Goal: Task Accomplishment & Management: Use online tool/utility

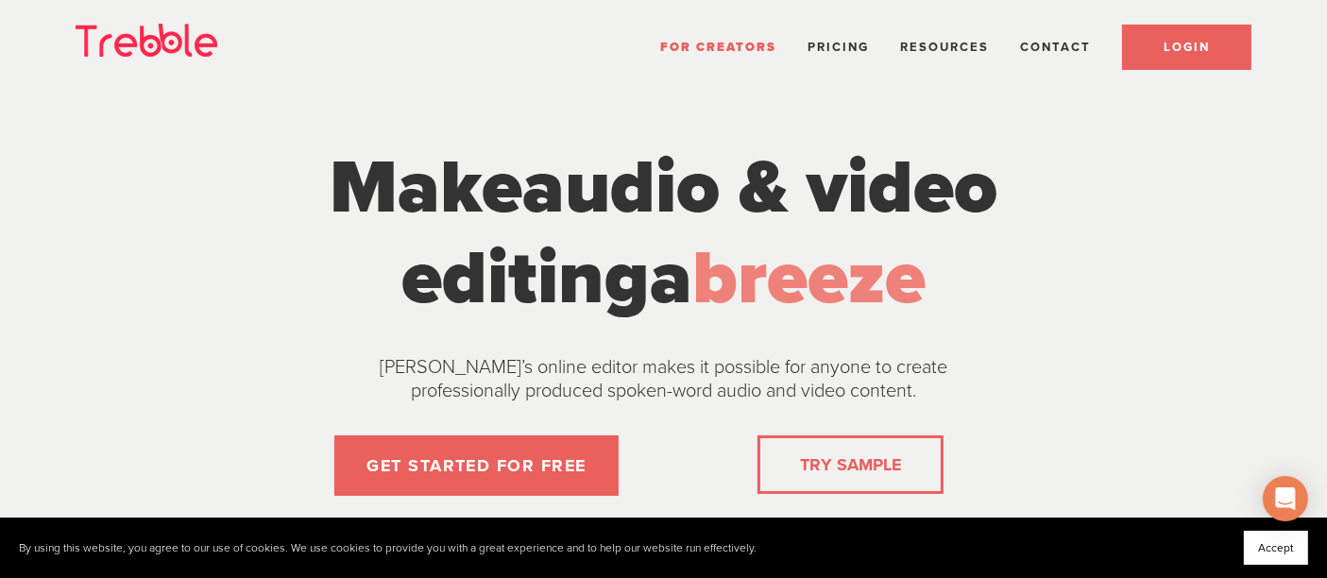
click at [1160, 46] on link "LOGIN" at bounding box center [1186, 47] width 129 height 45
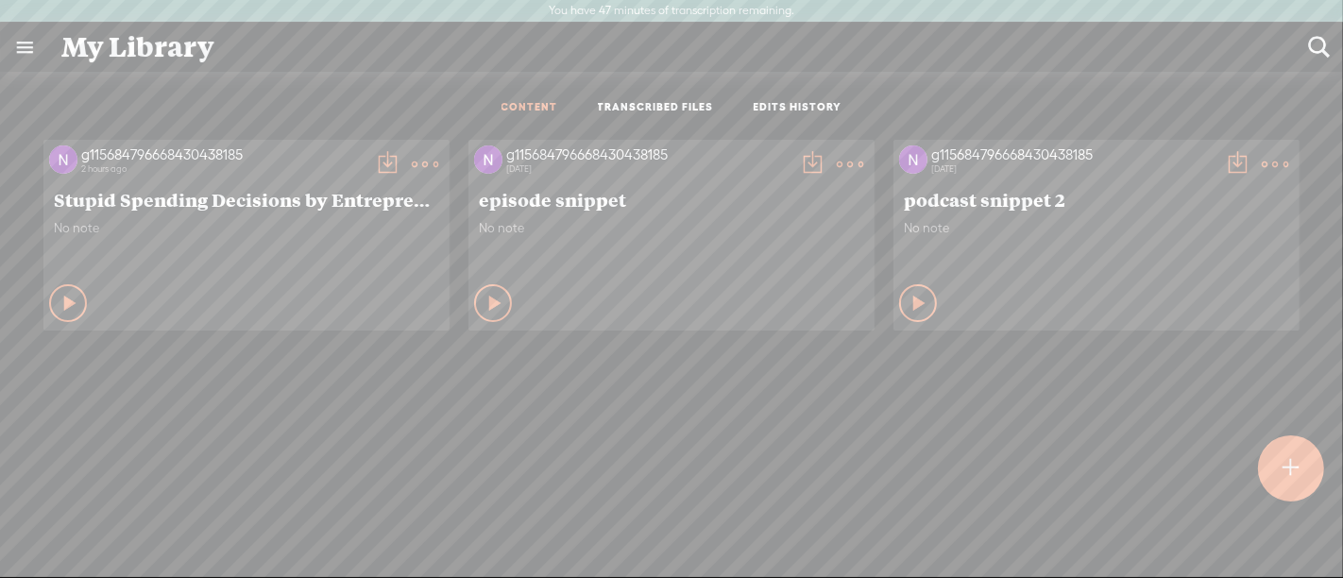
click at [412, 161] on t at bounding box center [425, 164] width 26 height 26
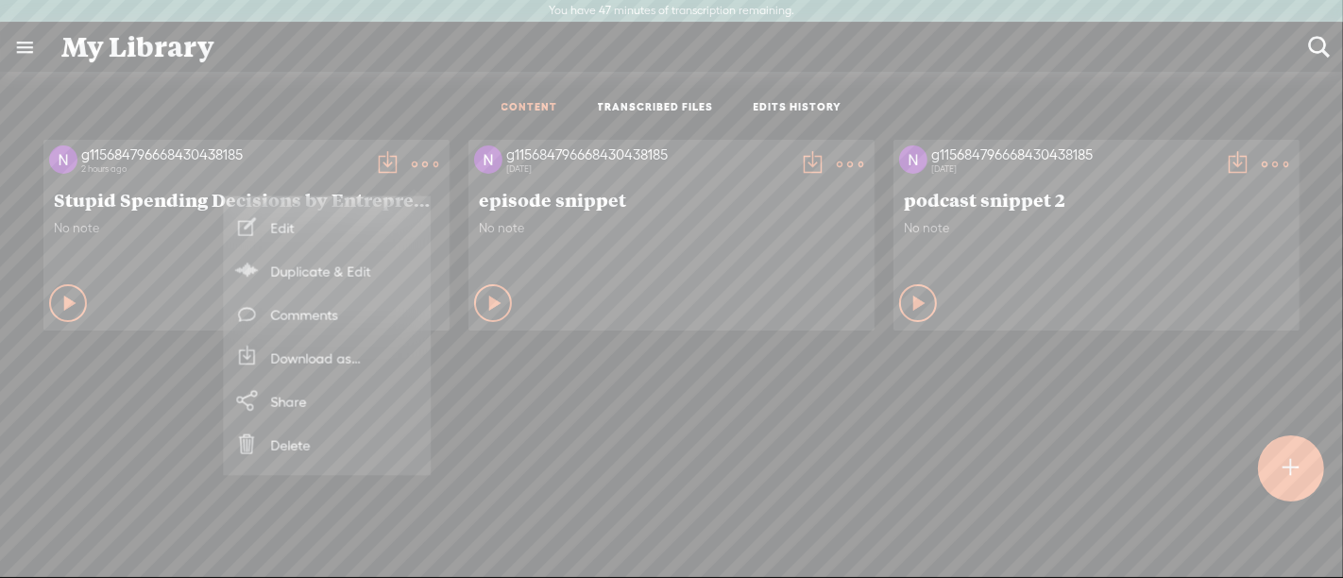
click at [348, 276] on link "Duplicate & Edit" at bounding box center [326, 270] width 189 height 43
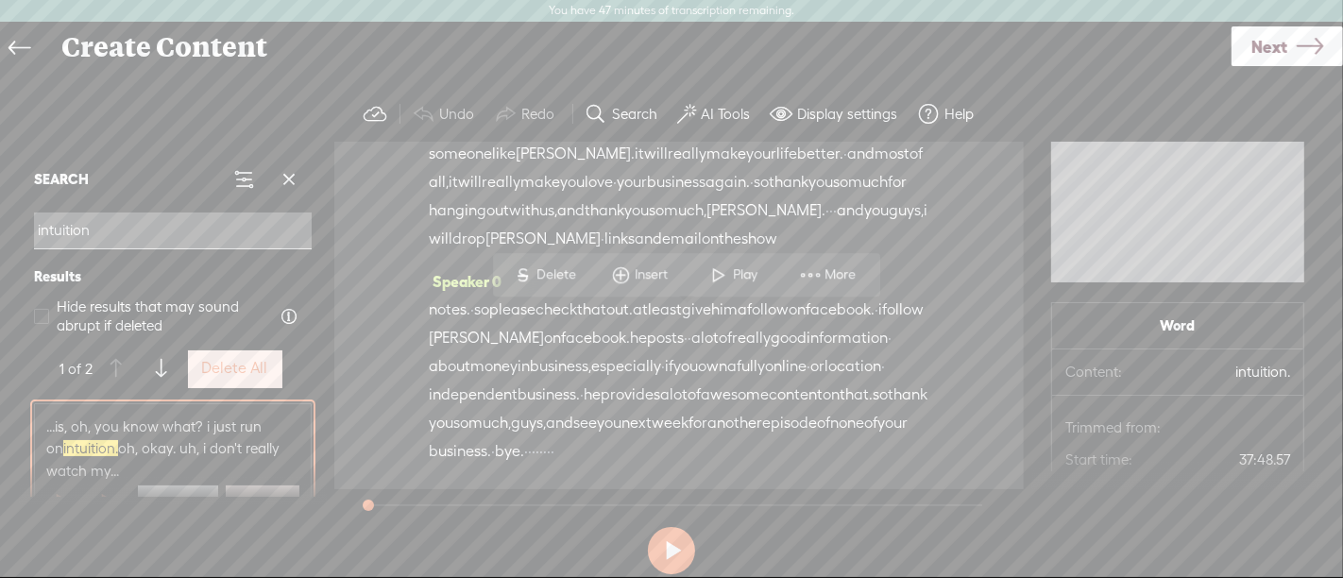
scroll to position [20248, 0]
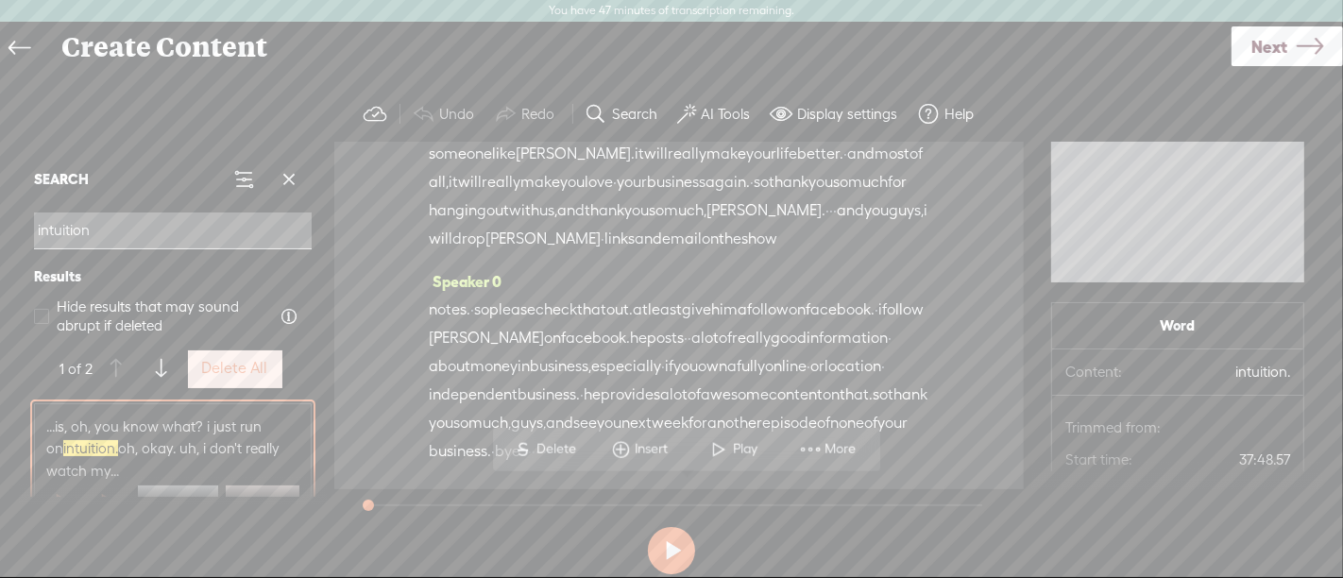
type input "intuition"
drag, startPoint x: 772, startPoint y: 198, endPoint x: 761, endPoint y: 193, distance: 11.8
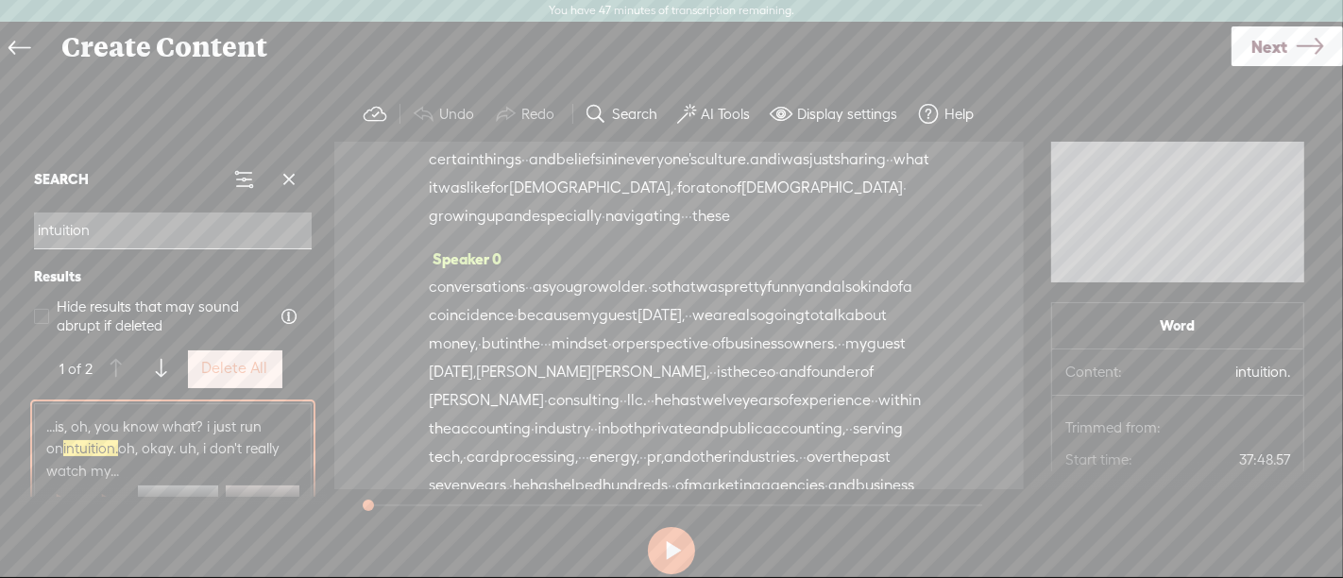
scroll to position [0, 0]
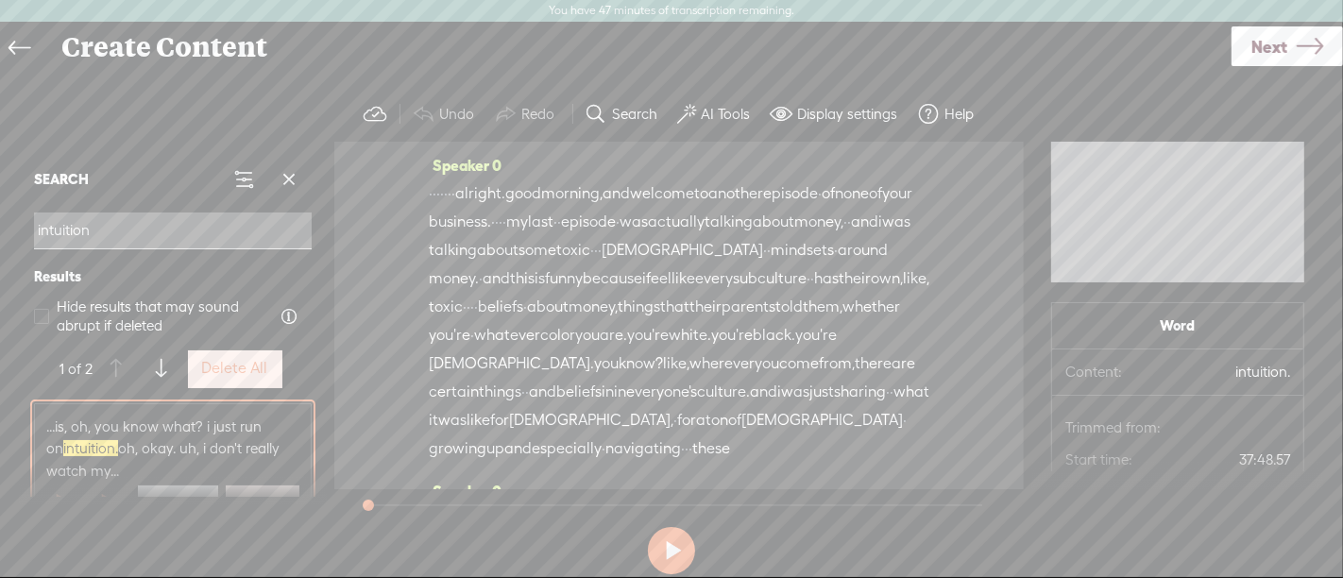
drag, startPoint x: 768, startPoint y: 193, endPoint x: 504, endPoint y: 252, distance: 270.2
click at [430, 192] on div "Speaker 0 · · · · · · · alright. good morning, and welcome to another episode ·…" at bounding box center [679, 316] width 690 height 348
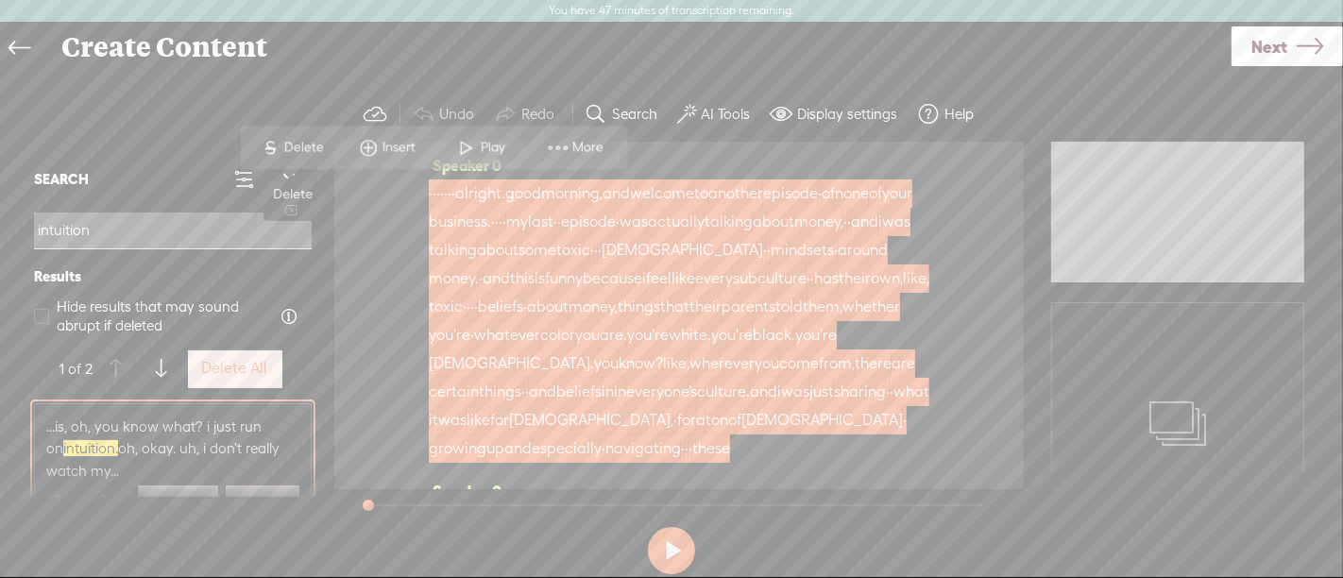
click at [302, 144] on span "Delete" at bounding box center [306, 147] width 44 height 19
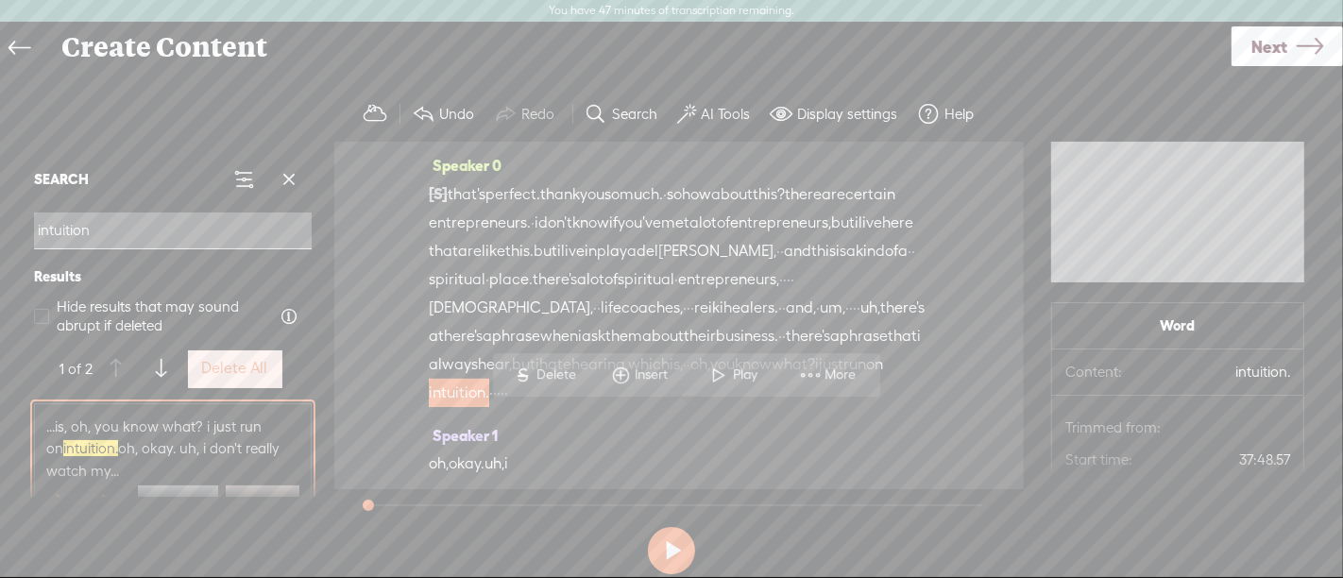
click at [949, 328] on div "Speaker 0 [S] · · · · · · · alright. good morning, and welcome to another episo…" at bounding box center [679, 316] width 690 height 348
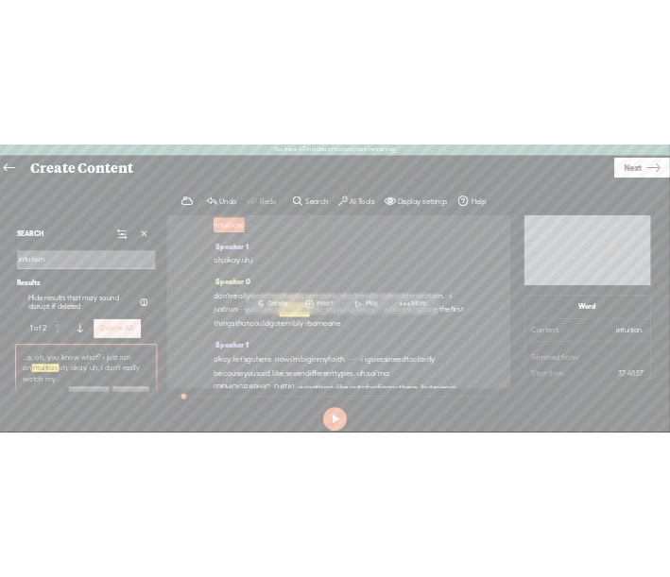
scroll to position [55, 0]
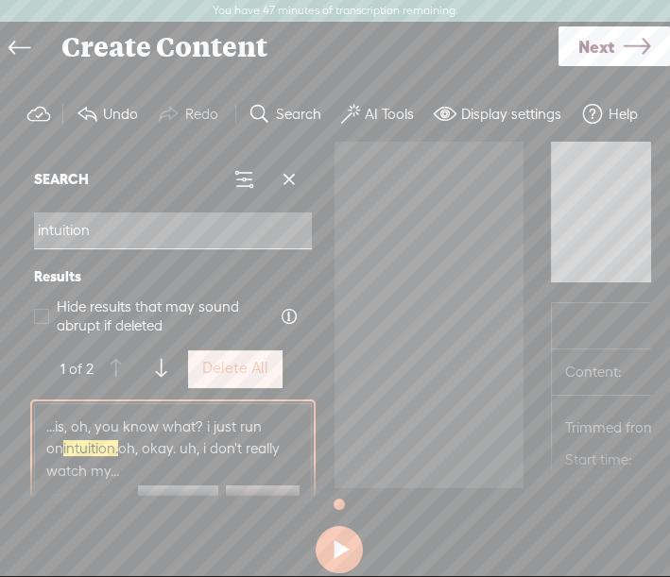
scroll to position [83, 0]
click at [287, 169] on span at bounding box center [289, 179] width 28 height 28
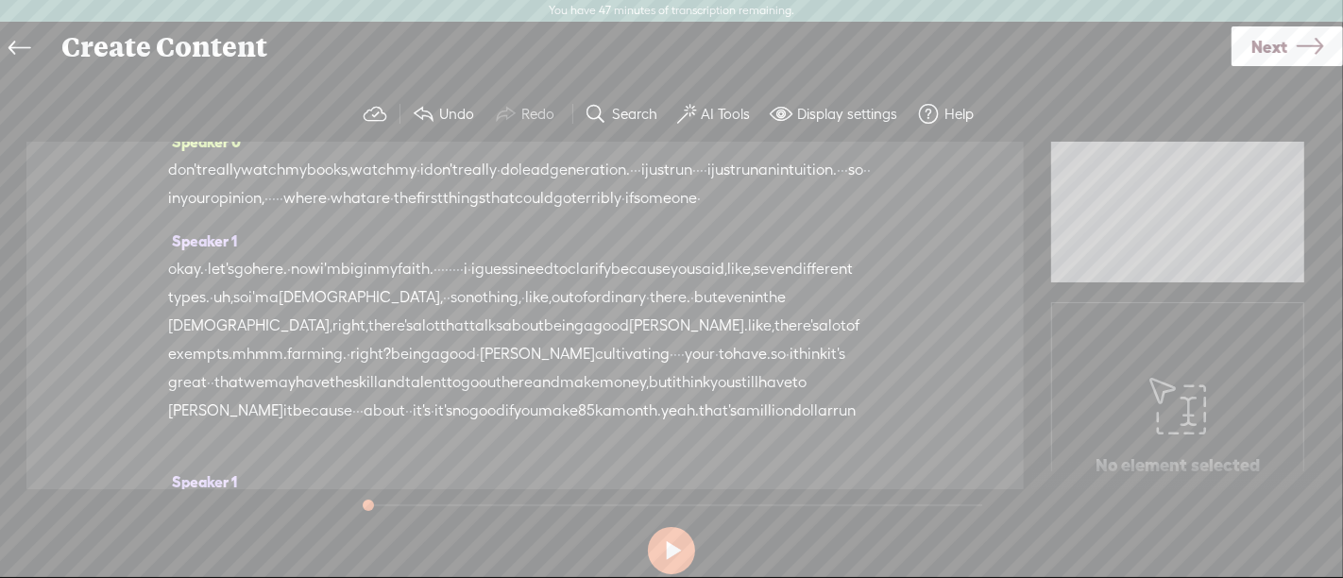
scroll to position [0, 0]
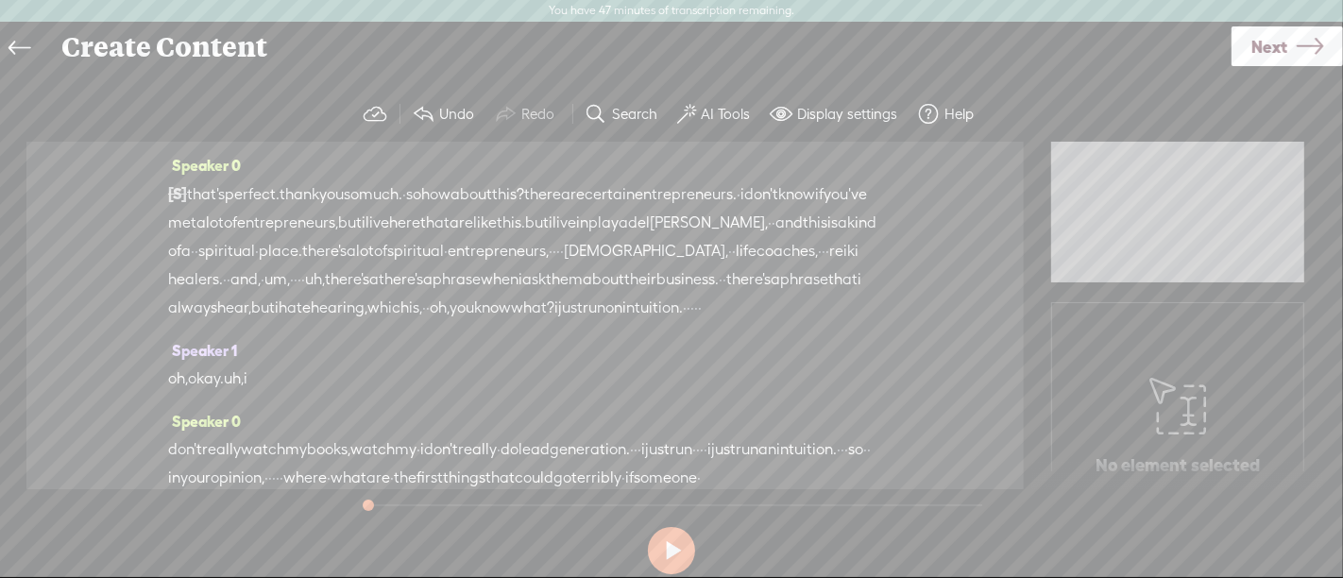
drag, startPoint x: 530, startPoint y: 219, endPoint x: 631, endPoint y: 219, distance: 101.1
click at [631, 219] on div "[S] · · · · · · · alright. good morning, and welcome to another episode · of no…" at bounding box center [525, 250] width 714 height 143
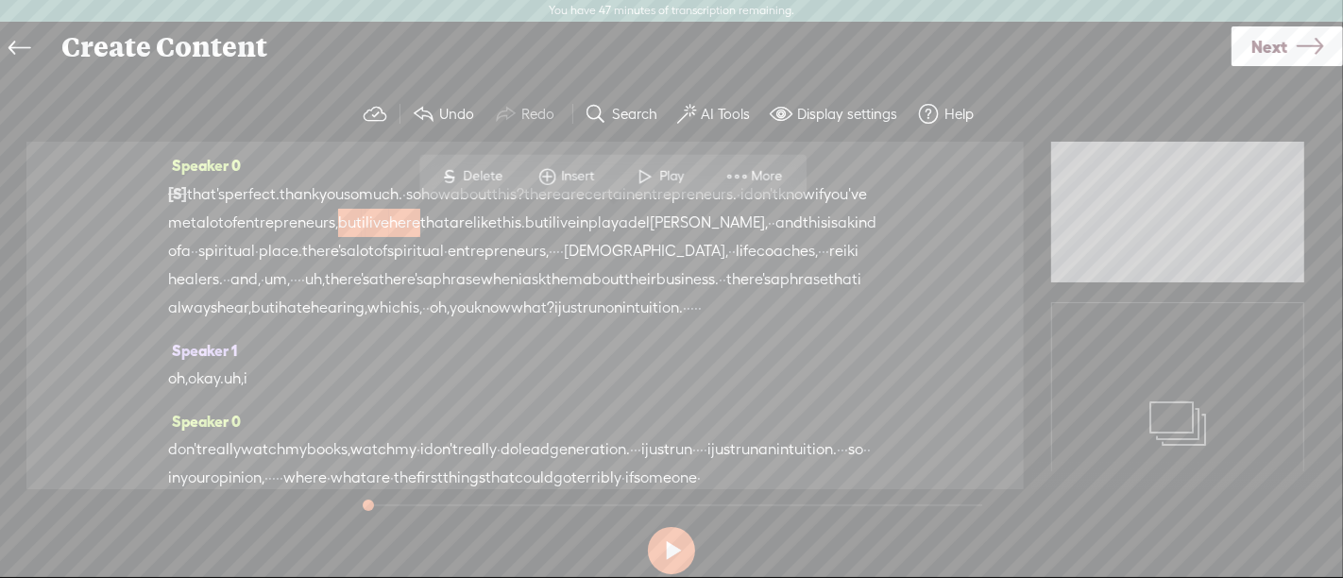
click at [504, 167] on span "Delete" at bounding box center [486, 176] width 44 height 19
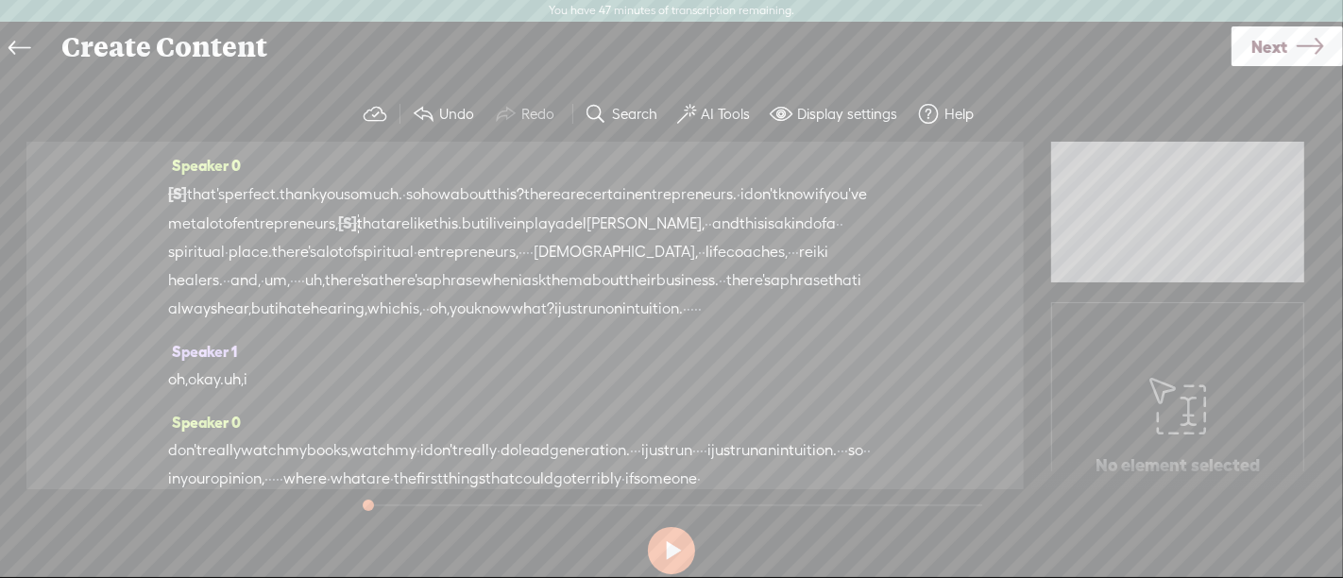
click at [205, 191] on span "that's" at bounding box center [206, 194] width 38 height 28
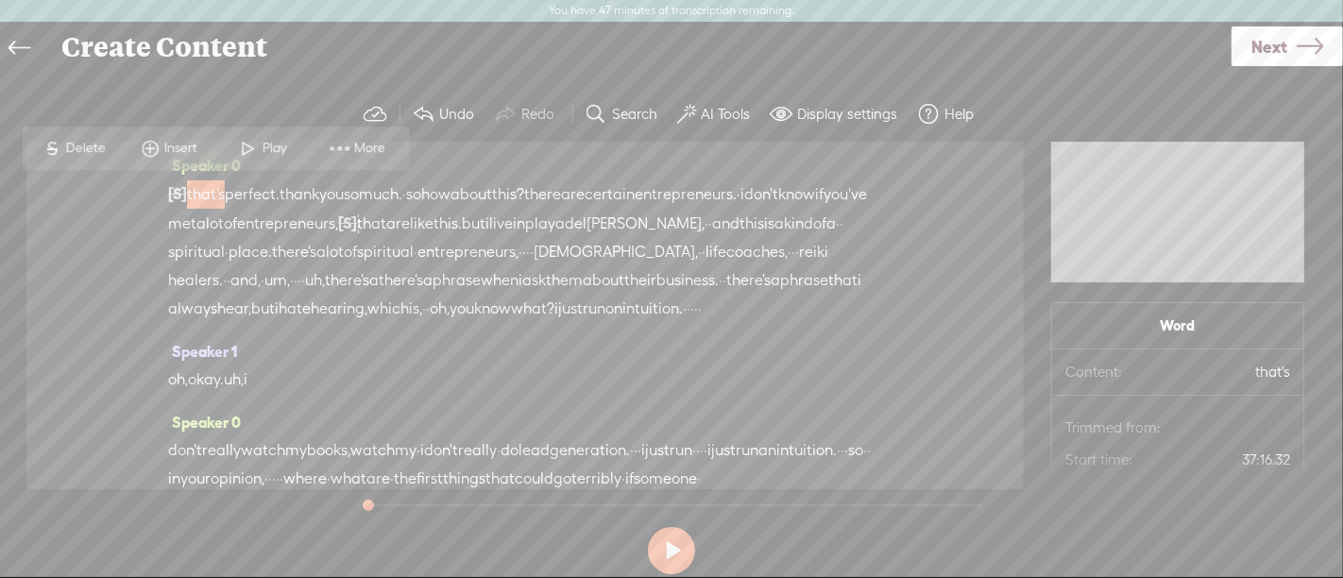
click at [271, 156] on span "Play" at bounding box center [277, 148] width 29 height 19
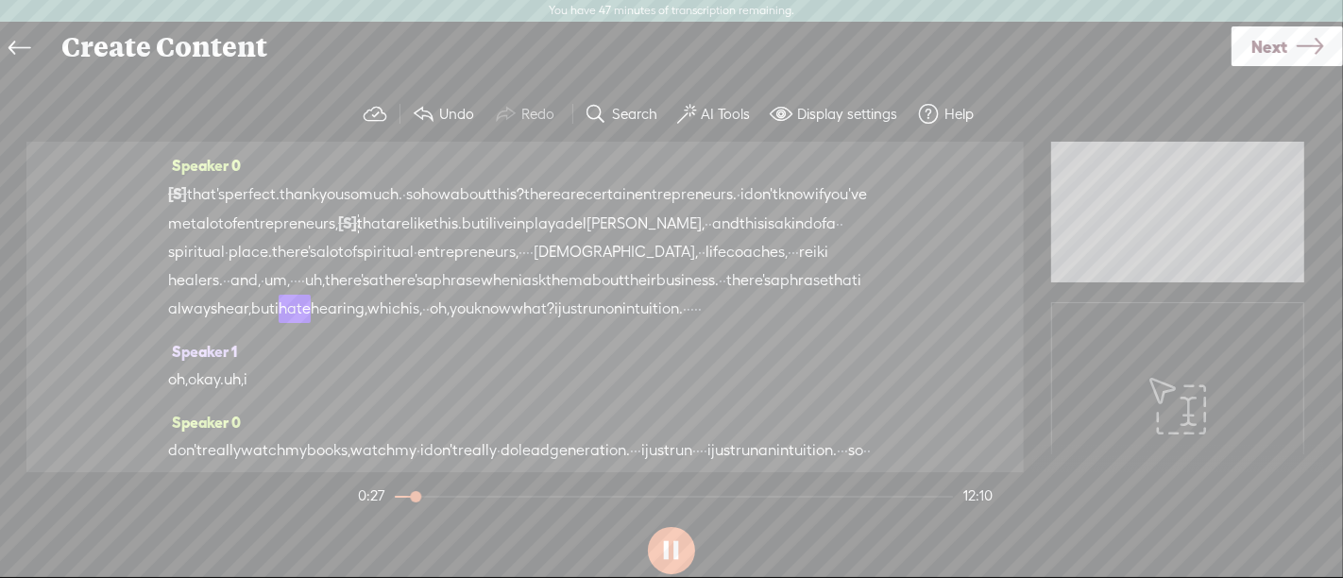
click at [666, 546] on button at bounding box center [671, 550] width 47 height 47
drag, startPoint x: 679, startPoint y: 279, endPoint x: 216, endPoint y: 297, distance: 463.2
click at [216, 297] on div "[S] · · · · · · · alright. good morning, and welcome to another episode · of no…" at bounding box center [525, 251] width 714 height 144
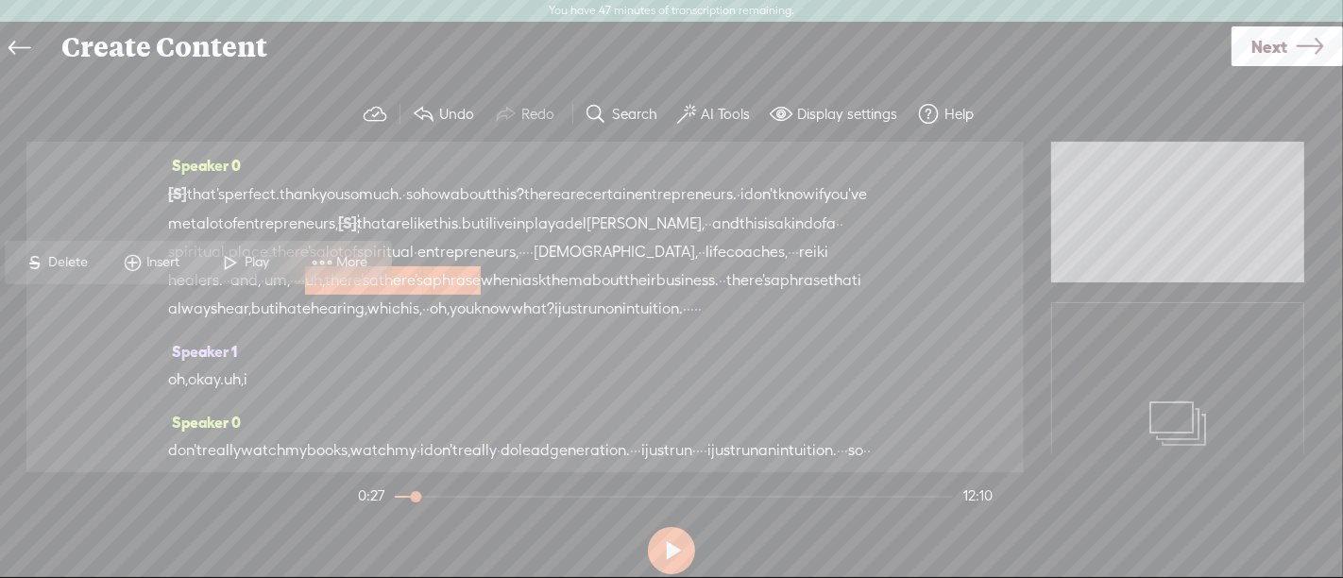
click at [64, 255] on span "Delete" at bounding box center [71, 262] width 44 height 19
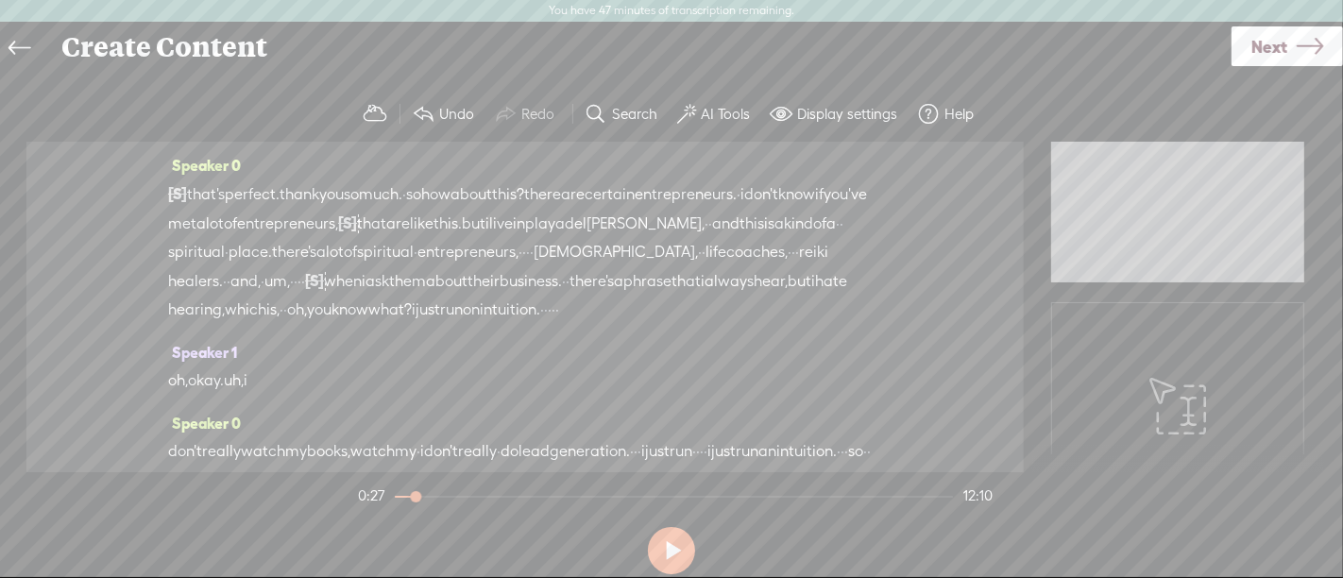
click at [726, 266] on span "coaches," at bounding box center [756, 252] width 61 height 28
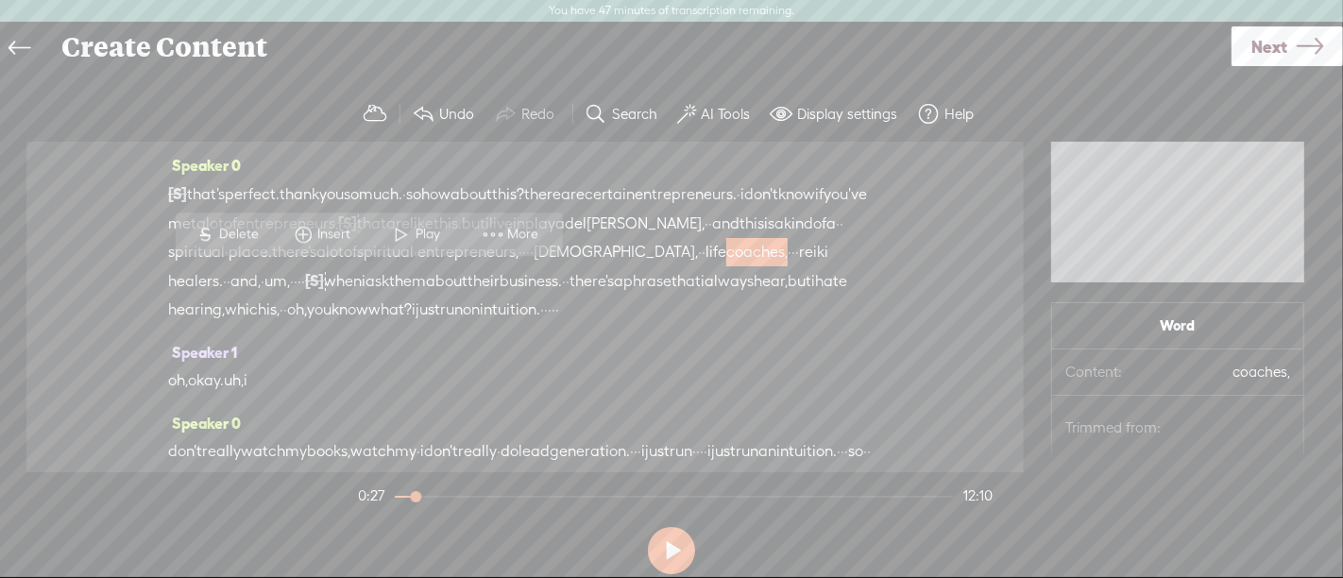
click at [418, 231] on span "Play" at bounding box center [430, 234] width 29 height 19
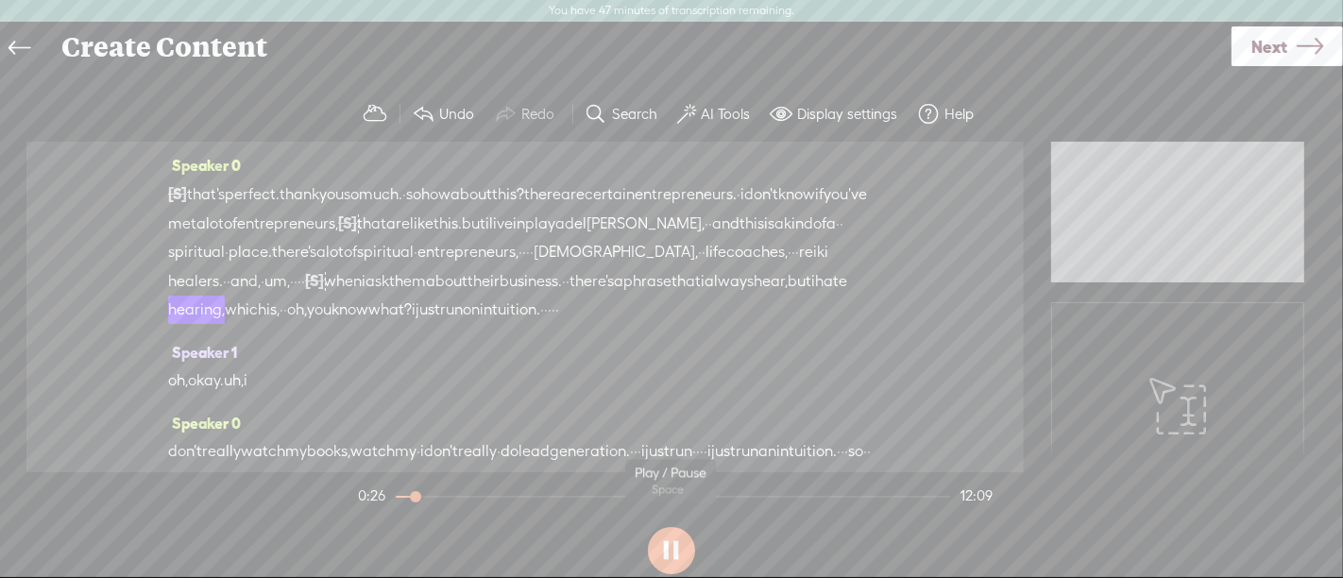
click at [676, 557] on button at bounding box center [671, 550] width 47 height 47
click at [324, 276] on span "[S]" at bounding box center [314, 280] width 19 height 17
click at [714, 222] on span "Restore" at bounding box center [691, 233] width 94 height 34
drag, startPoint x: 670, startPoint y: 279, endPoint x: 218, endPoint y: 306, distance: 452.3
click at [218, 306] on div "[S] · · · · · · · alright. good morning, and welcome to another episode · of no…" at bounding box center [525, 251] width 714 height 144
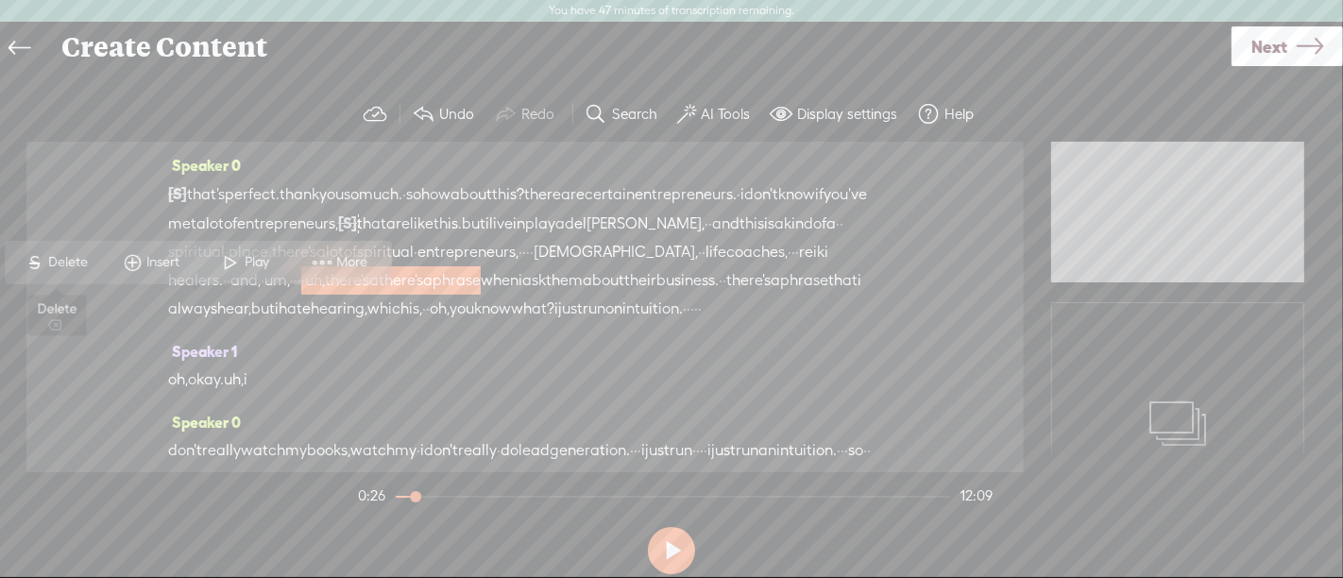
click at [70, 253] on span "Delete" at bounding box center [71, 262] width 44 height 19
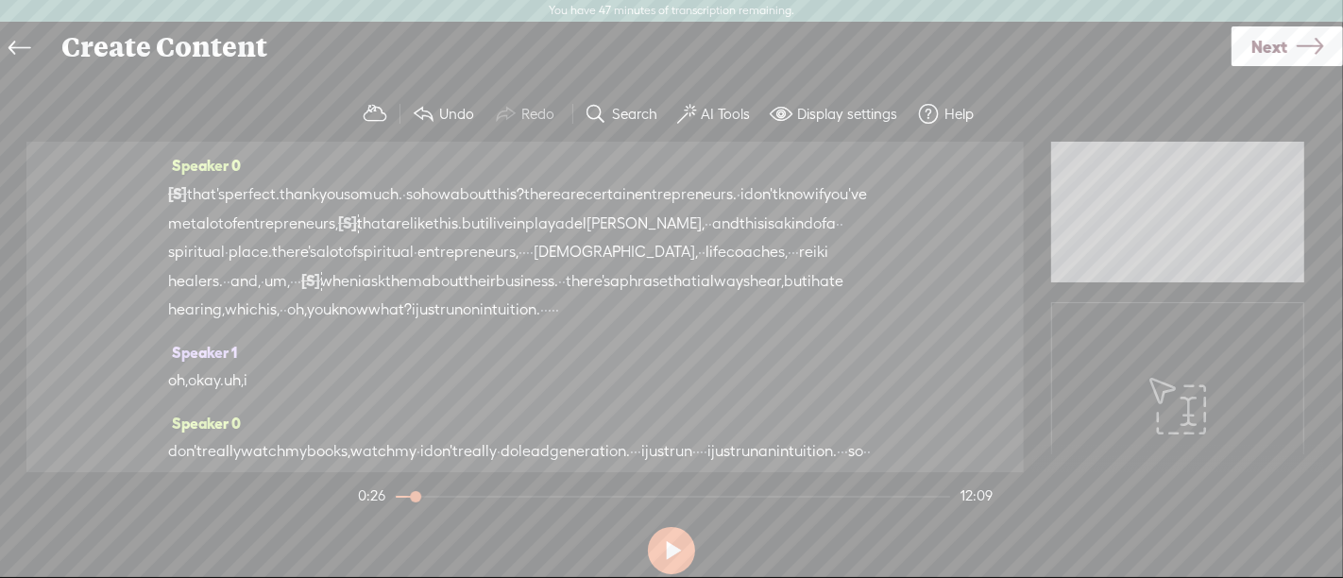
click at [726, 266] on span "coaches," at bounding box center [756, 252] width 61 height 28
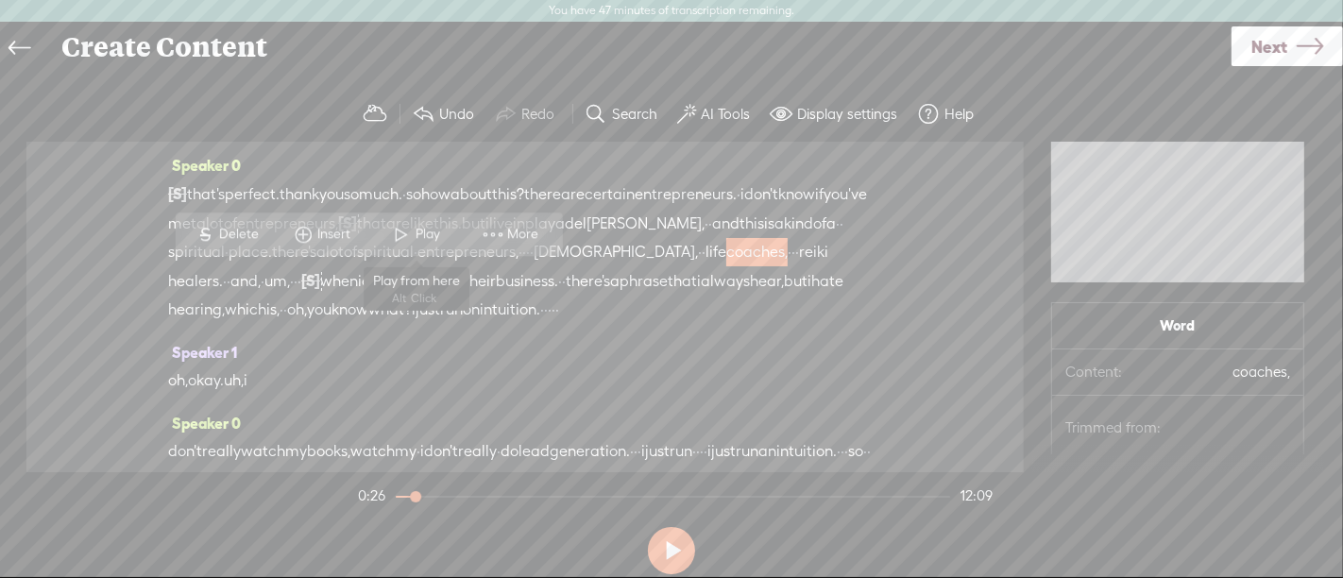
click at [416, 220] on span "Play" at bounding box center [416, 234] width 94 height 34
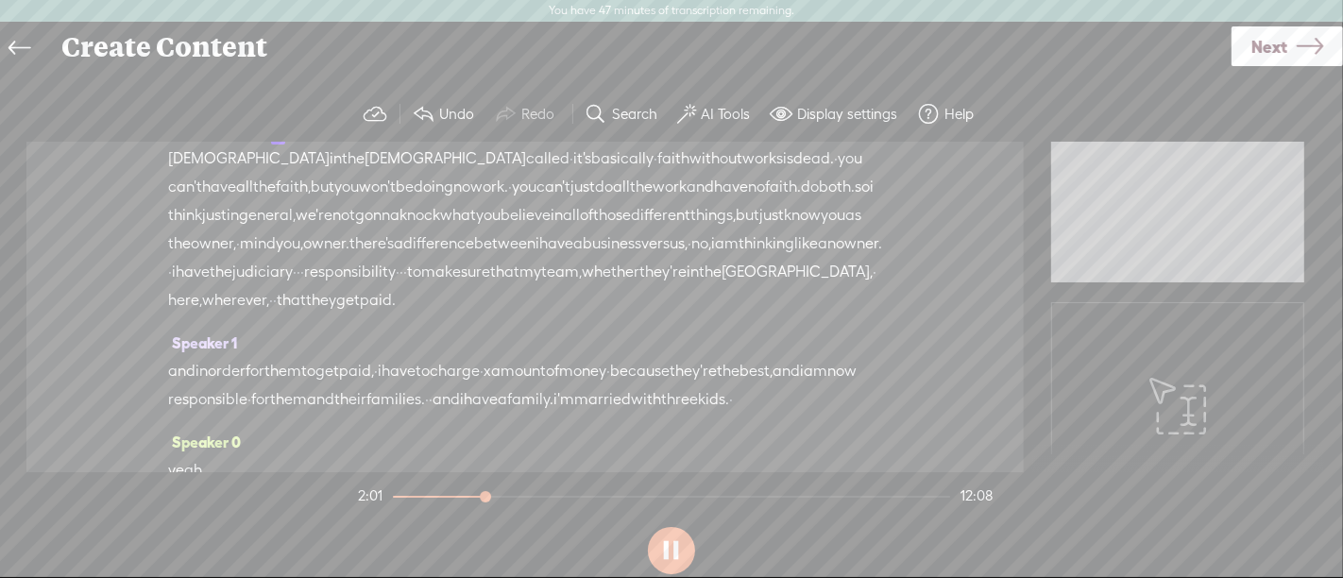
scroll to position [889, 0]
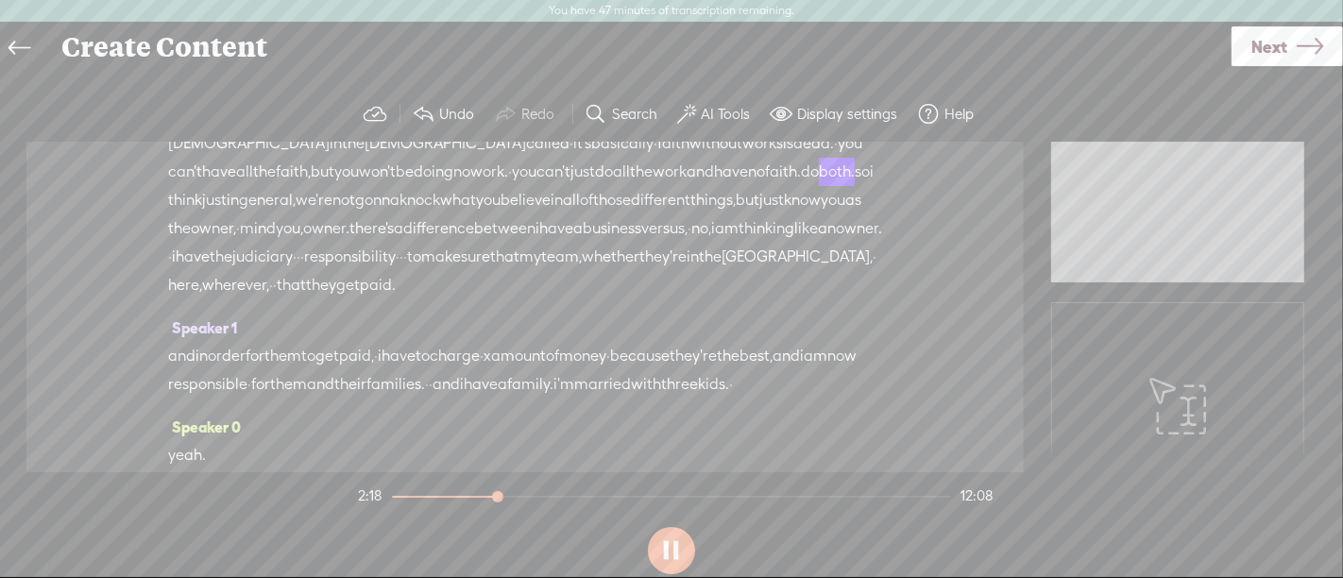
click at [671, 557] on button at bounding box center [671, 550] width 47 height 47
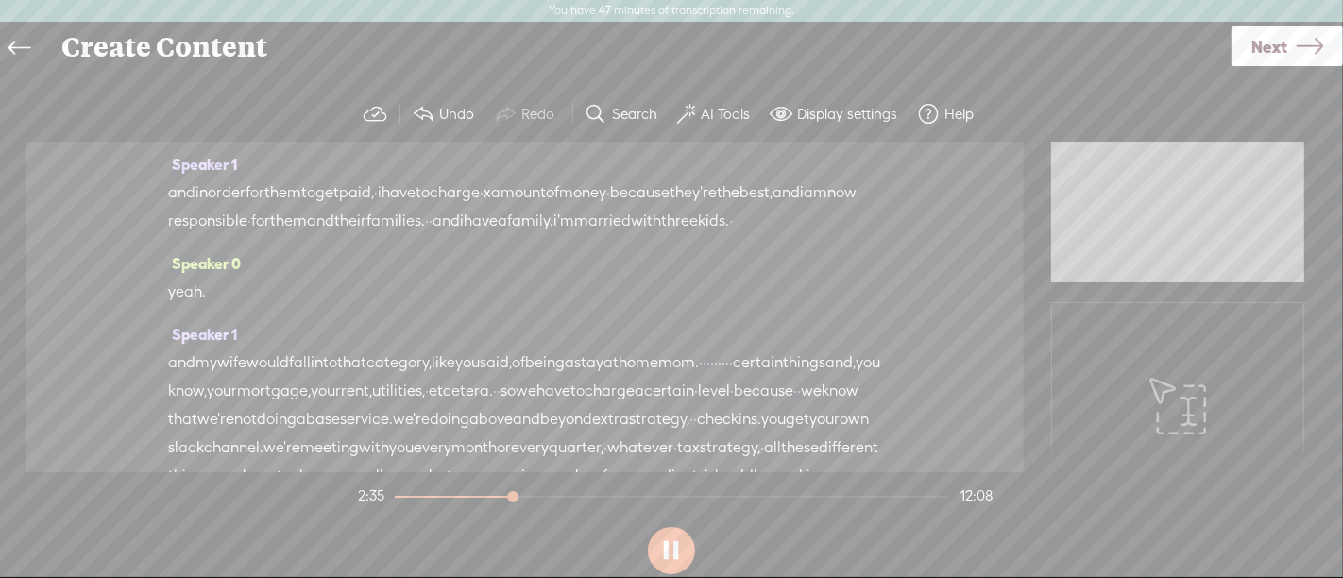
scroll to position [1065, 0]
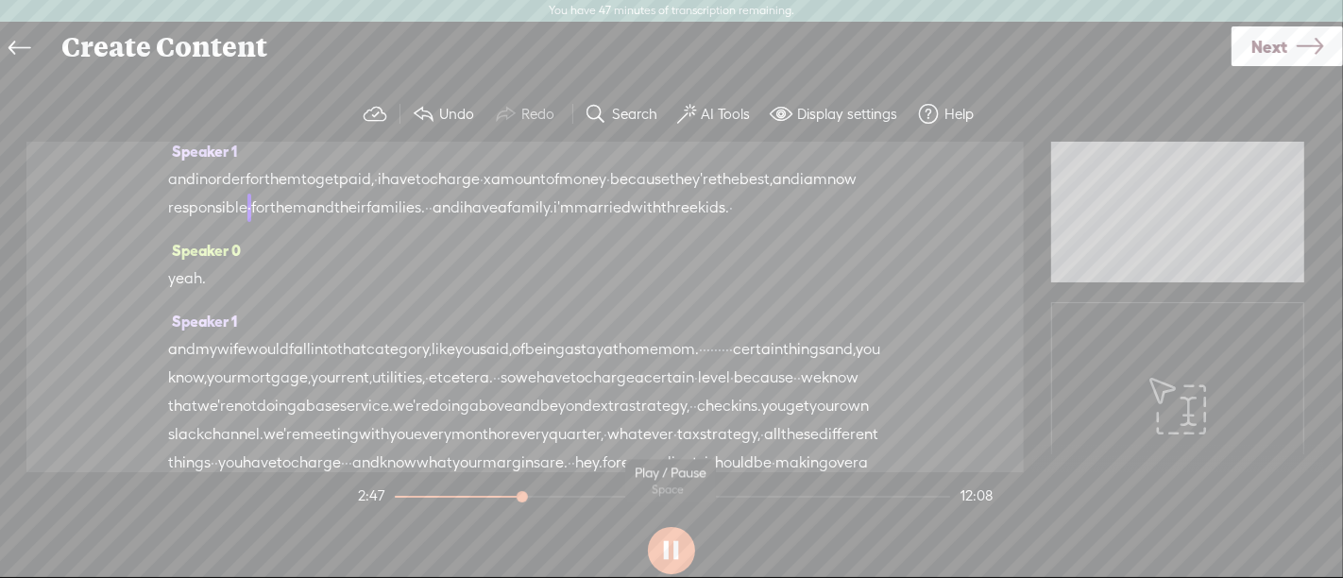
click at [679, 548] on button at bounding box center [671, 550] width 47 height 47
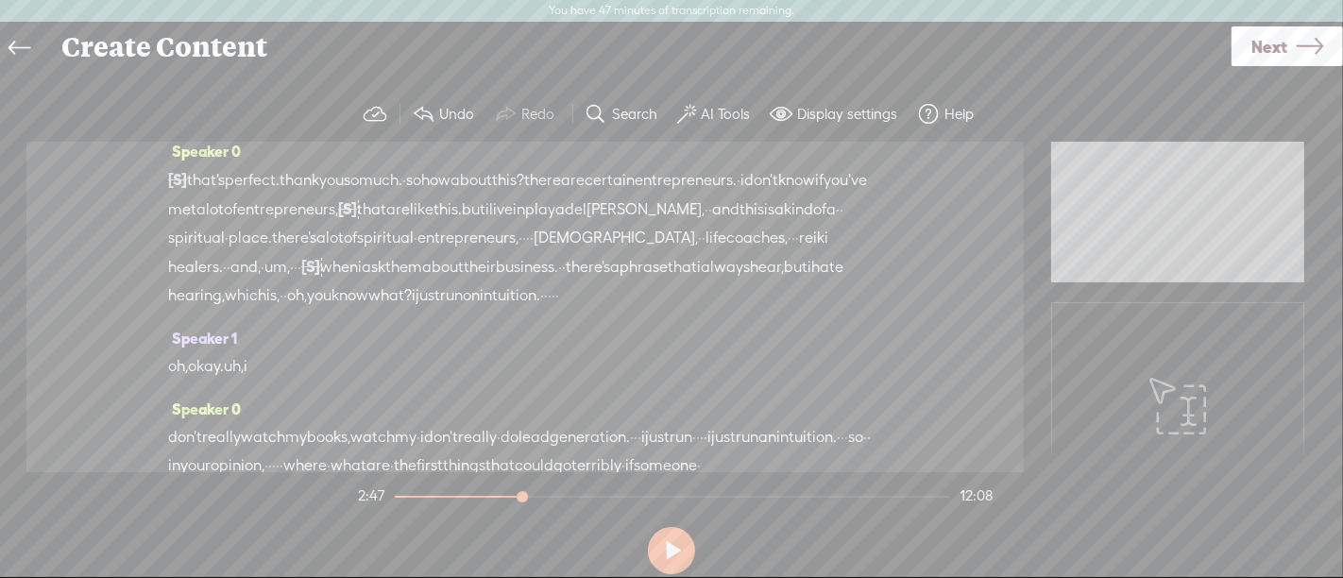
scroll to position [13, 0]
click at [566, 282] on span "there's" at bounding box center [588, 268] width 44 height 28
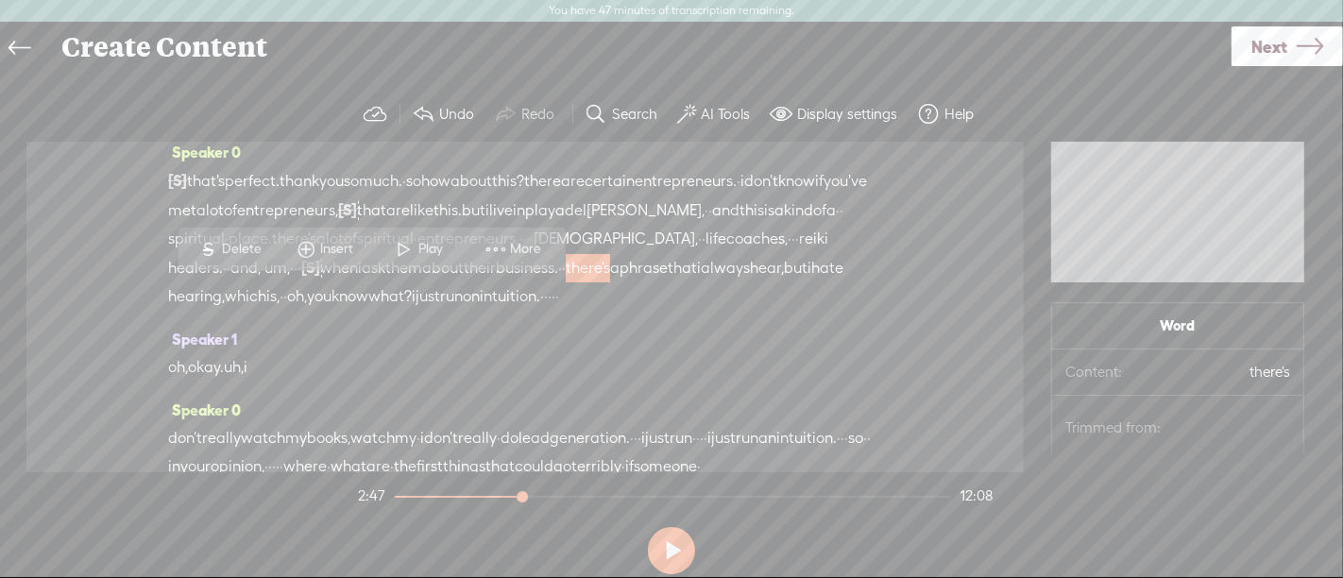
click at [439, 251] on span "Play" at bounding box center [432, 249] width 29 height 19
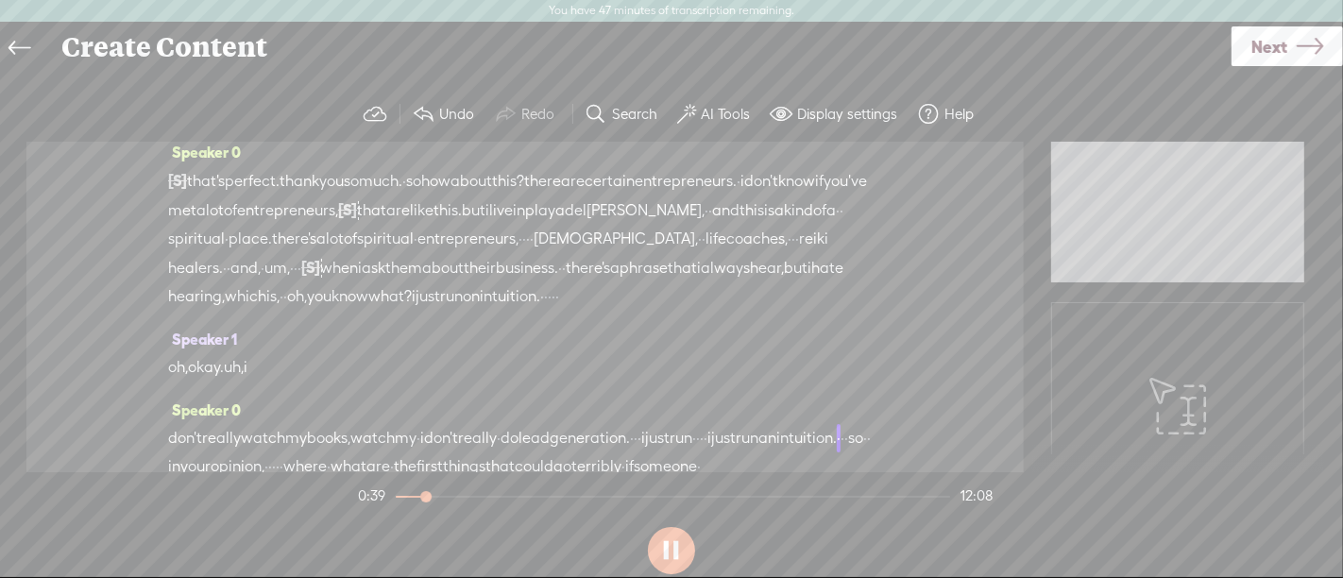
click at [677, 543] on button at bounding box center [671, 550] width 47 height 47
click at [316, 243] on span "there's" at bounding box center [294, 239] width 44 height 28
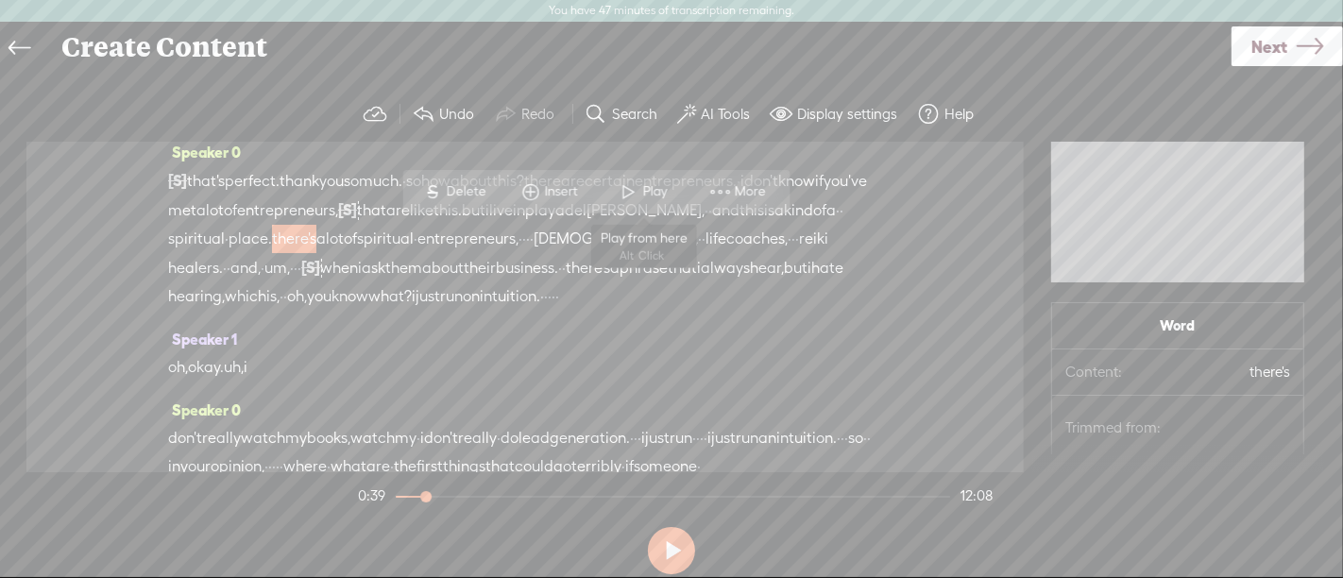
click at [626, 194] on span at bounding box center [629, 192] width 28 height 34
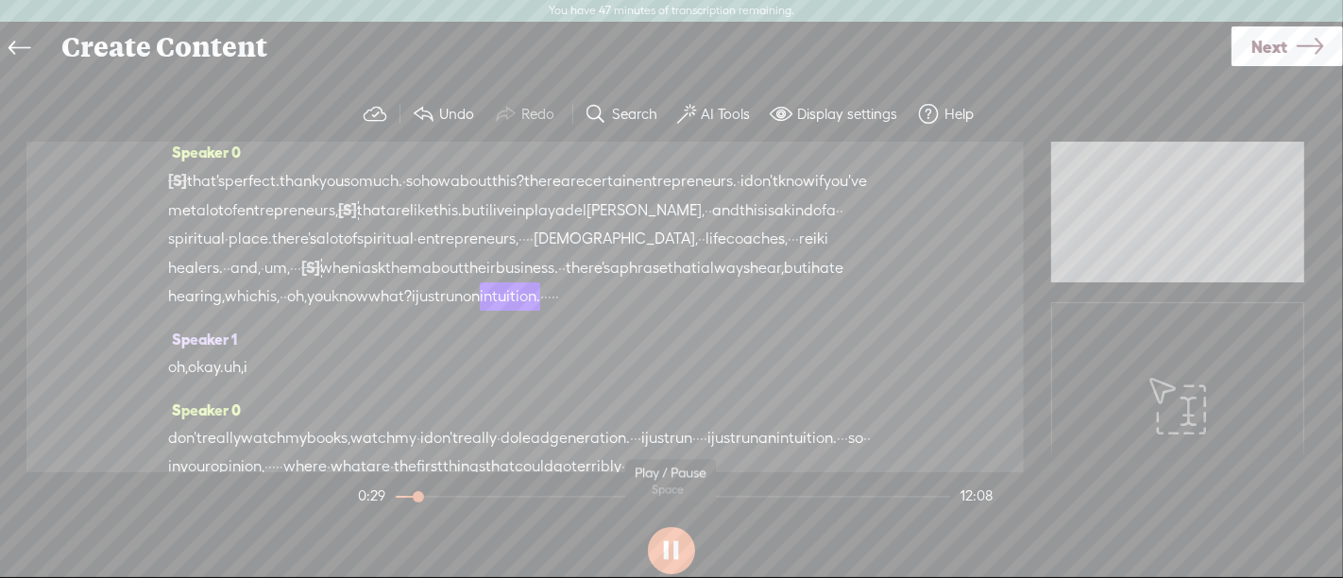
click at [672, 559] on button at bounding box center [671, 550] width 47 height 47
click at [320, 267] on span "[S]" at bounding box center [310, 267] width 19 height 17
click at [682, 205] on span "Restore" at bounding box center [680, 219] width 94 height 34
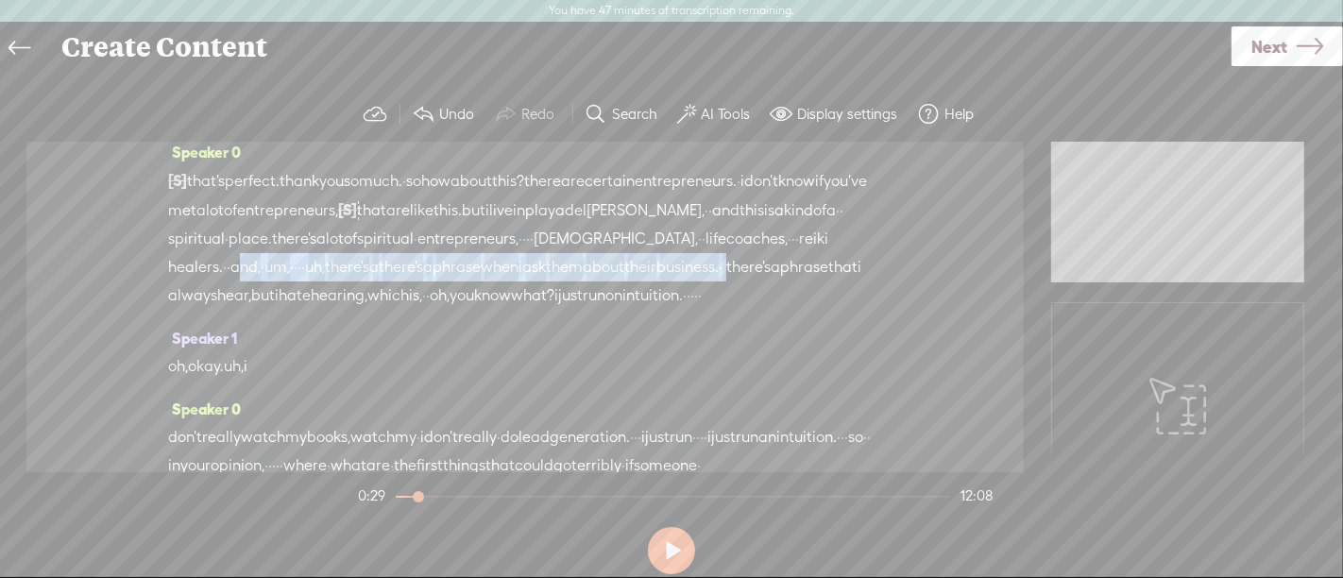
drag, startPoint x: 558, startPoint y: 264, endPoint x: 520, endPoint y: 288, distance: 45.1
click at [520, 288] on div "[S] · · · · · · · alright. good morning, and welcome to another episode · of no…" at bounding box center [525, 238] width 714 height 144
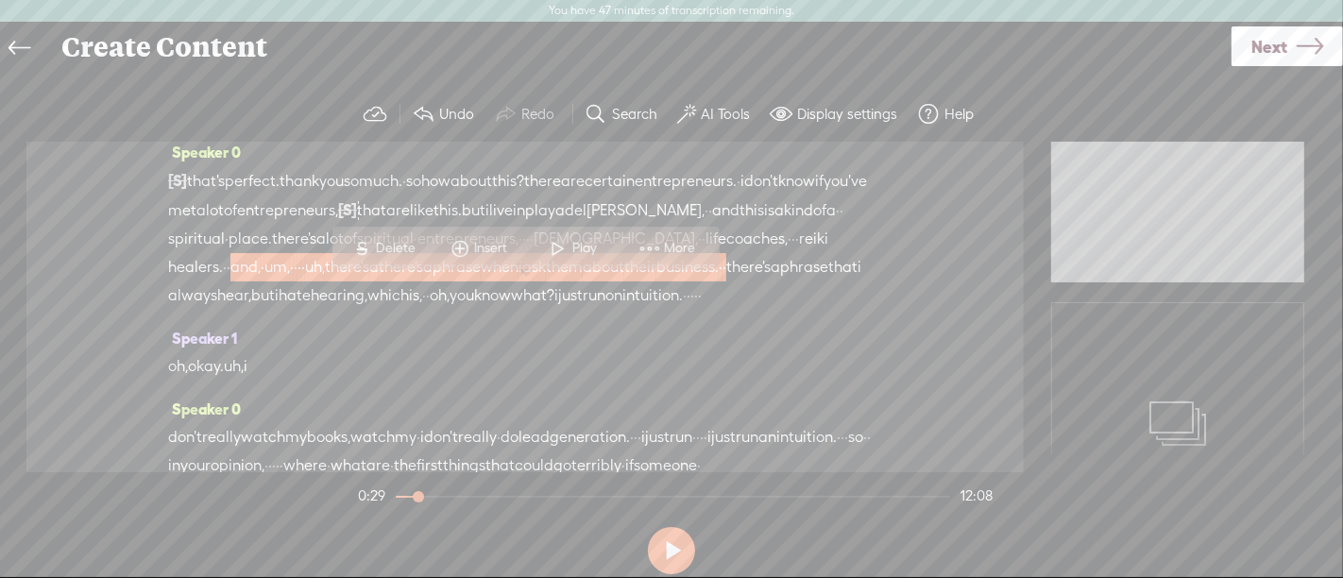
click at [399, 237] on span "S Delete" at bounding box center [384, 248] width 94 height 34
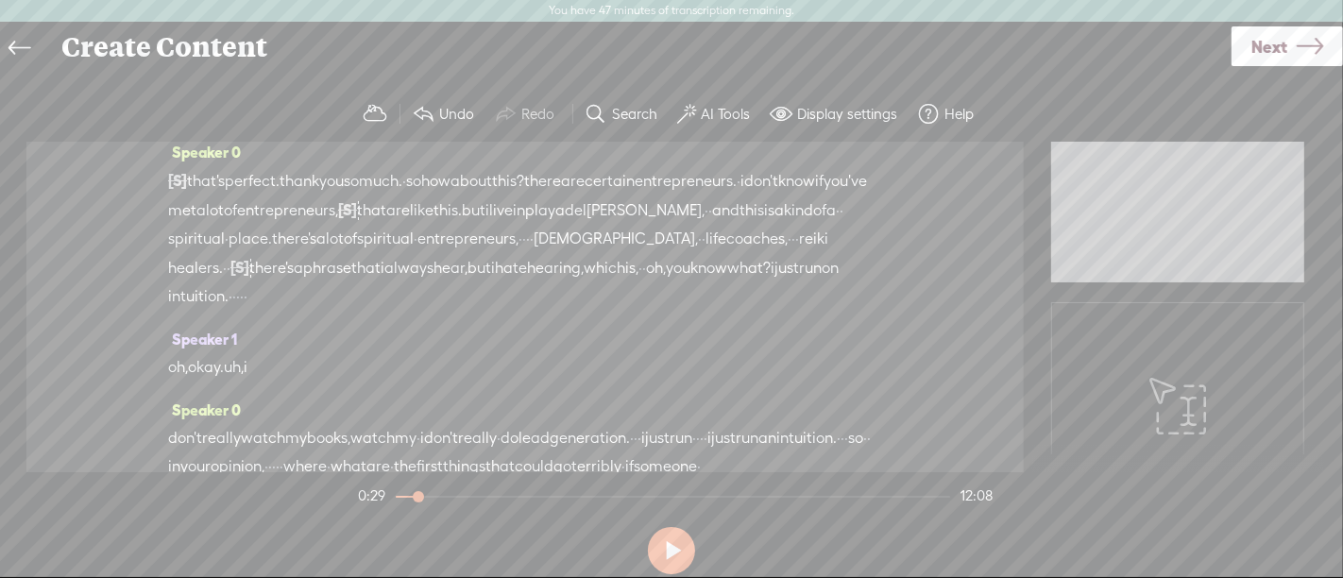
click at [316, 242] on span "there's" at bounding box center [294, 239] width 44 height 28
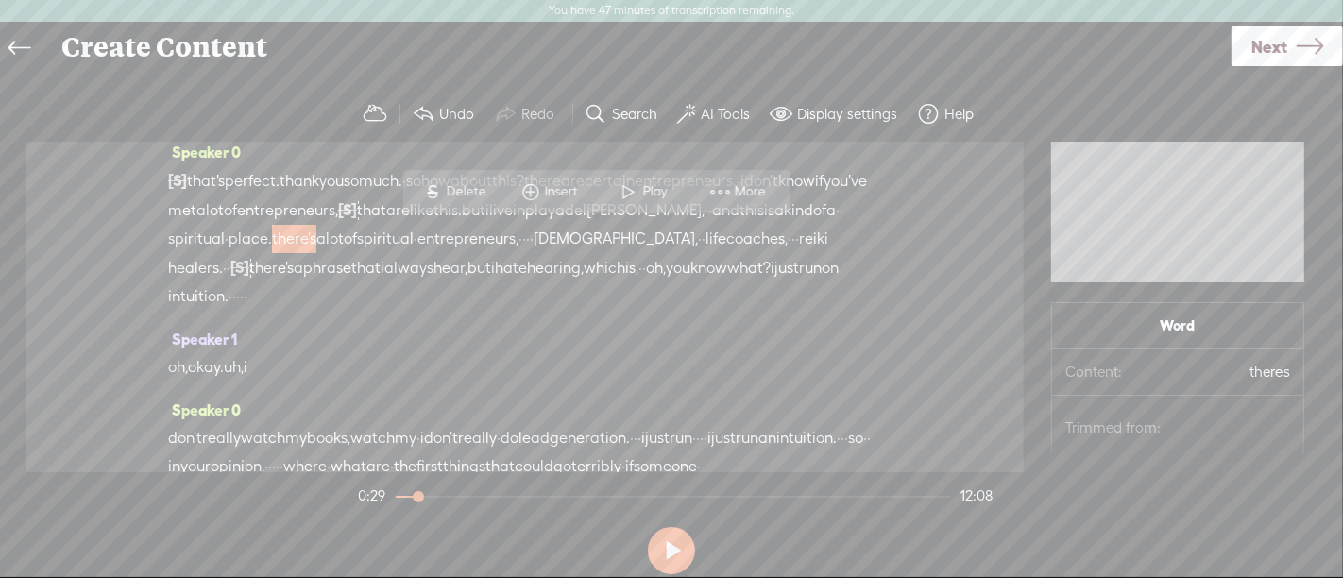
click at [225, 241] on span "spiritual" at bounding box center [196, 239] width 57 height 28
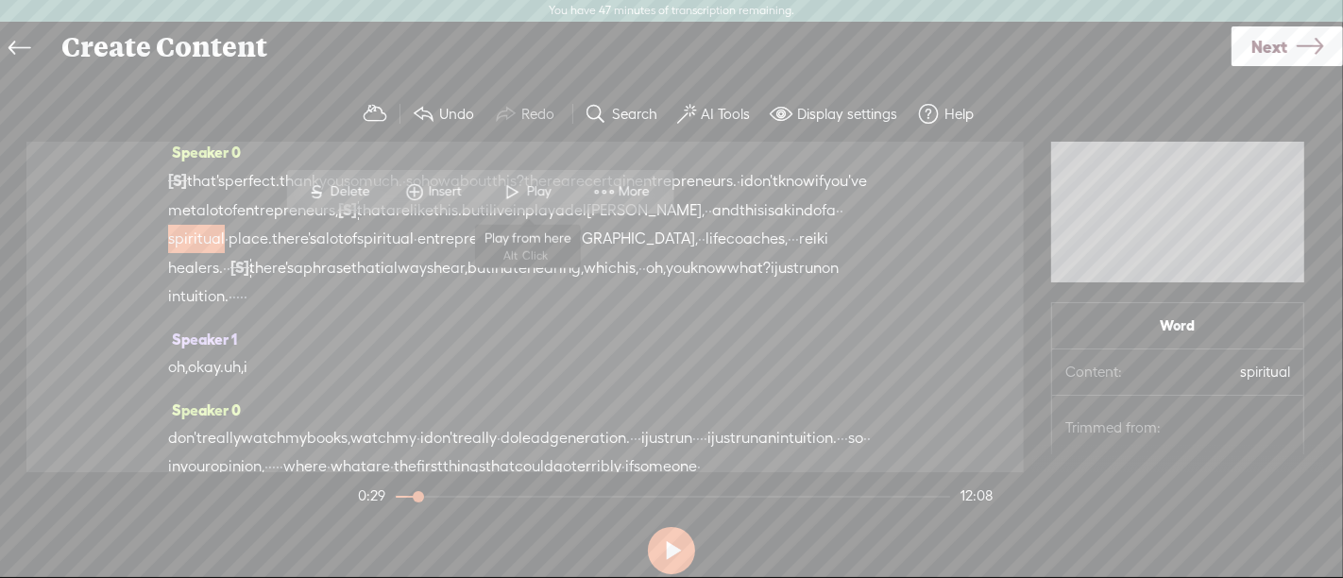
click at [512, 196] on span at bounding box center [513, 192] width 28 height 34
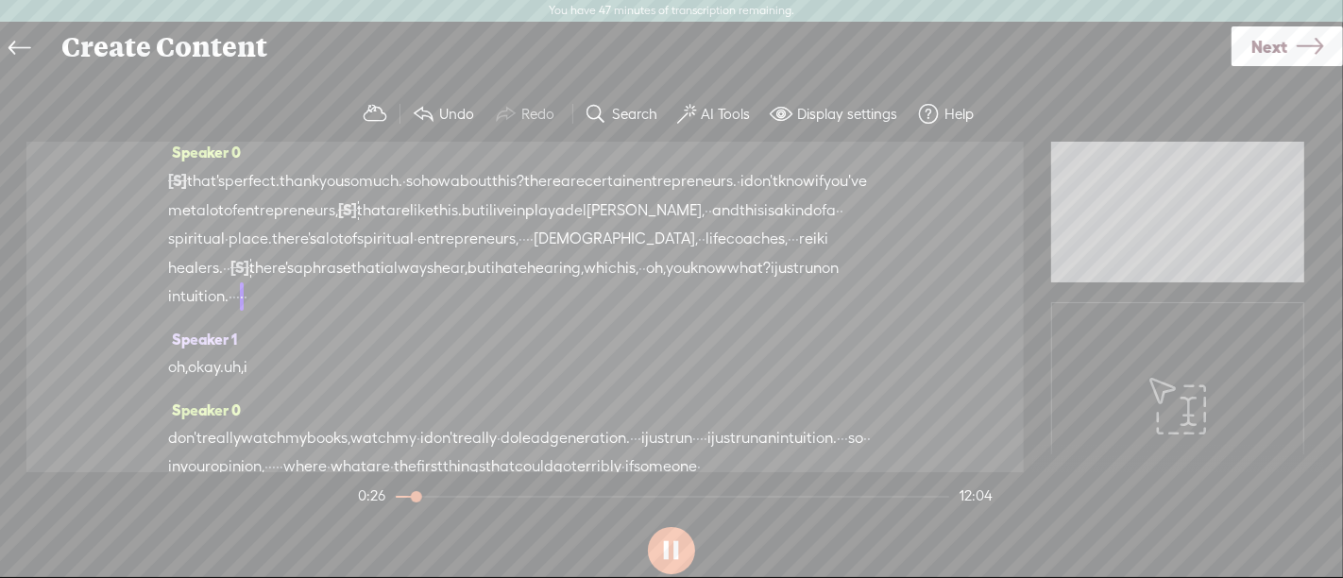
click at [666, 555] on button at bounding box center [671, 550] width 47 height 47
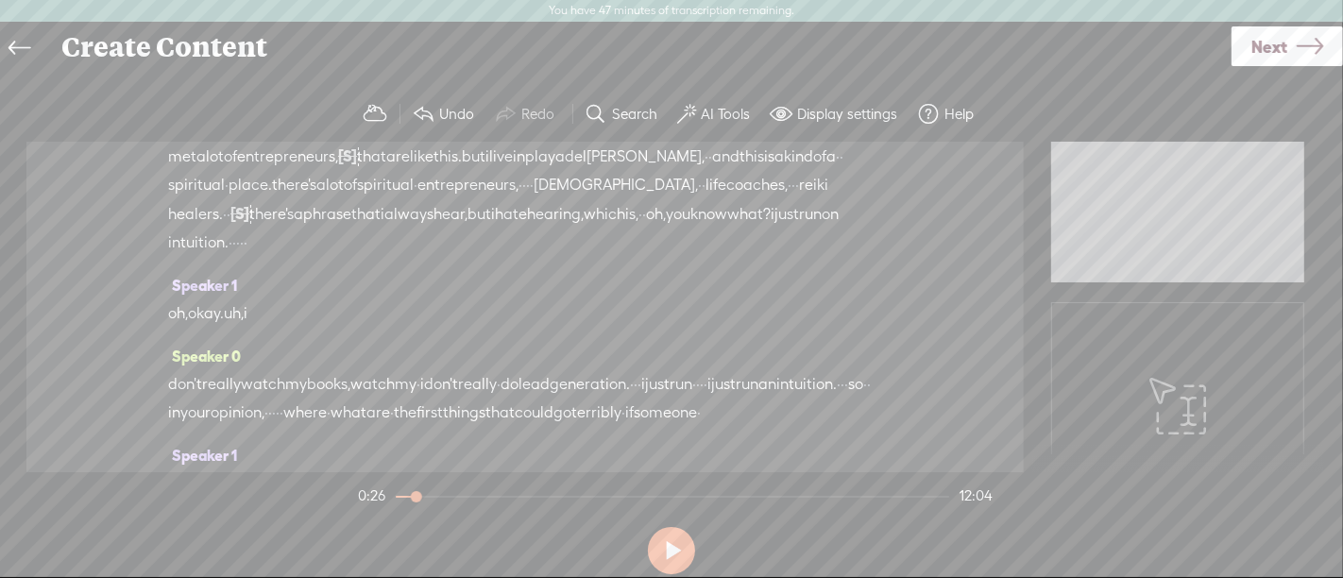
scroll to position [73, 0]
drag, startPoint x: 172, startPoint y: 309, endPoint x: 293, endPoint y: 300, distance: 121.2
click at [293, 300] on div "oh, okay. uh, i" at bounding box center [525, 308] width 714 height 28
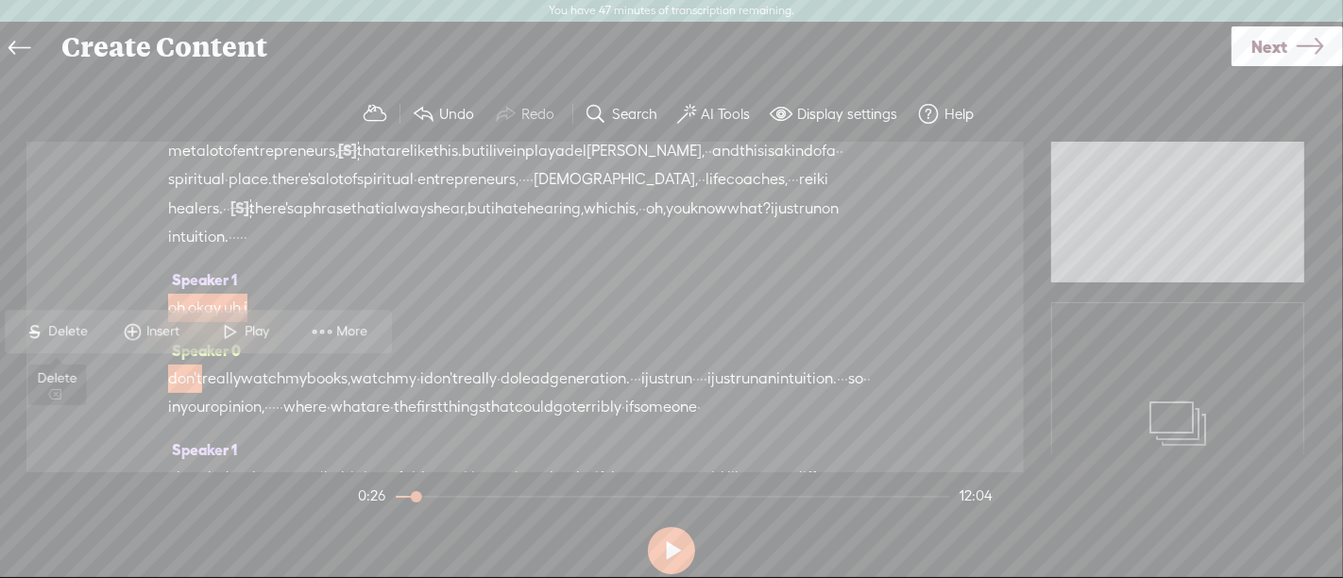
click at [77, 328] on span "Delete" at bounding box center [71, 331] width 44 height 19
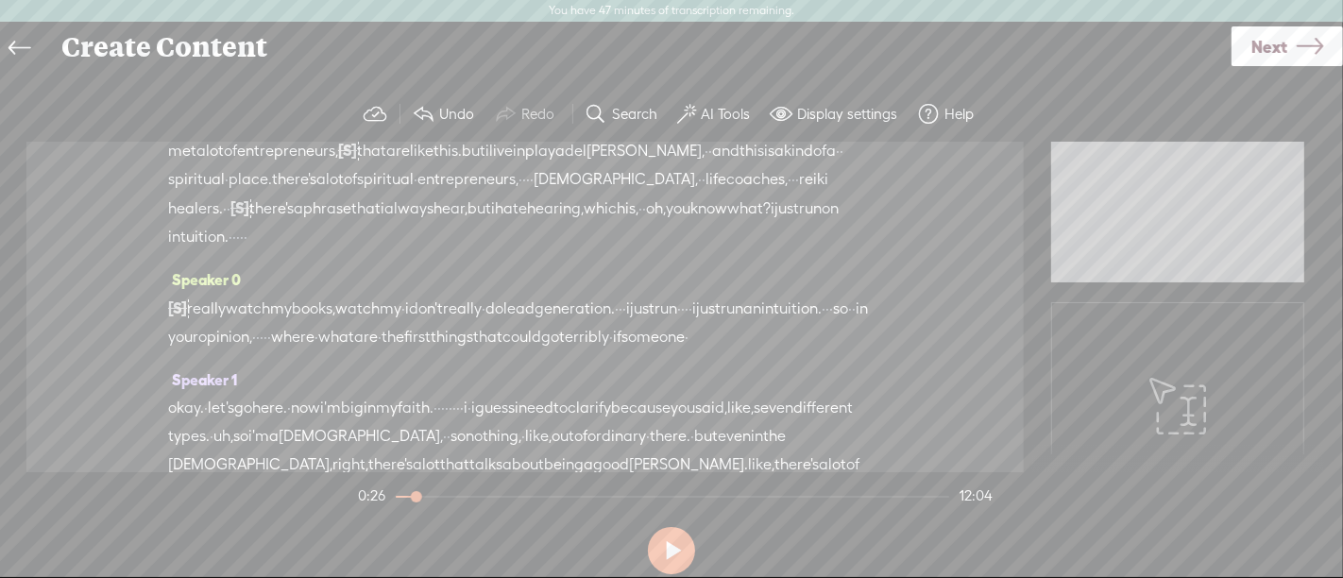
click at [183, 307] on span "[S]" at bounding box center [177, 307] width 19 height 17
click at [182, 259] on span "Restore" at bounding box center [195, 260] width 50 height 19
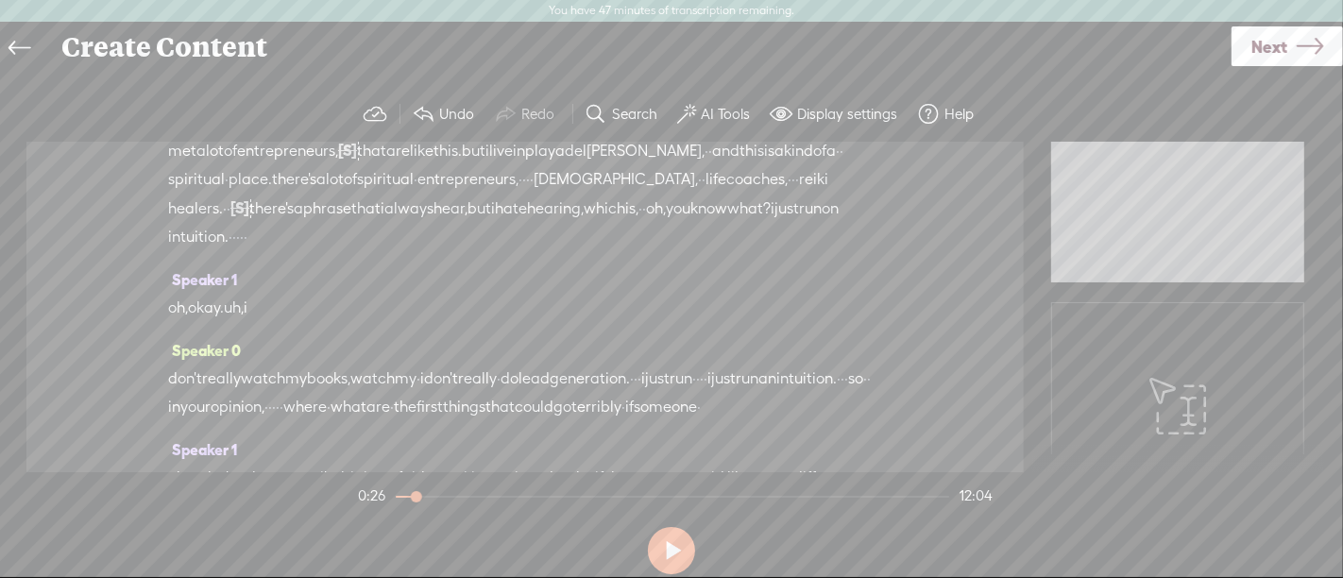
drag, startPoint x: 170, startPoint y: 301, endPoint x: 237, endPoint y: 301, distance: 67.1
click at [237, 301] on div "oh, okay. uh, i" at bounding box center [525, 308] width 714 height 28
click at [96, 258] on span "Delete" at bounding box center [90, 260] width 44 height 19
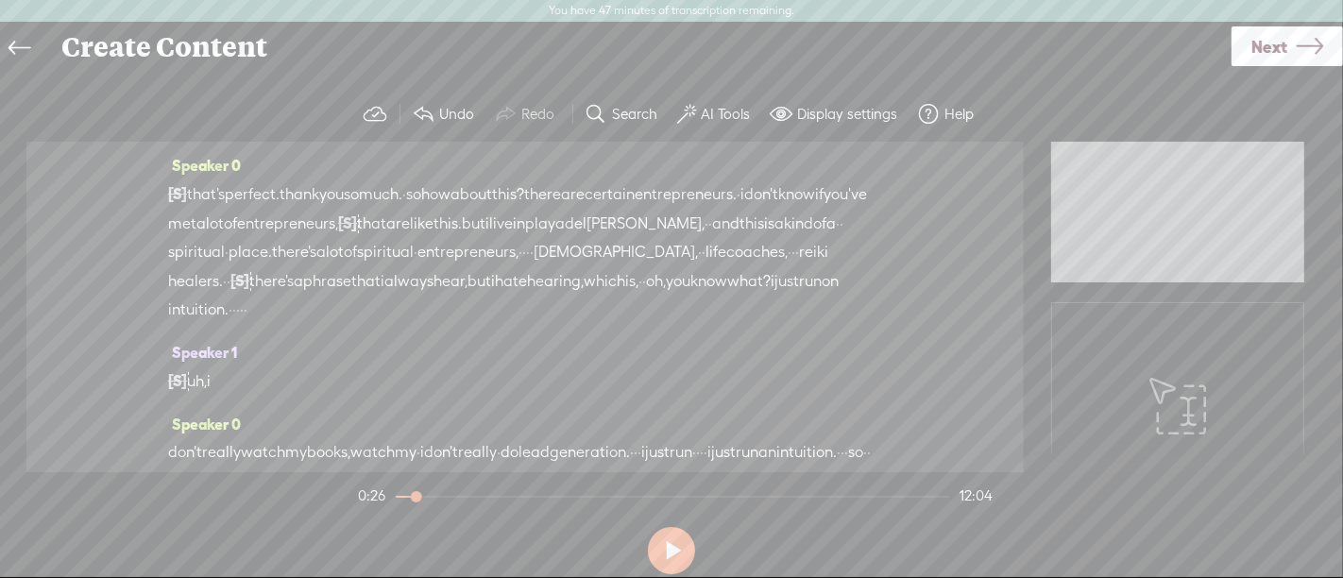
drag, startPoint x: 169, startPoint y: 189, endPoint x: 568, endPoint y: 248, distance: 403.0
click at [568, 248] on div "[S] · · · · · · · alright. good morning, and welcome to another episode · of no…" at bounding box center [525, 251] width 714 height 145
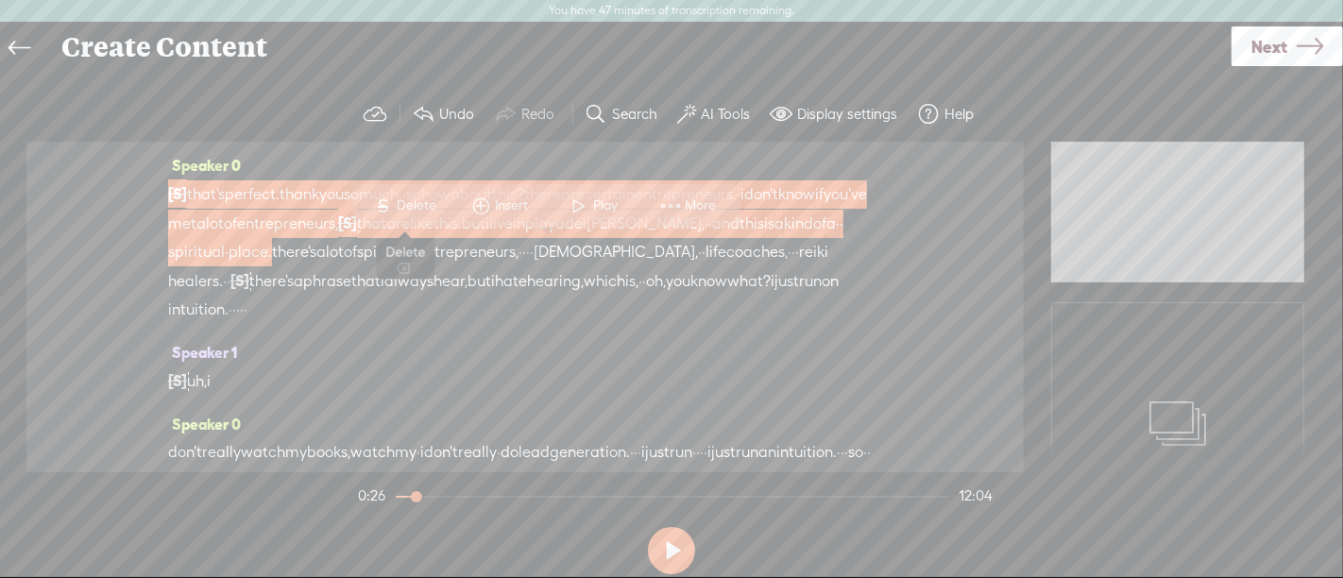
click at [425, 201] on span "Delete" at bounding box center [420, 205] width 44 height 19
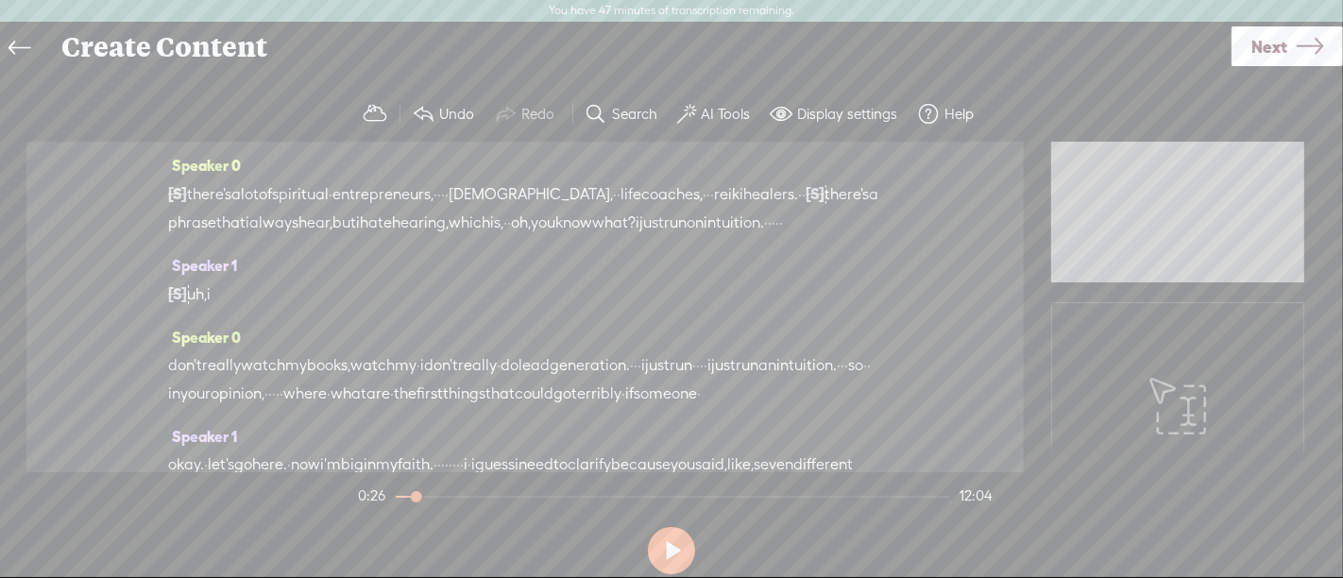
click at [193, 193] on span "there's" at bounding box center [209, 194] width 44 height 28
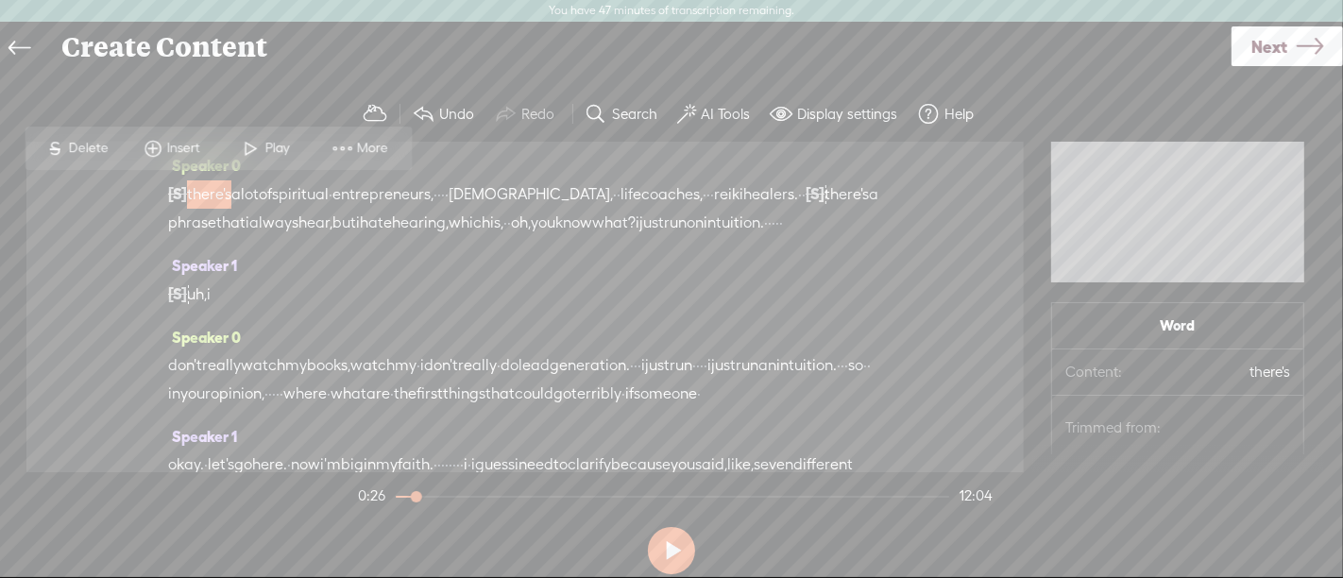
click at [204, 188] on span "there's" at bounding box center [209, 194] width 44 height 28
click at [281, 153] on span "Play" at bounding box center [279, 148] width 29 height 19
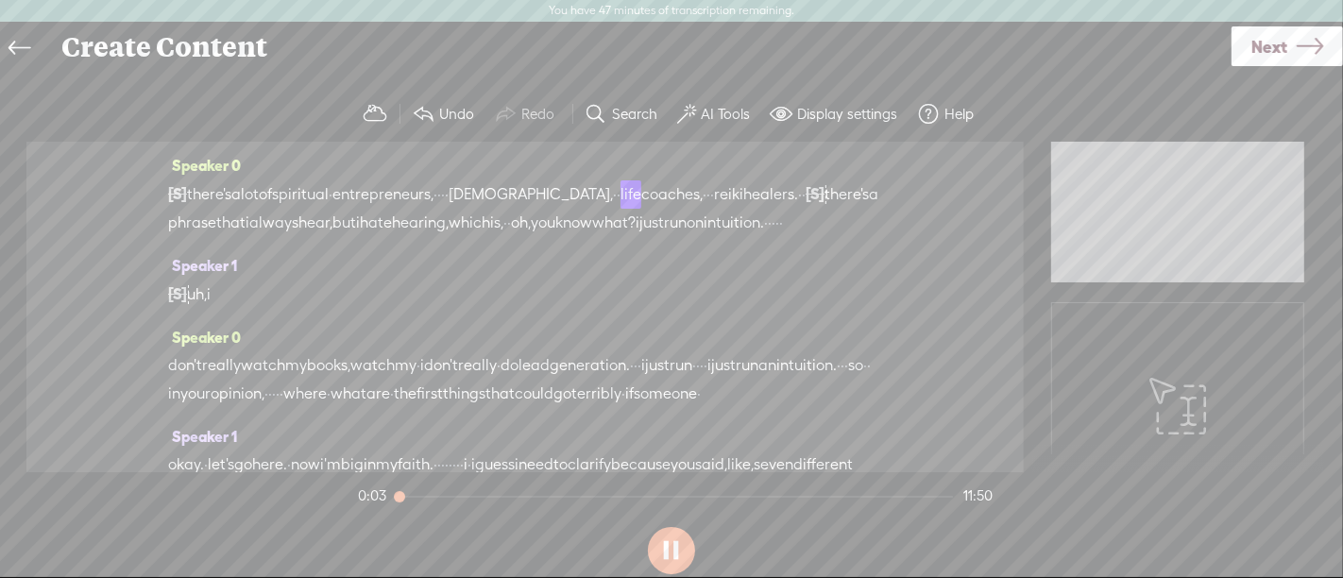
drag, startPoint x: 394, startPoint y: 492, endPoint x: 416, endPoint y: 491, distance: 21.7
click at [368, 492] on section "0:03 11:50" at bounding box center [675, 495] width 642 height 47
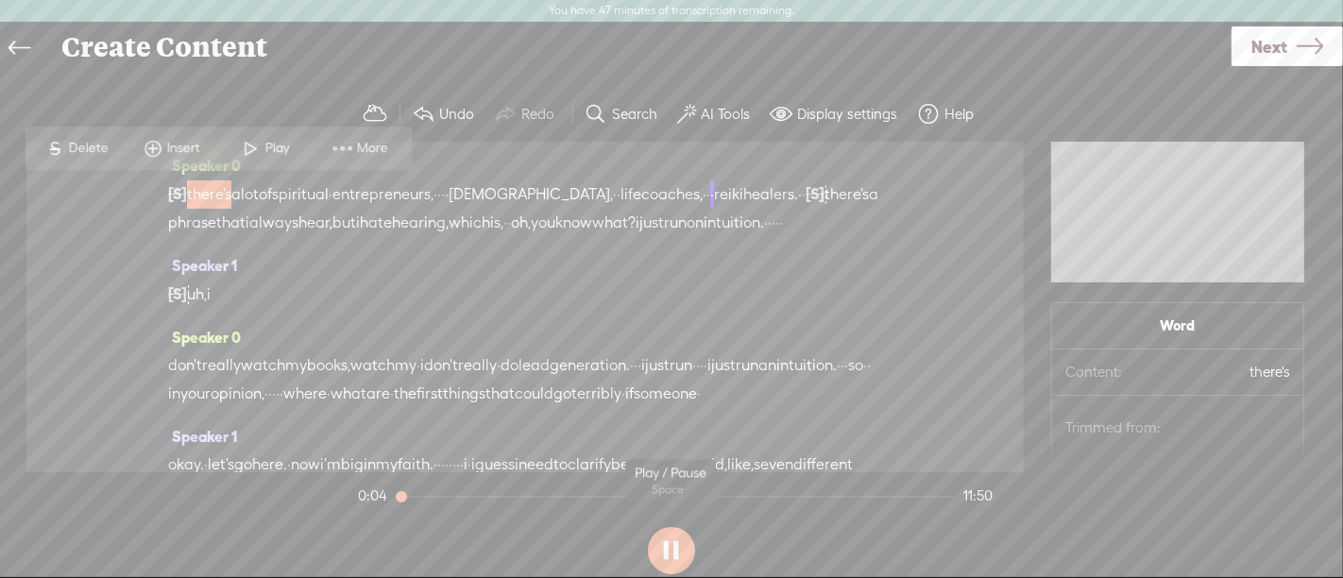
click at [684, 548] on button at bounding box center [671, 550] width 47 height 47
drag, startPoint x: 401, startPoint y: 493, endPoint x: 364, endPoint y: 493, distance: 37.8
click at [364, 493] on section "0:05 11:50" at bounding box center [675, 495] width 642 height 47
click at [671, 542] on button at bounding box center [671, 550] width 47 height 47
click at [672, 554] on button at bounding box center [671, 550] width 47 height 47
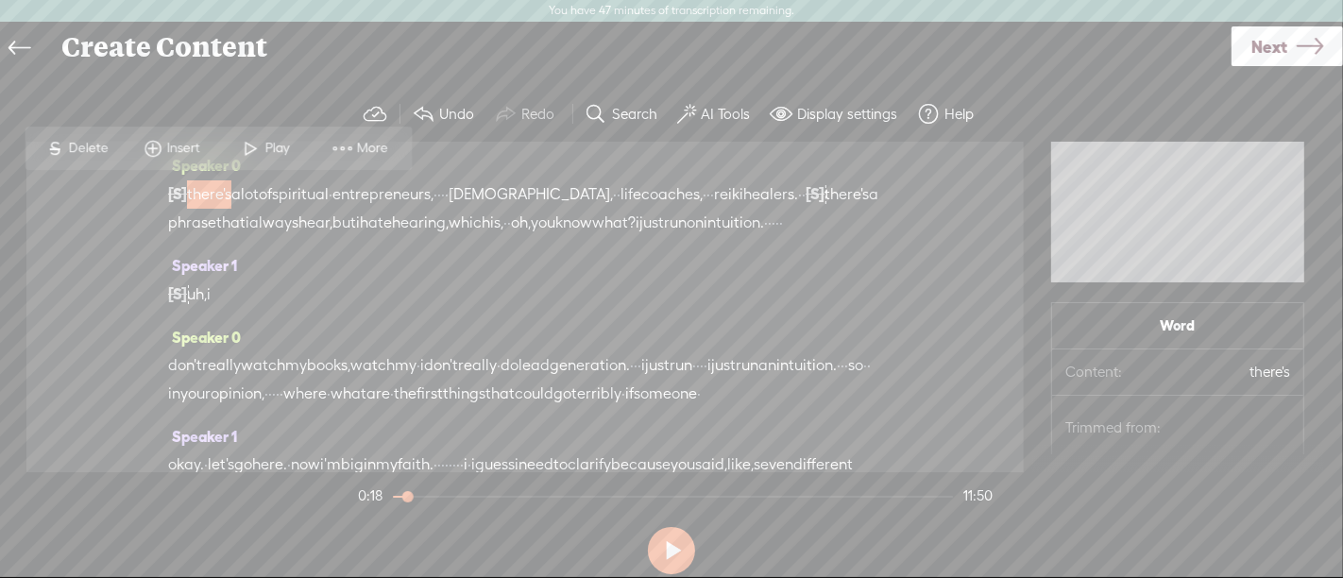
drag, startPoint x: 388, startPoint y: 392, endPoint x: 458, endPoint y: 392, distance: 69.9
click at [458, 392] on div "don't really watch my books, watch my · i don't really · do lead generation. · …" at bounding box center [525, 379] width 714 height 57
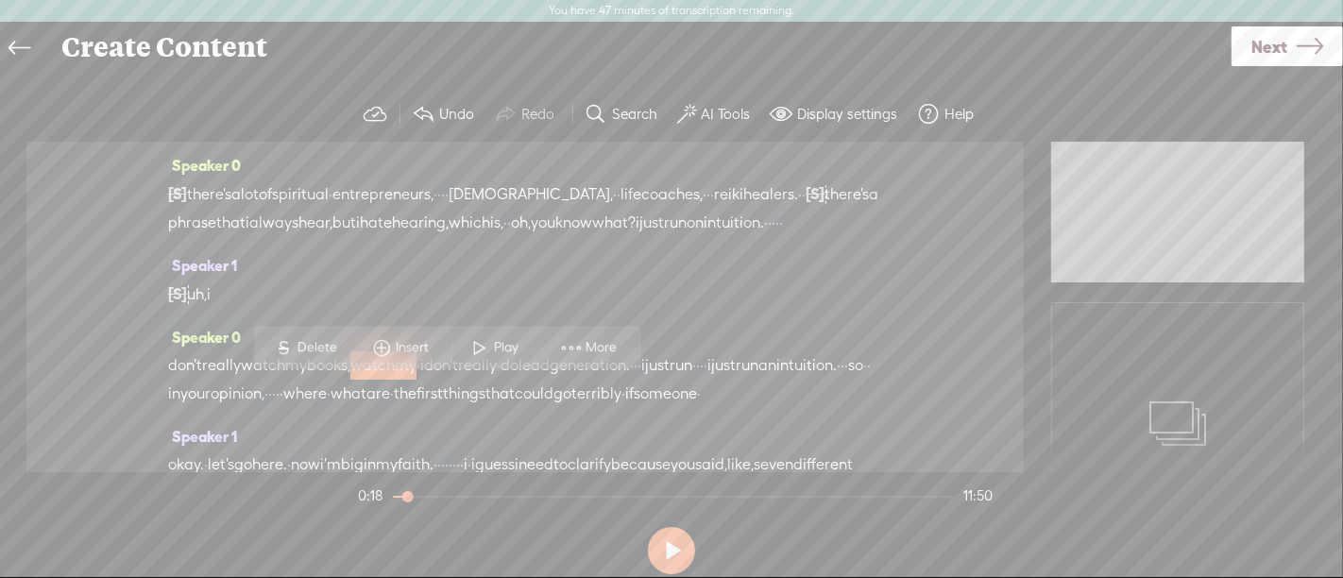
click at [336, 342] on span "Delete" at bounding box center [320, 347] width 44 height 19
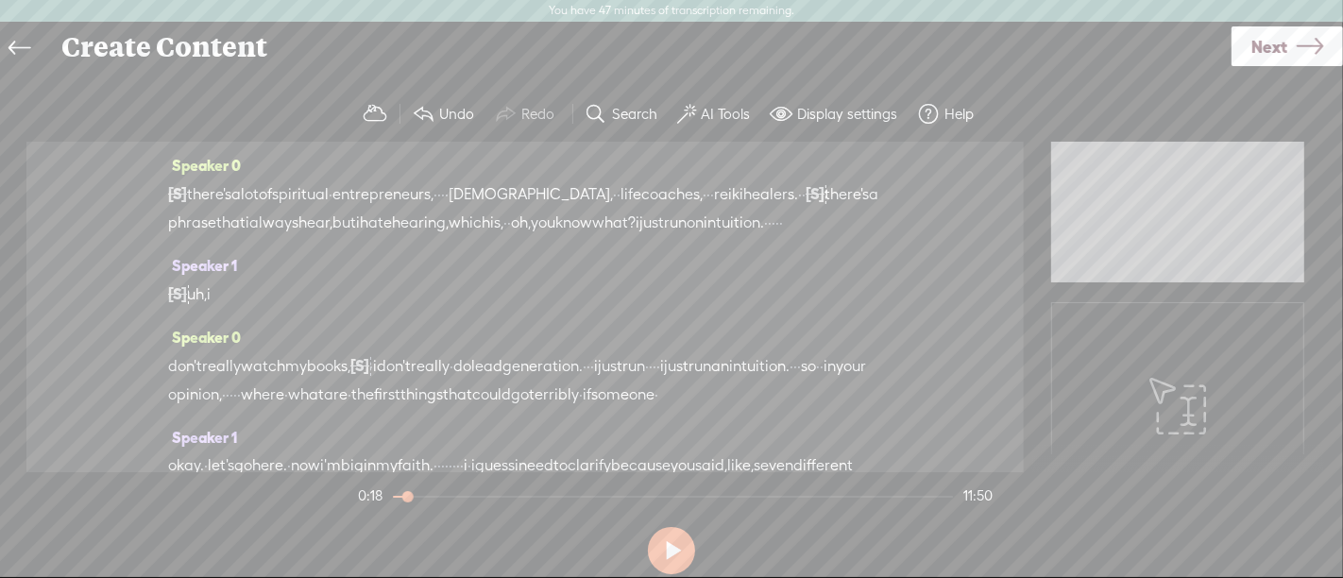
click at [180, 381] on span "don't" at bounding box center [185, 366] width 34 height 28
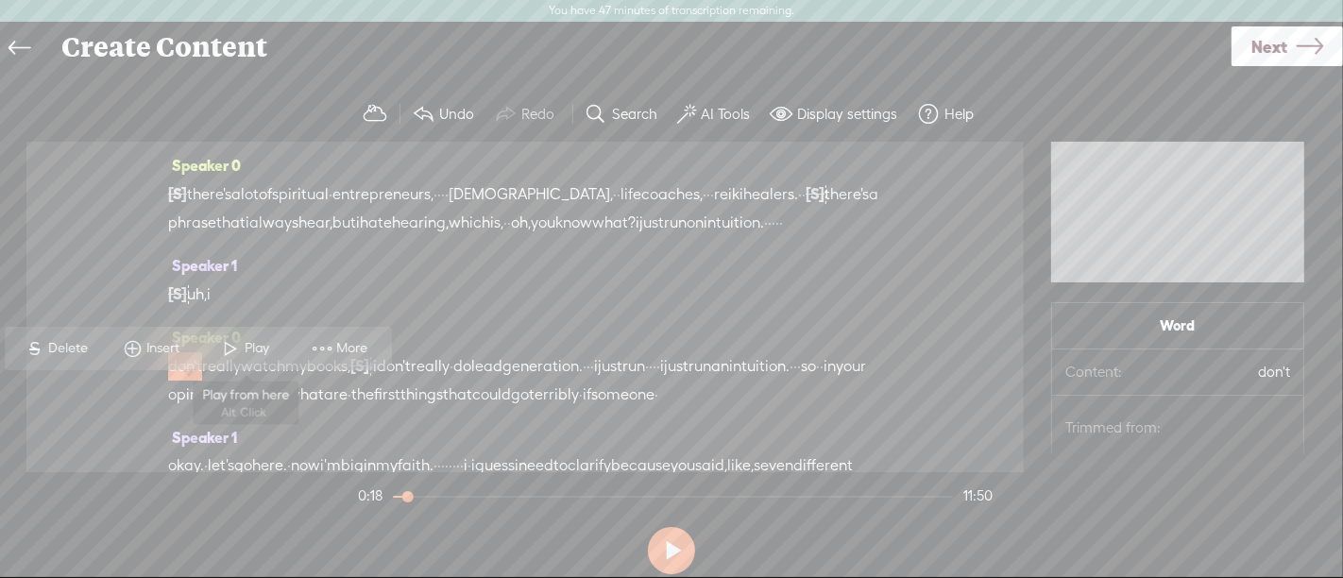
click at [247, 350] on span "Play" at bounding box center [260, 348] width 29 height 19
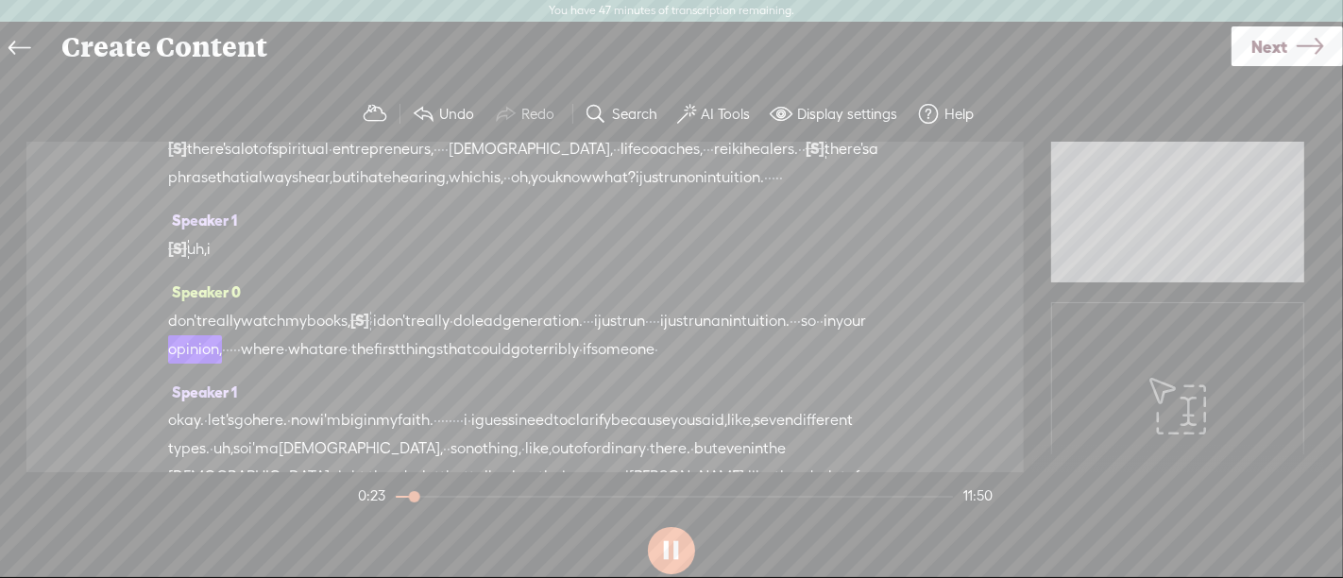
scroll to position [47, 0]
click at [678, 568] on button at bounding box center [671, 550] width 47 height 47
drag, startPoint x: 618, startPoint y: 377, endPoint x: 544, endPoint y: 375, distance: 73.7
click at [544, 362] on div "don't really watch my books, [S] watch my · i don't really · do lead generation…" at bounding box center [525, 333] width 714 height 58
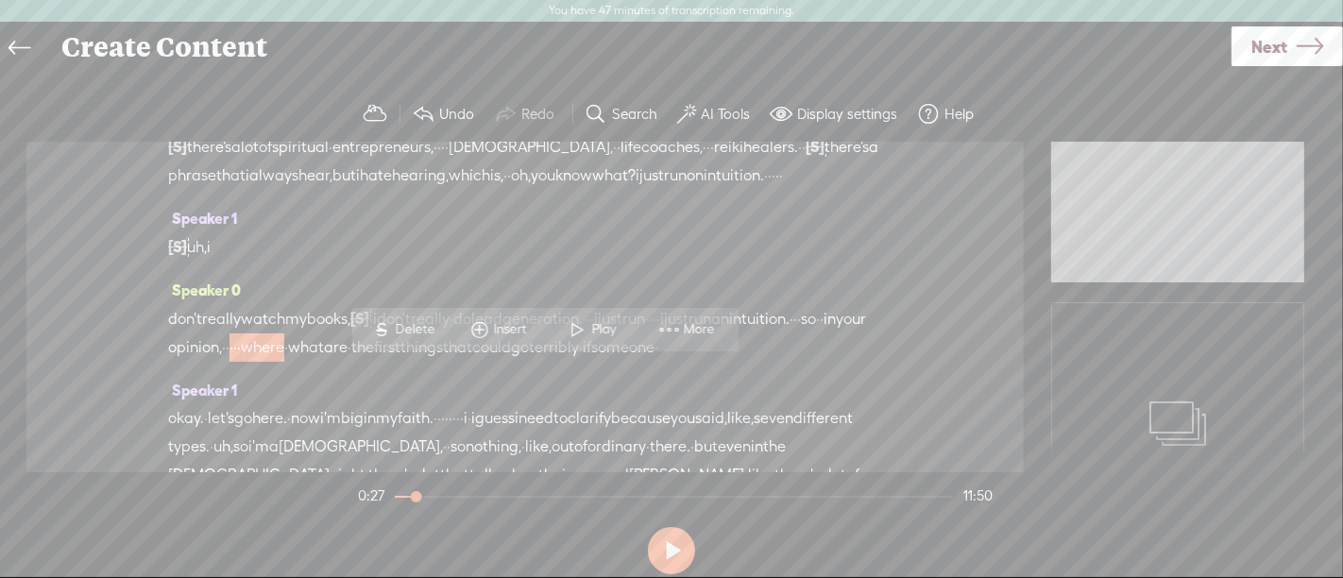
click at [429, 328] on span "Delete" at bounding box center [418, 329] width 44 height 19
drag, startPoint x: 704, startPoint y: 341, endPoint x: 798, endPoint y: 341, distance: 94.5
click at [798, 341] on div "don't really watch my books, [S] watch my · i don't really · do lead generation…" at bounding box center [525, 333] width 714 height 59
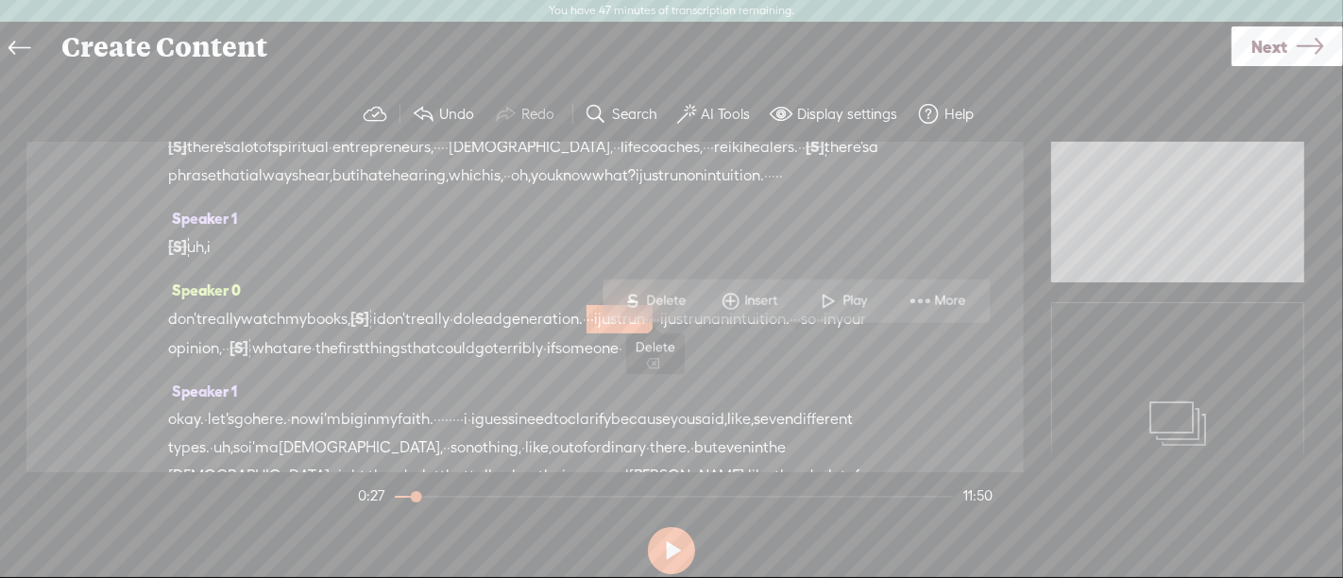
click at [666, 301] on span "Delete" at bounding box center [669, 301] width 44 height 19
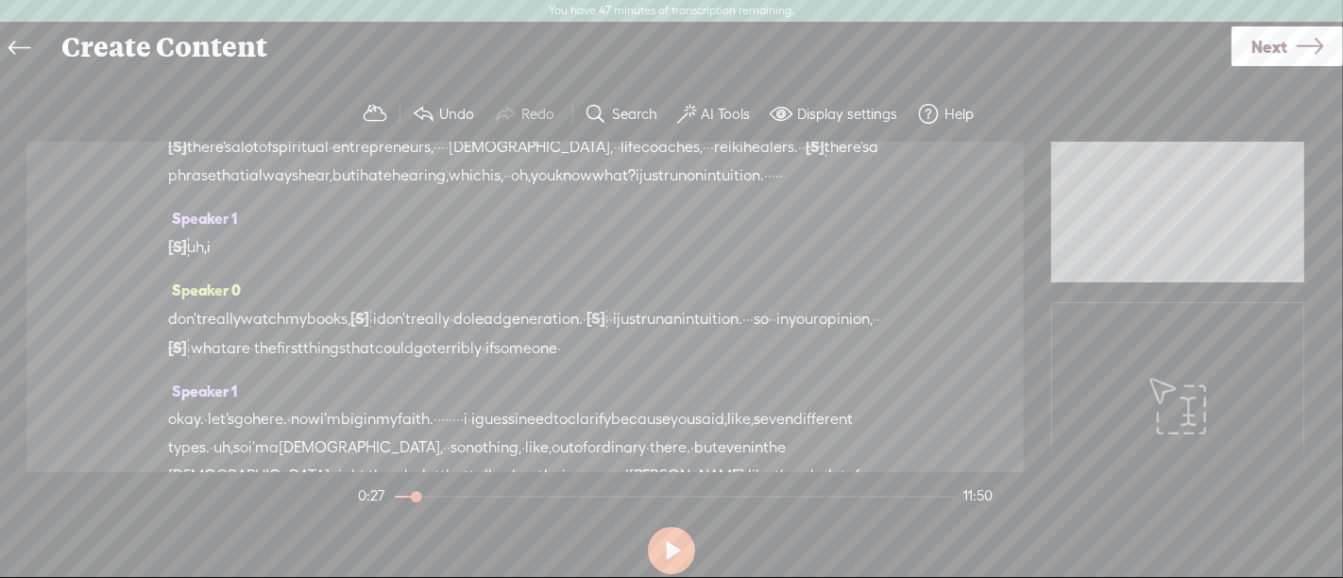
click at [196, 333] on span "don't" at bounding box center [185, 319] width 34 height 28
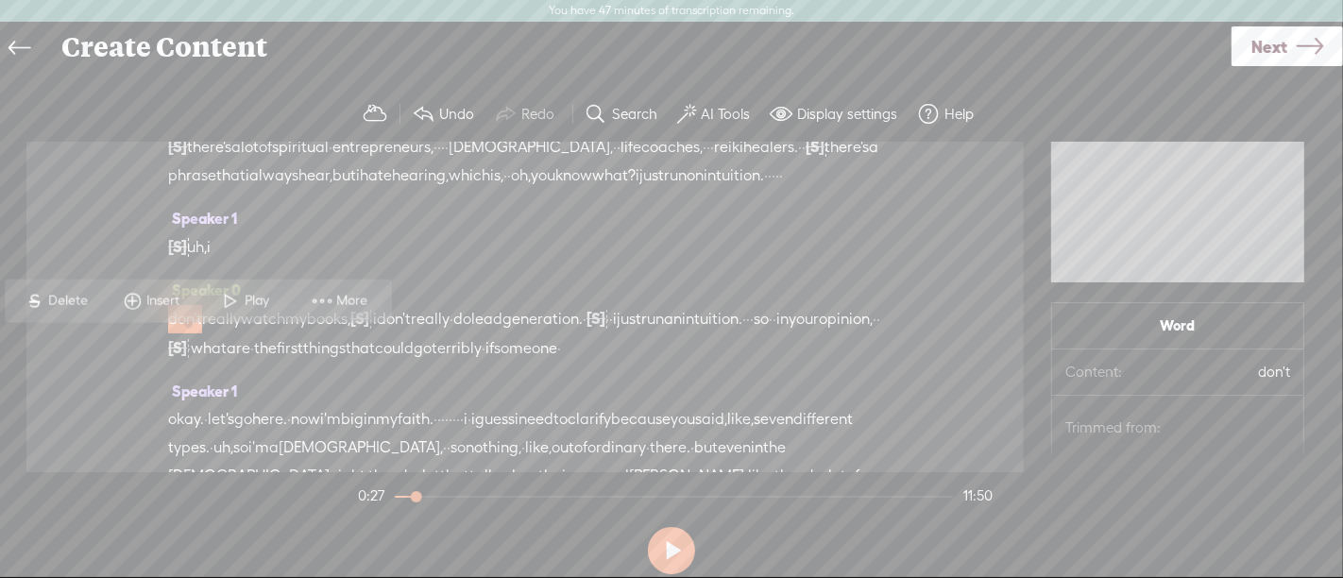
click at [262, 298] on span "Play" at bounding box center [260, 301] width 29 height 19
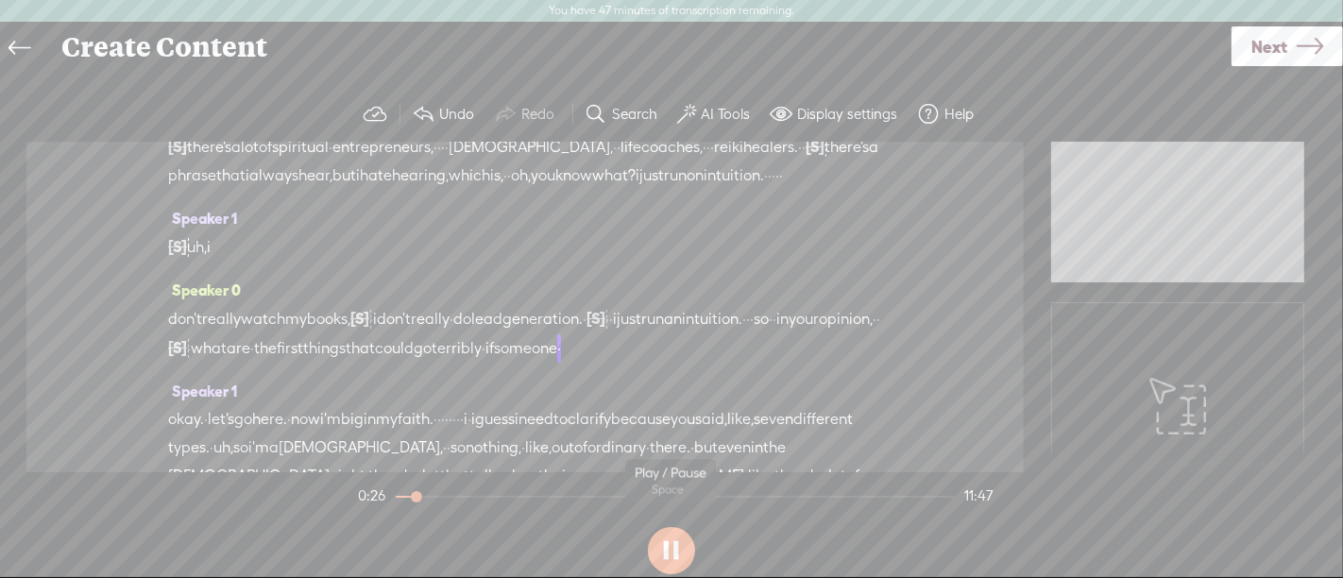
click at [672, 548] on button at bounding box center [671, 550] width 47 height 47
click at [191, 363] on span "·" at bounding box center [189, 348] width 4 height 28
click at [366, 325] on span "Delete" at bounding box center [355, 330] width 44 height 19
click at [754, 333] on span "so" at bounding box center [761, 319] width 15 height 28
click at [308, 326] on span at bounding box center [312, 331] width 28 height 34
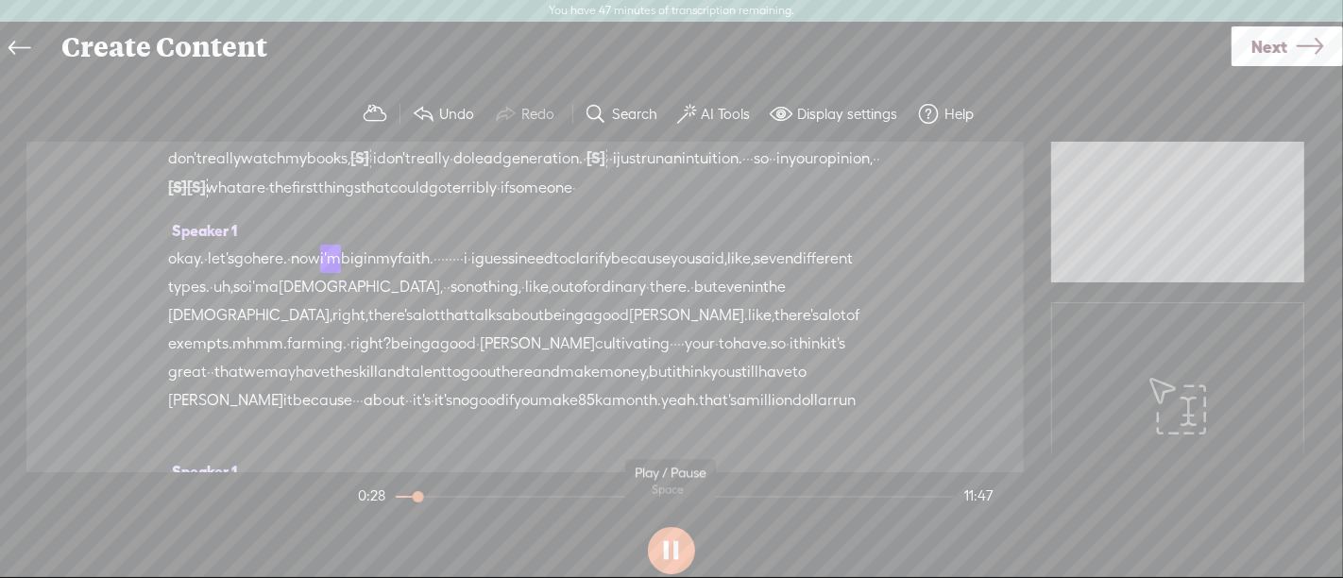
scroll to position [209, 0]
click at [679, 549] on button at bounding box center [671, 550] width 47 height 47
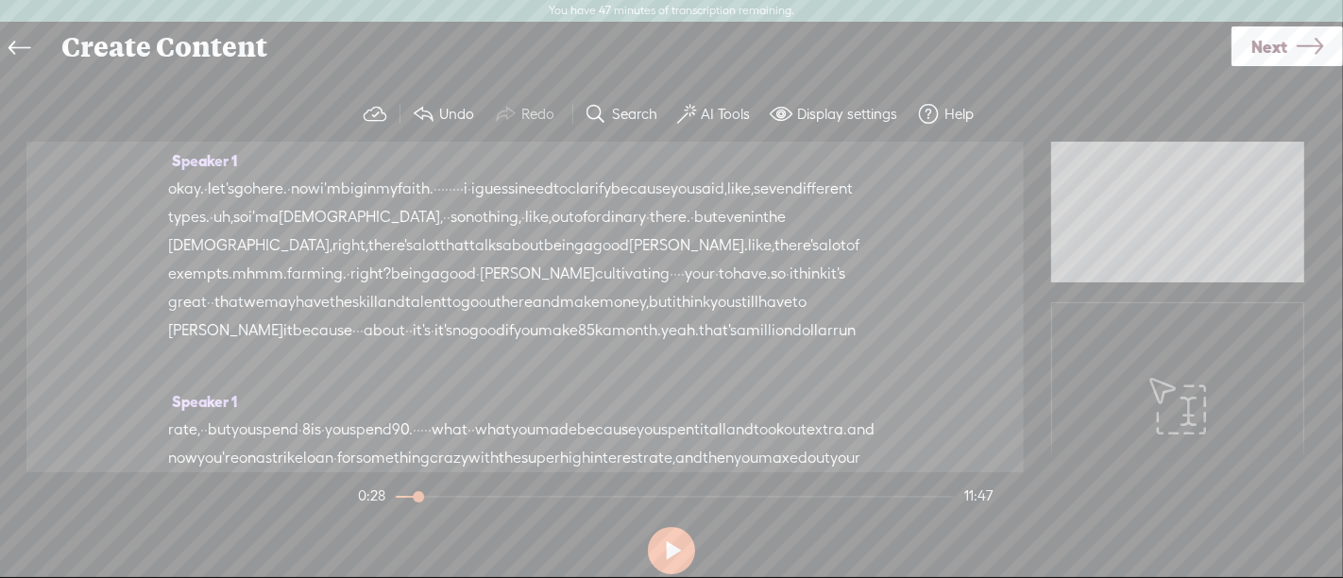
scroll to position [280, 0]
drag, startPoint x: 545, startPoint y: 239, endPoint x: 437, endPoint y: 349, distance: 154.3
click at [437, 349] on div "okay. · let's go here. · now i'm big in my faith. · · · · · · · · i · i guess i…" at bounding box center [525, 272] width 714 height 198
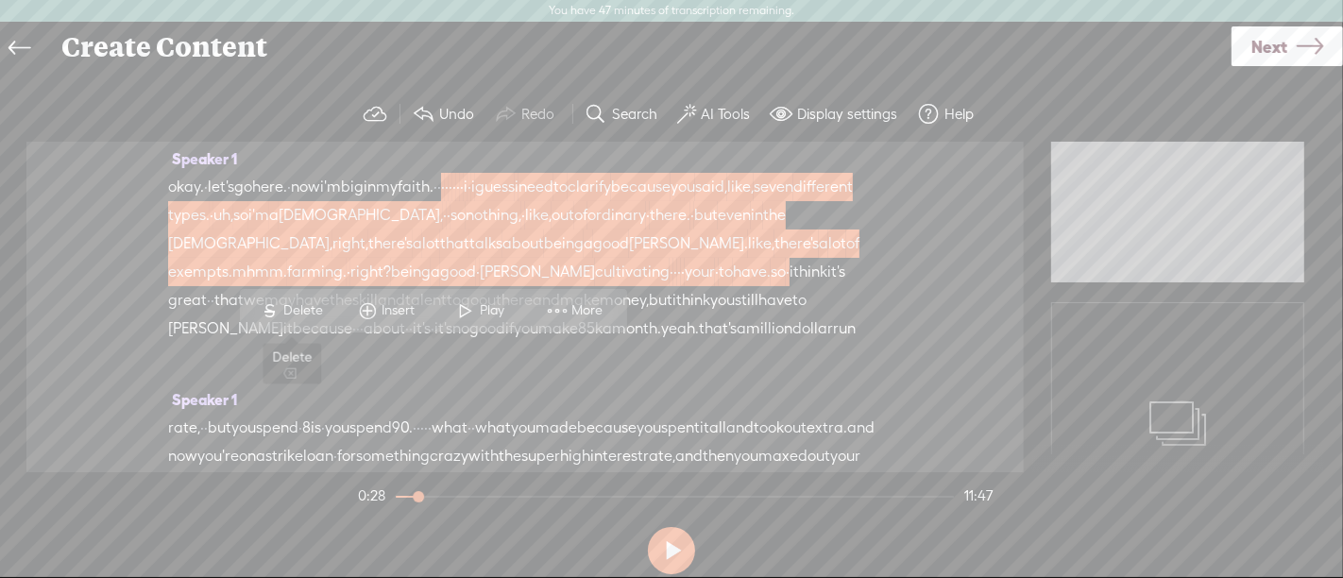
click at [306, 315] on span "Delete" at bounding box center [306, 310] width 44 height 19
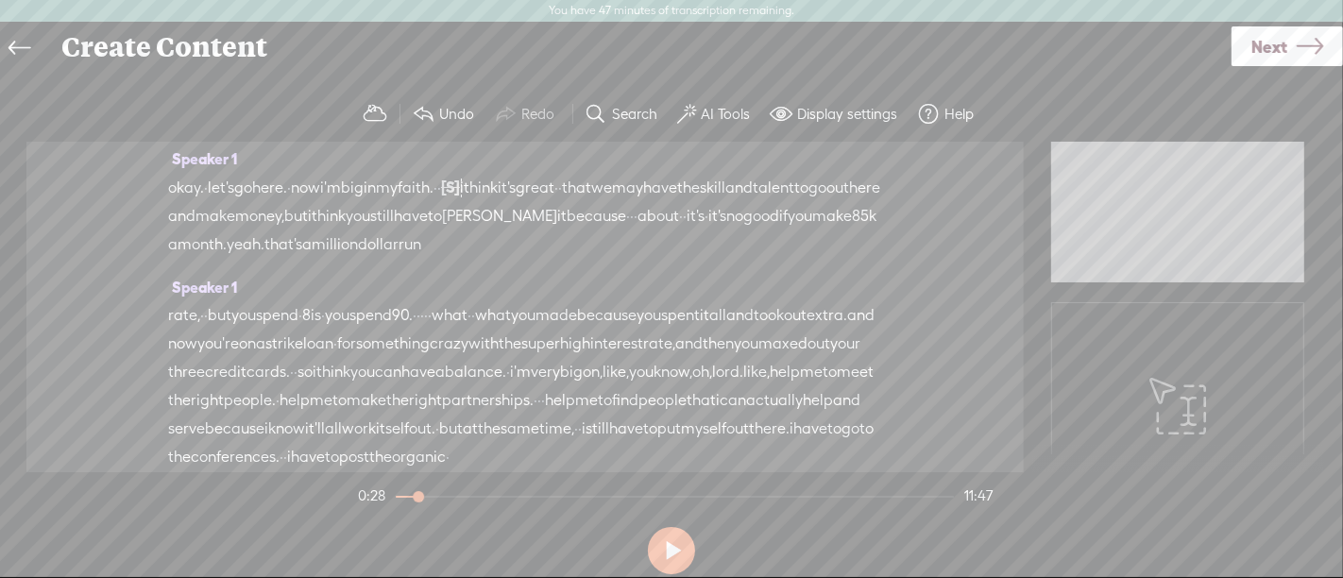
click at [193, 202] on span "okay." at bounding box center [186, 188] width 36 height 28
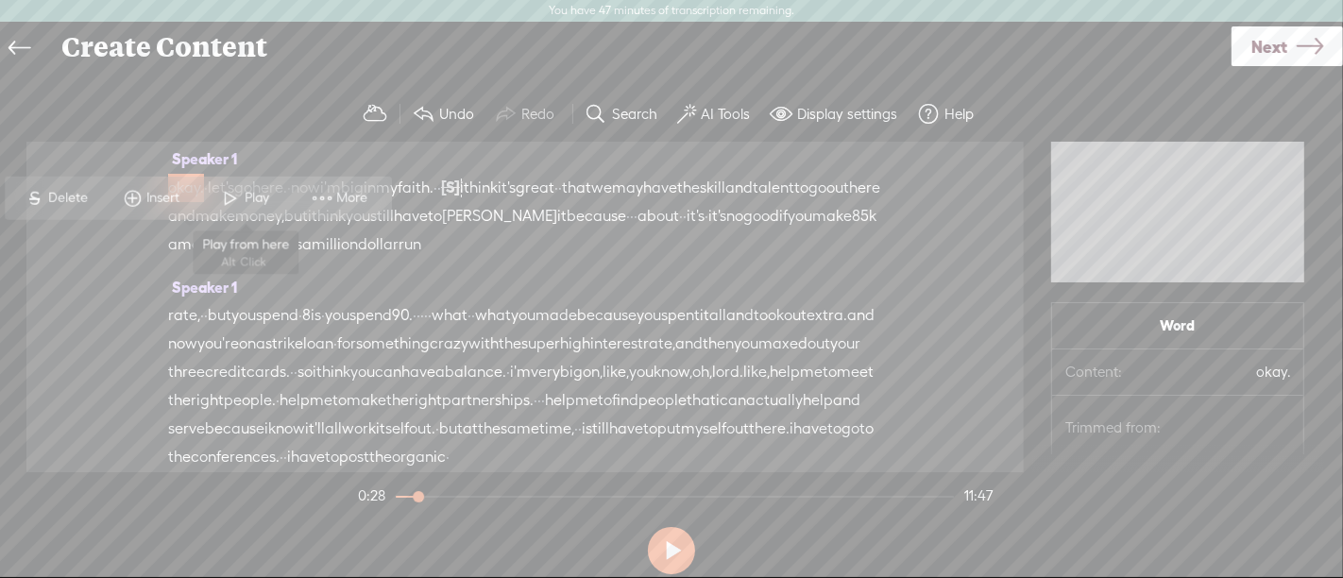
click at [258, 201] on span "Play" at bounding box center [260, 198] width 29 height 19
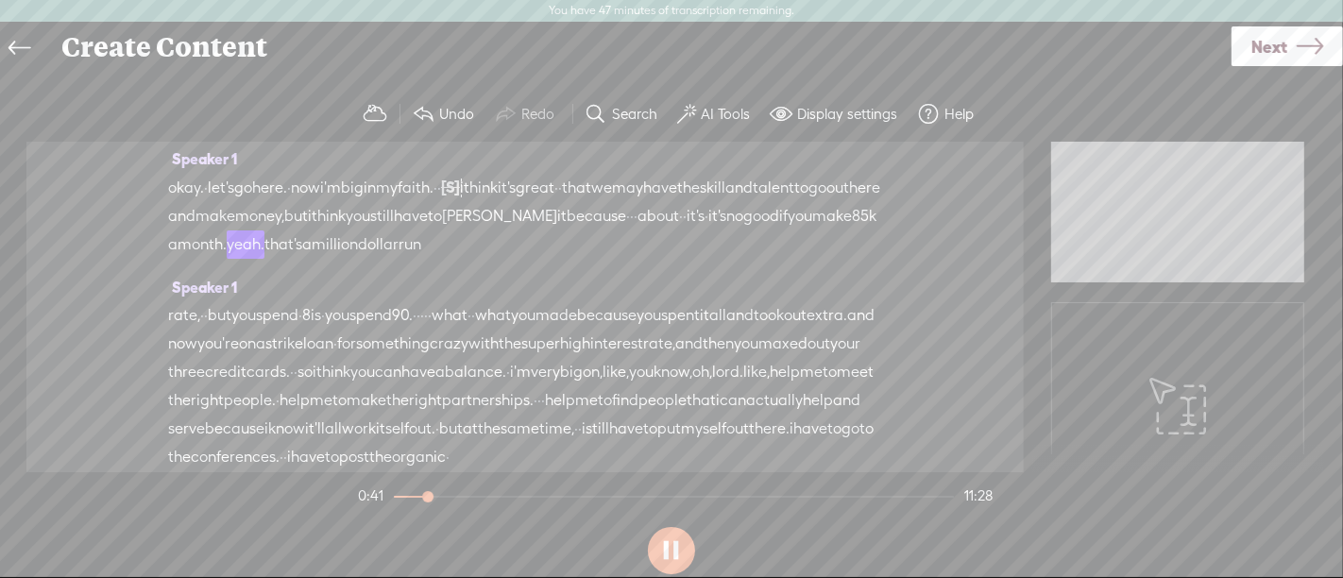
click at [674, 553] on button at bounding box center [671, 550] width 47 height 47
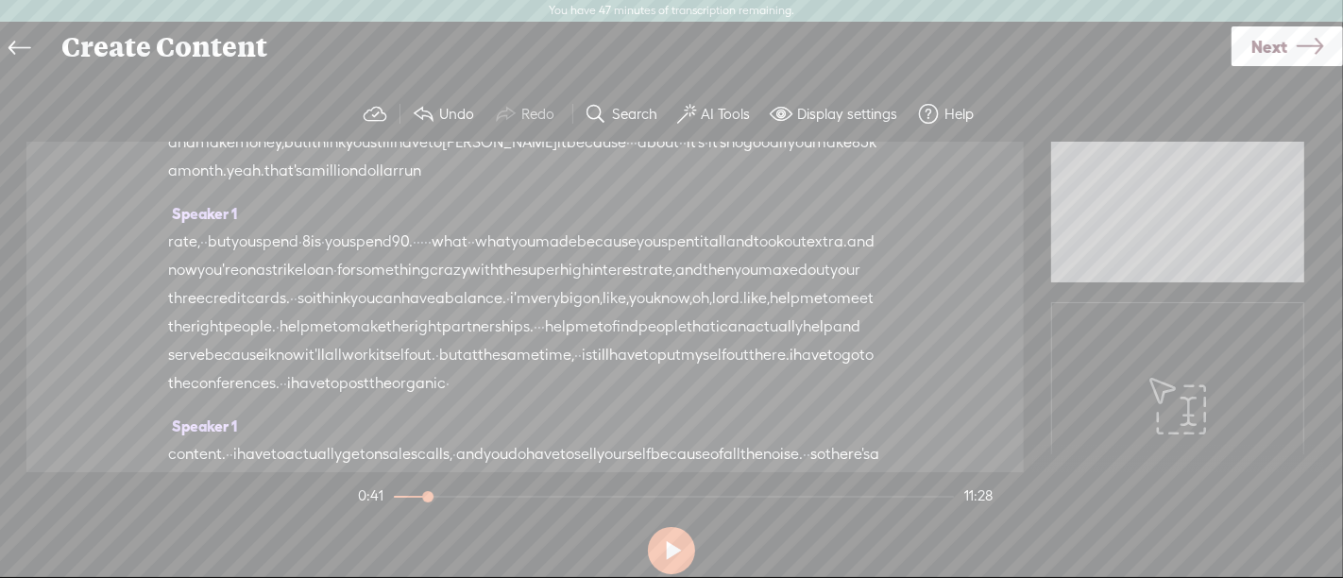
scroll to position [352, 0]
drag, startPoint x: 172, startPoint y: 230, endPoint x: 365, endPoint y: 409, distance: 262.7
click at [365, 409] on div "Speaker 0 [S] · · · · · · · alright. good morning, and welcome to another episo…" at bounding box center [524, 307] width 997 height 331
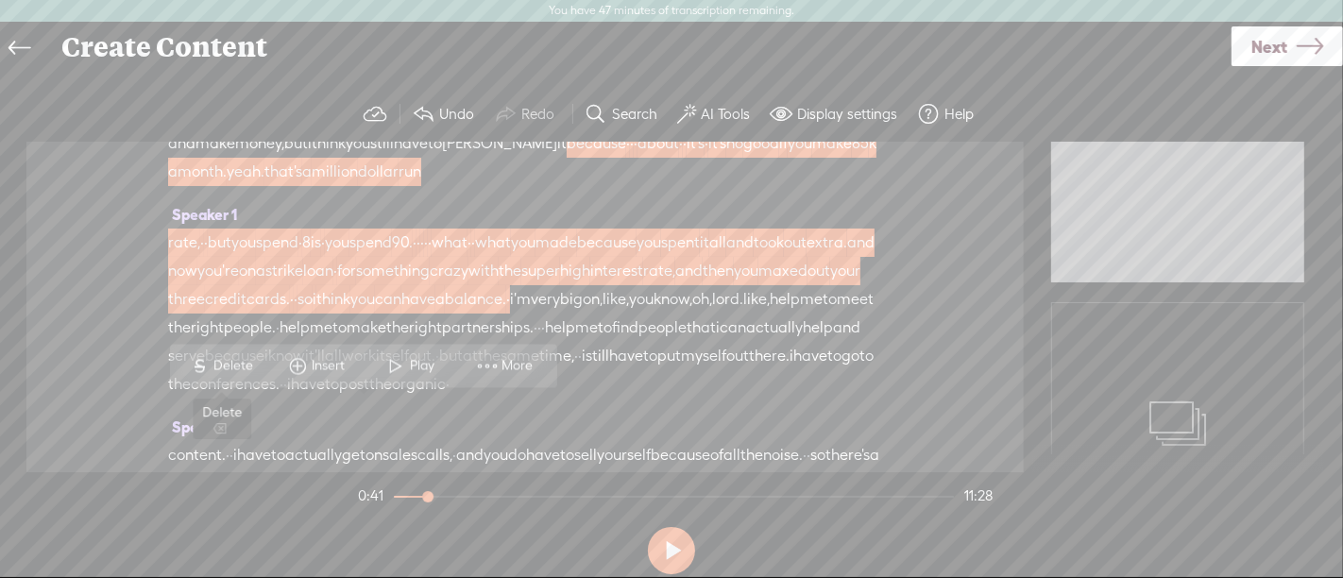
click at [231, 360] on span "Delete" at bounding box center [236, 366] width 44 height 19
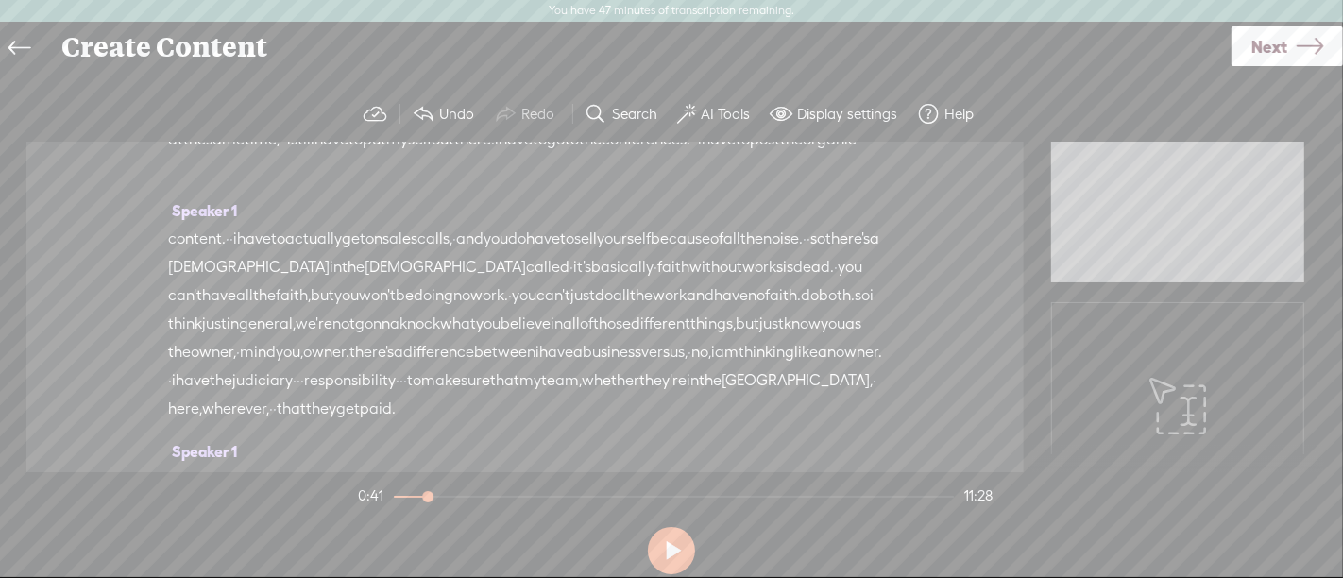
scroll to position [486, 0]
click at [810, 252] on span "so" at bounding box center [817, 238] width 15 height 28
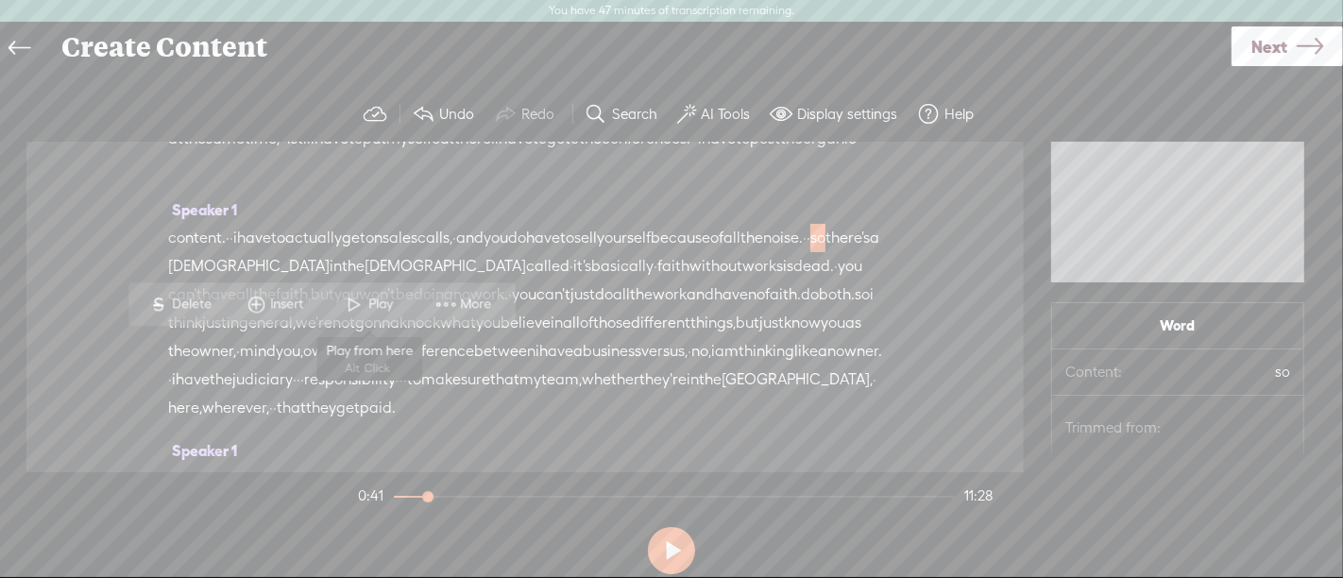
click at [359, 301] on span at bounding box center [355, 304] width 28 height 34
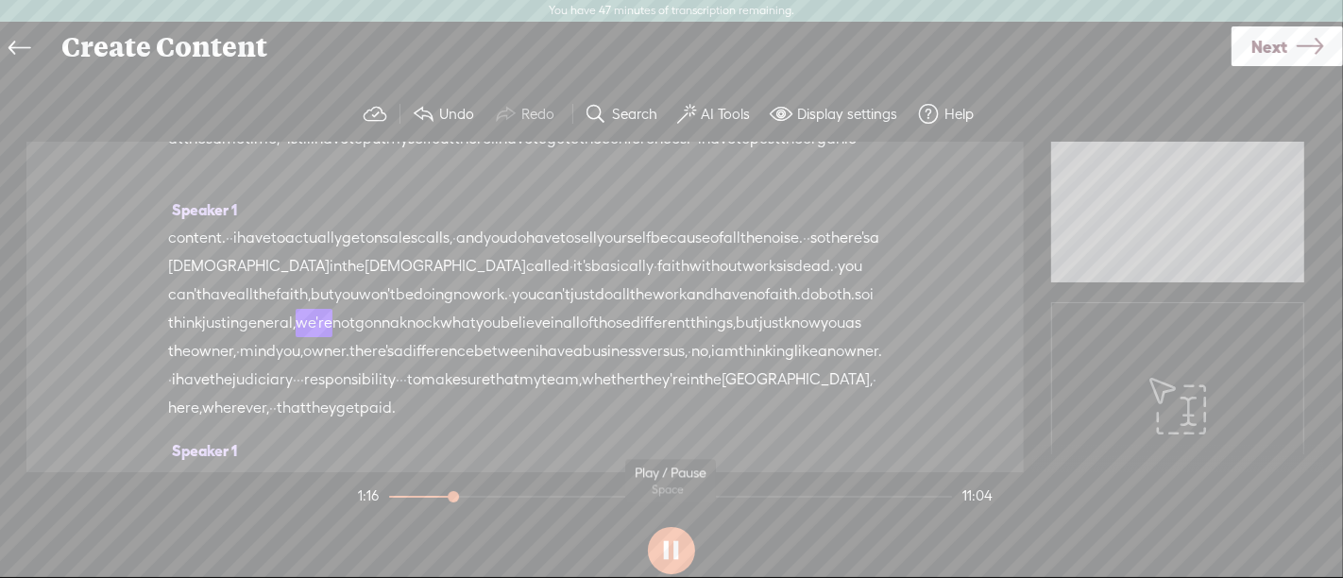
click at [680, 554] on button at bounding box center [671, 550] width 47 height 47
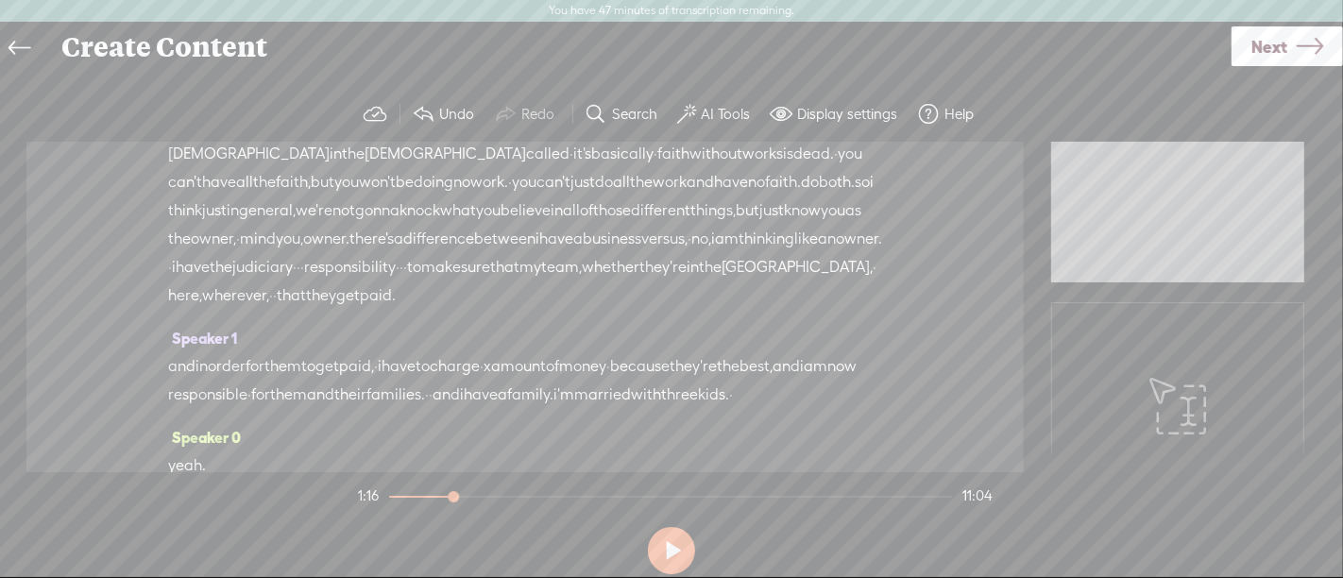
scroll to position [601, 0]
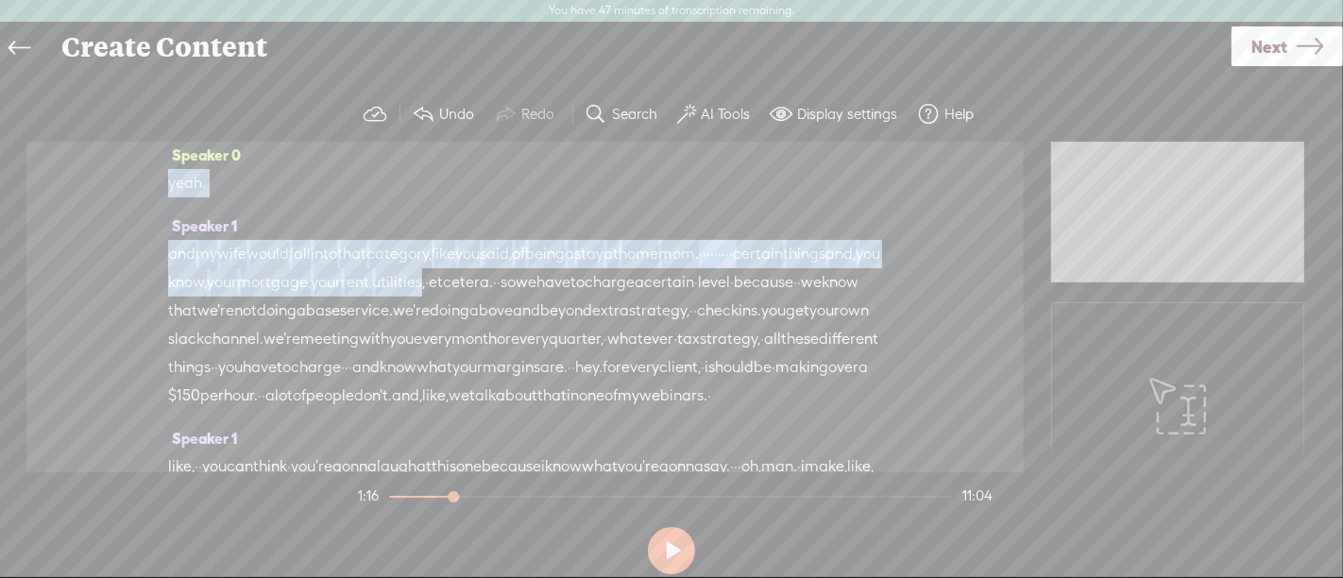
drag, startPoint x: 502, startPoint y: 288, endPoint x: 680, endPoint y: 434, distance: 230.9
click at [680, 434] on div "Speaker 0 [S] · · · · · · · alright. good morning, and welcome to another episo…" at bounding box center [524, 307] width 997 height 331
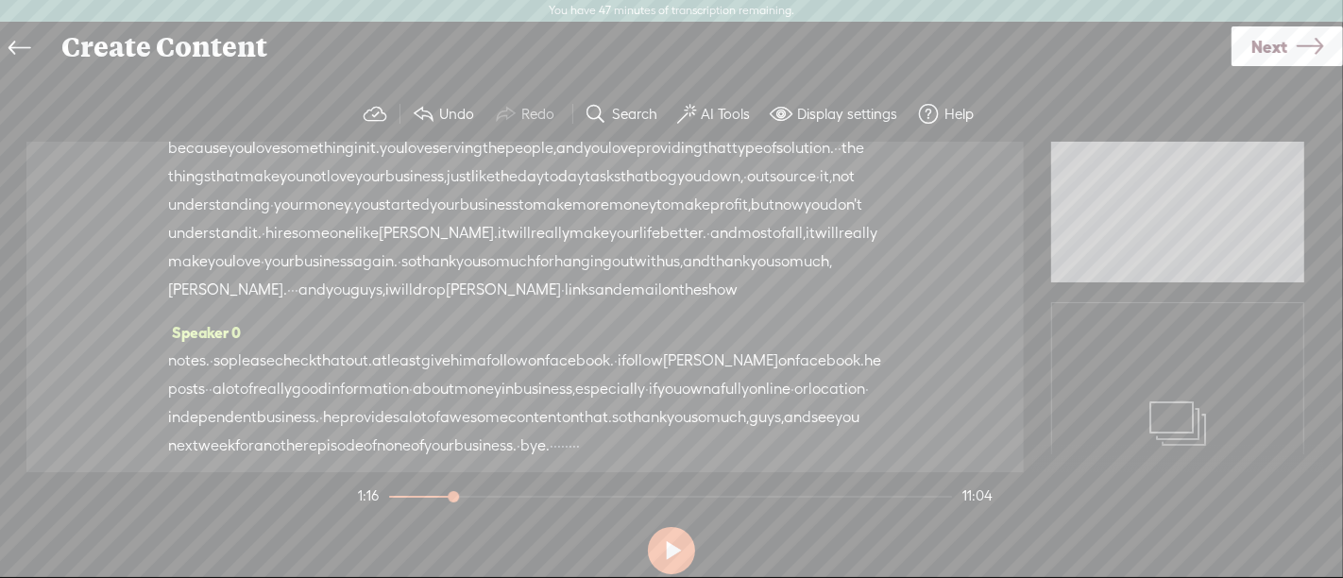
scroll to position [5189, 0]
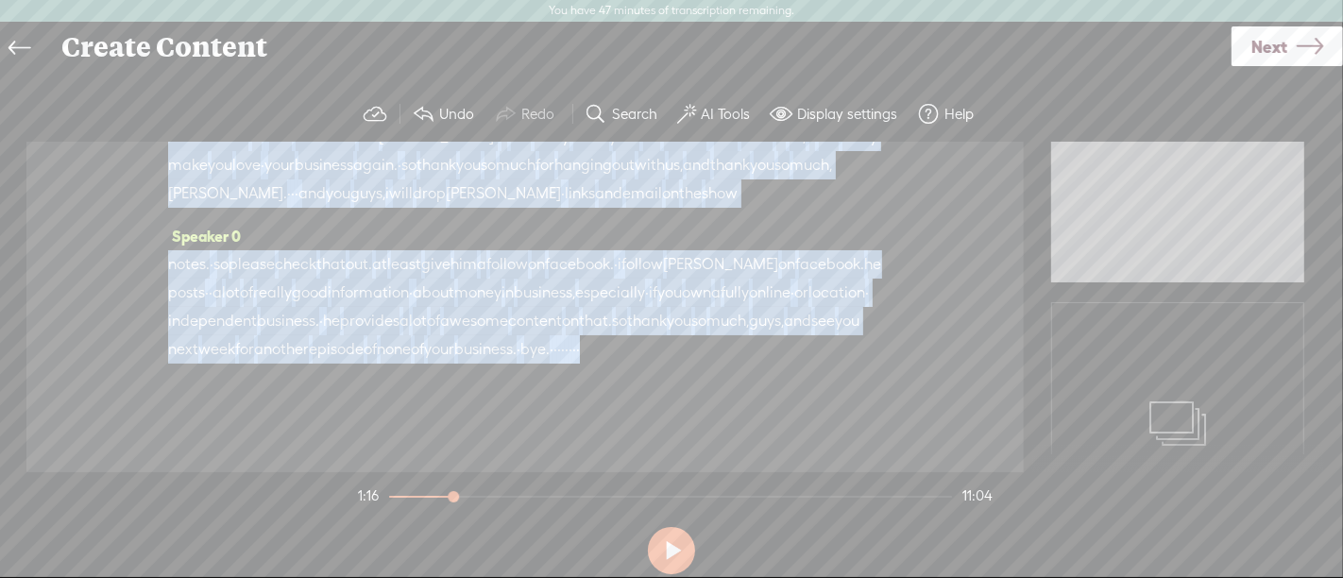
drag, startPoint x: 680, startPoint y: 434, endPoint x: 716, endPoint y: 397, distance: 52.1
click at [716, 397] on div "Speaker 0 [S] · · · · · · · alright. good morning, and welcome to another episo…" at bounding box center [524, 307] width 997 height 331
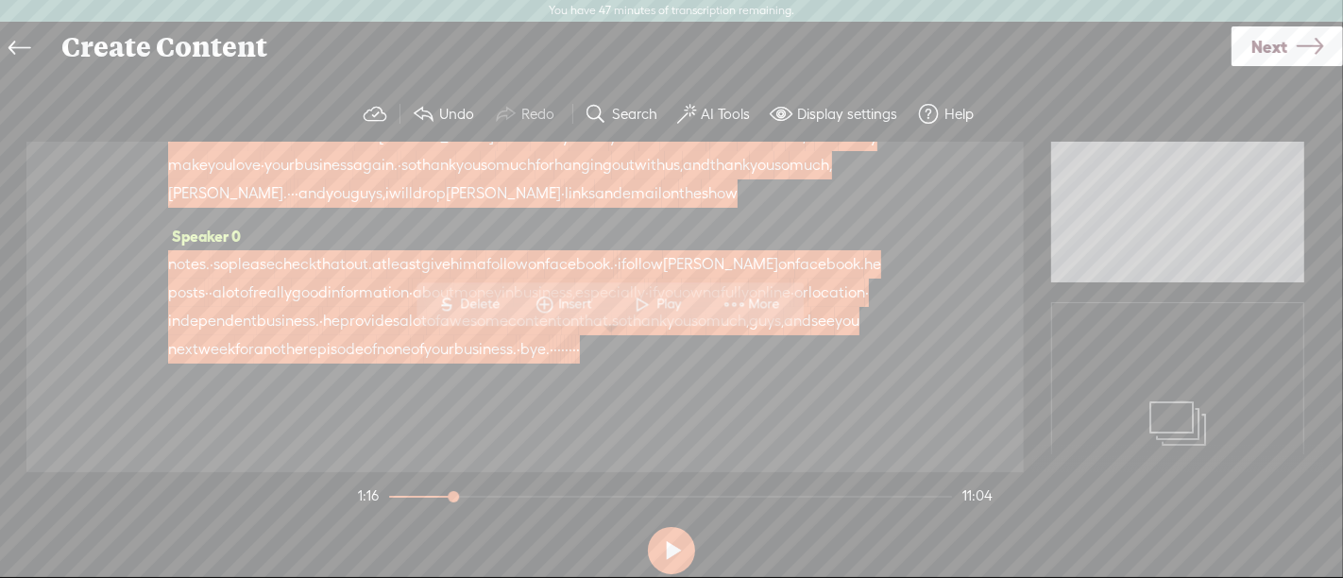
click at [494, 309] on span "Delete" at bounding box center [483, 304] width 44 height 19
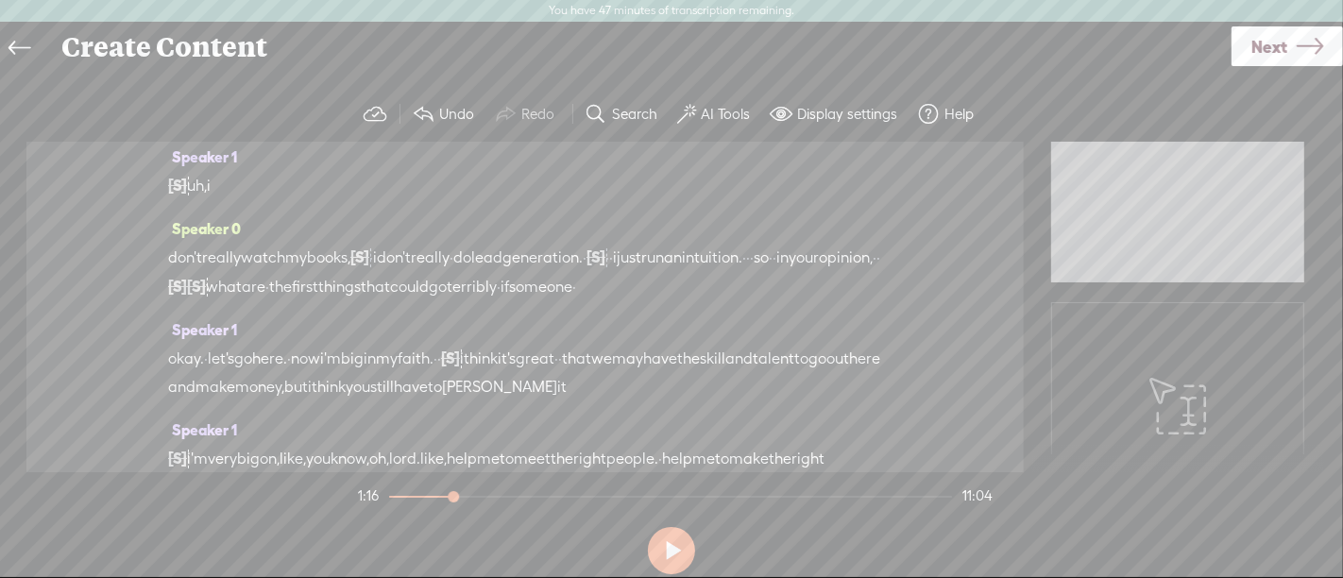
scroll to position [0, 0]
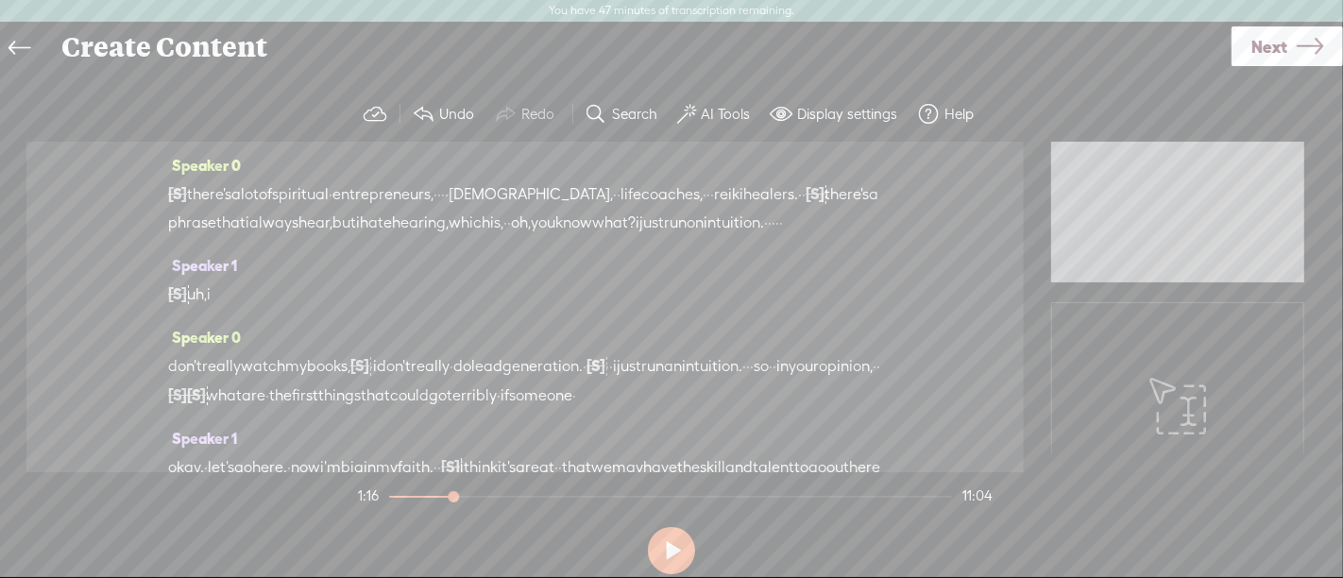
click at [187, 194] on span "[S]" at bounding box center [177, 193] width 19 height 17
click at [204, 194] on span "there's" at bounding box center [209, 194] width 44 height 28
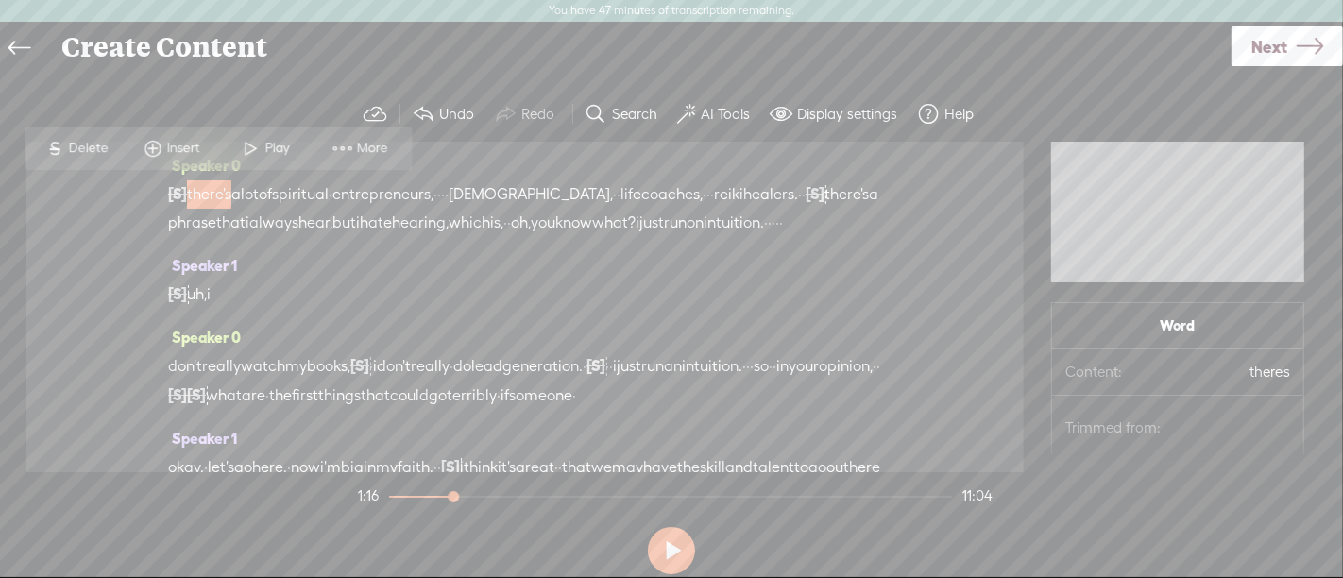
click at [249, 159] on span at bounding box center [251, 148] width 28 height 34
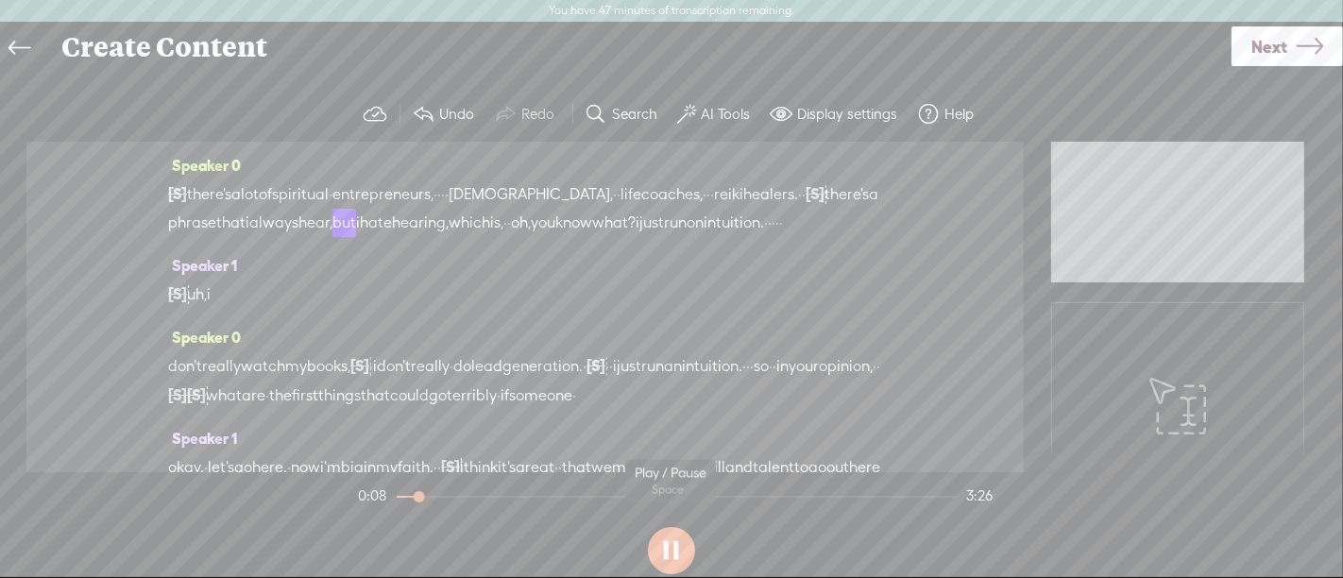
click at [666, 540] on button at bounding box center [671, 550] width 47 height 47
drag, startPoint x: 418, startPoint y: 497, endPoint x: 375, endPoint y: 499, distance: 43.5
click at [379, 497] on div at bounding box center [398, 498] width 43 height 43
click at [668, 543] on button at bounding box center [671, 550] width 47 height 47
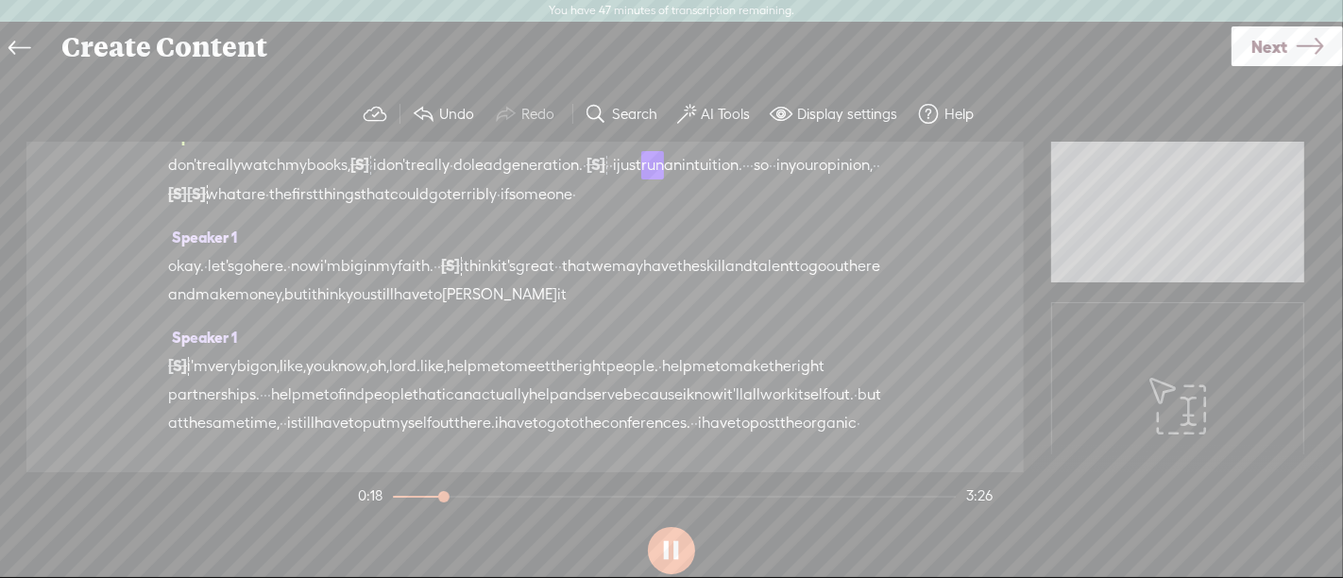
scroll to position [208, 0]
click at [677, 547] on button at bounding box center [671, 550] width 47 height 47
drag, startPoint x: 518, startPoint y: 306, endPoint x: 557, endPoint y: 327, distance: 44.8
click at [557, 302] on div "okay. · let's go here. · now i'm big in my faith. · · [S] · · · · · · i · i gue…" at bounding box center [525, 274] width 714 height 58
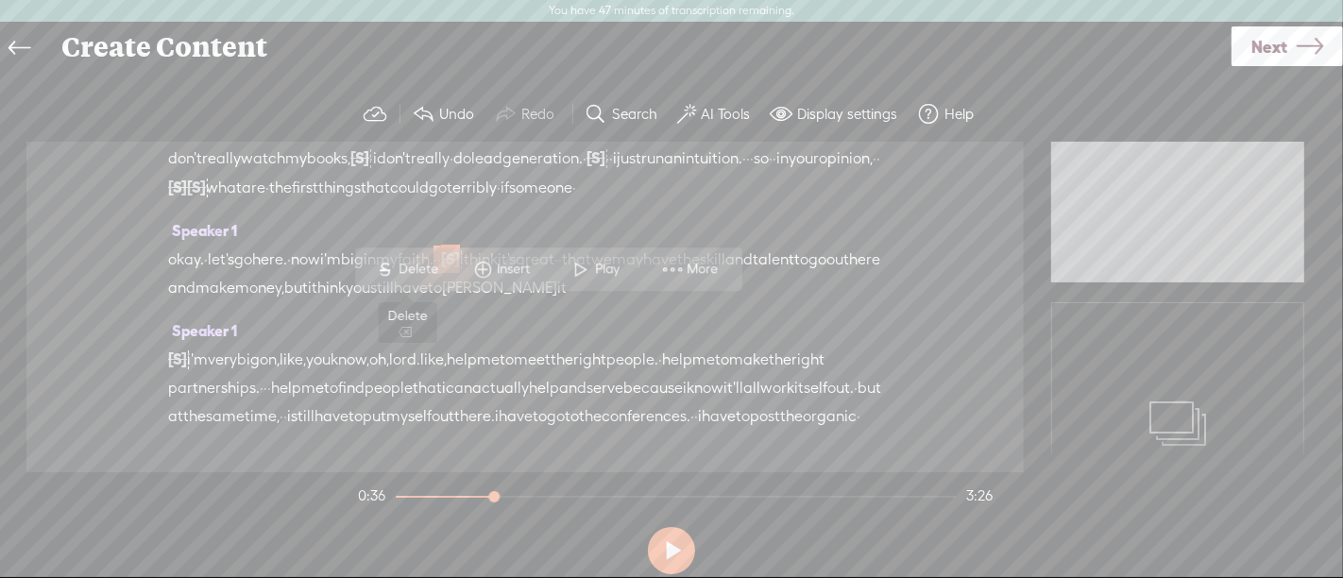
click at [439, 268] on span "Delete" at bounding box center [422, 269] width 44 height 19
click at [183, 274] on span "okay." at bounding box center [186, 260] width 36 height 28
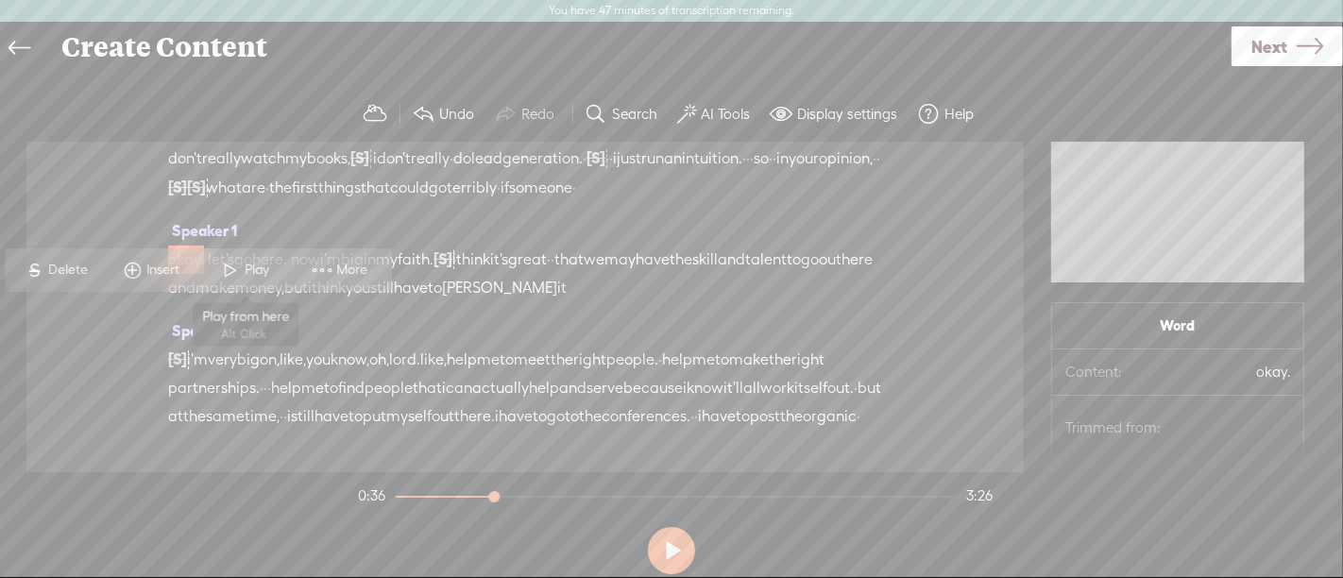
click at [251, 276] on span "Play" at bounding box center [260, 270] width 29 height 19
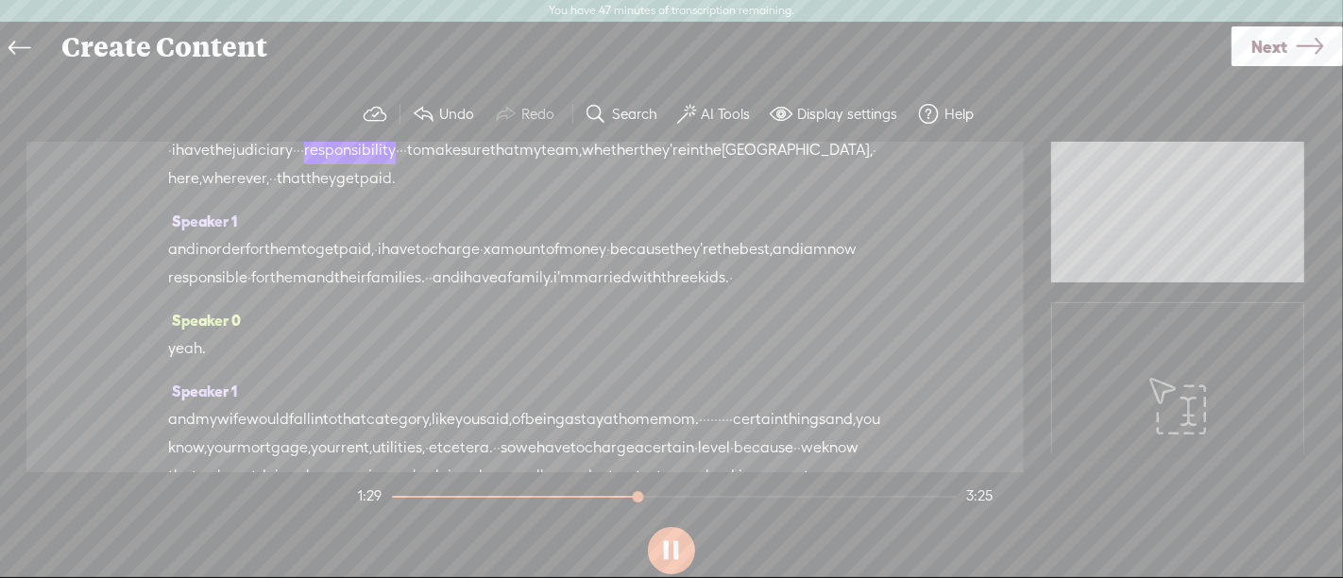
scroll to position [715, 0]
click at [678, 540] on button at bounding box center [671, 550] width 47 height 47
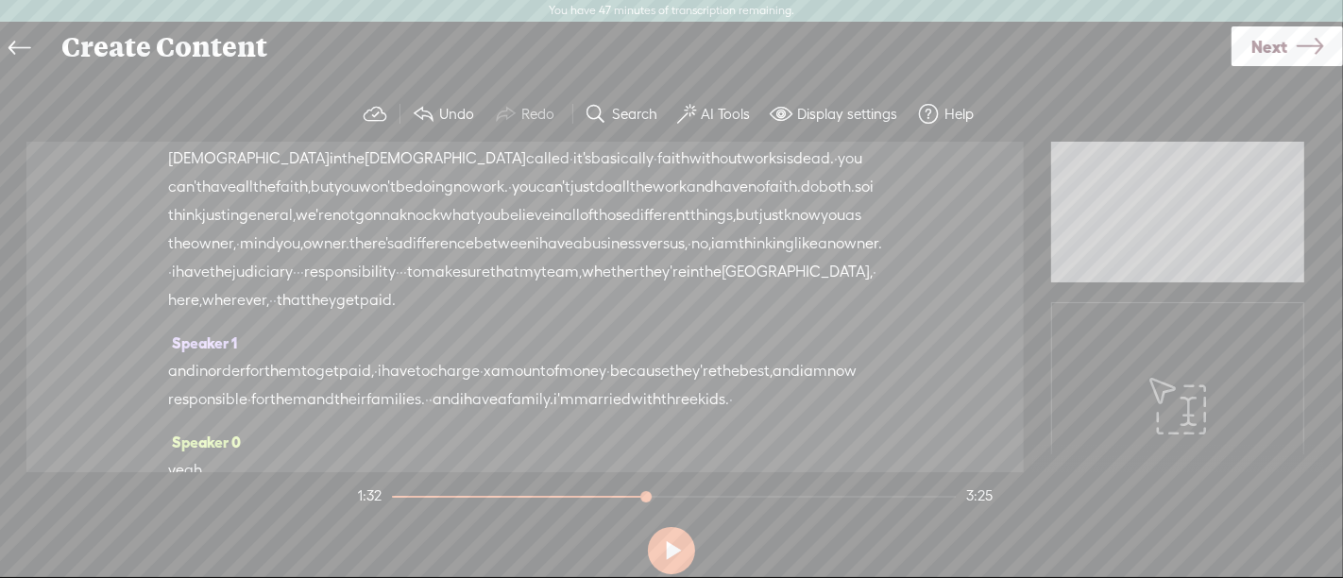
scroll to position [587, 0]
click at [793, 179] on span "dead." at bounding box center [813, 165] width 41 height 28
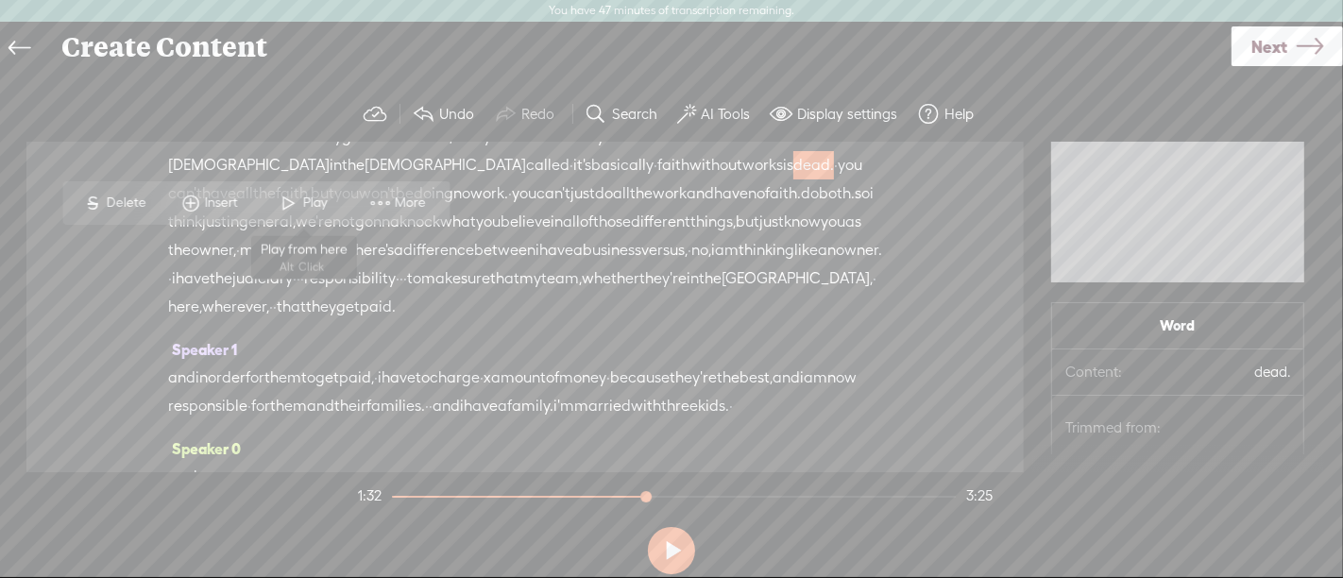
click at [319, 203] on span "Play" at bounding box center [317, 203] width 29 height 19
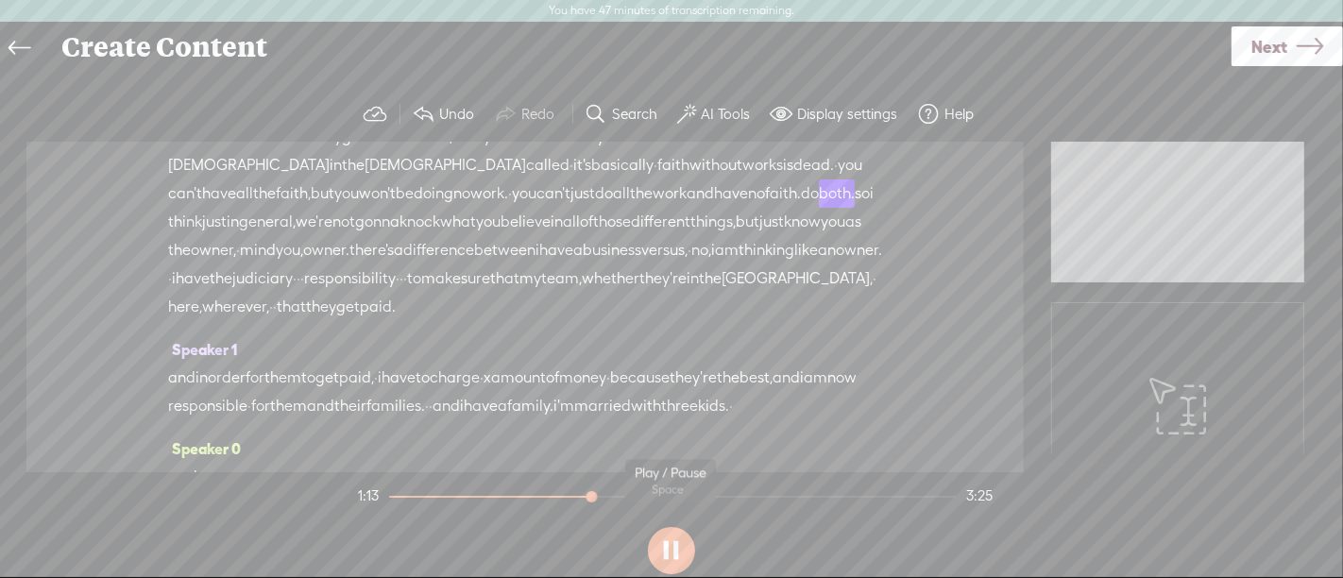
click at [674, 555] on button at bounding box center [671, 550] width 47 height 47
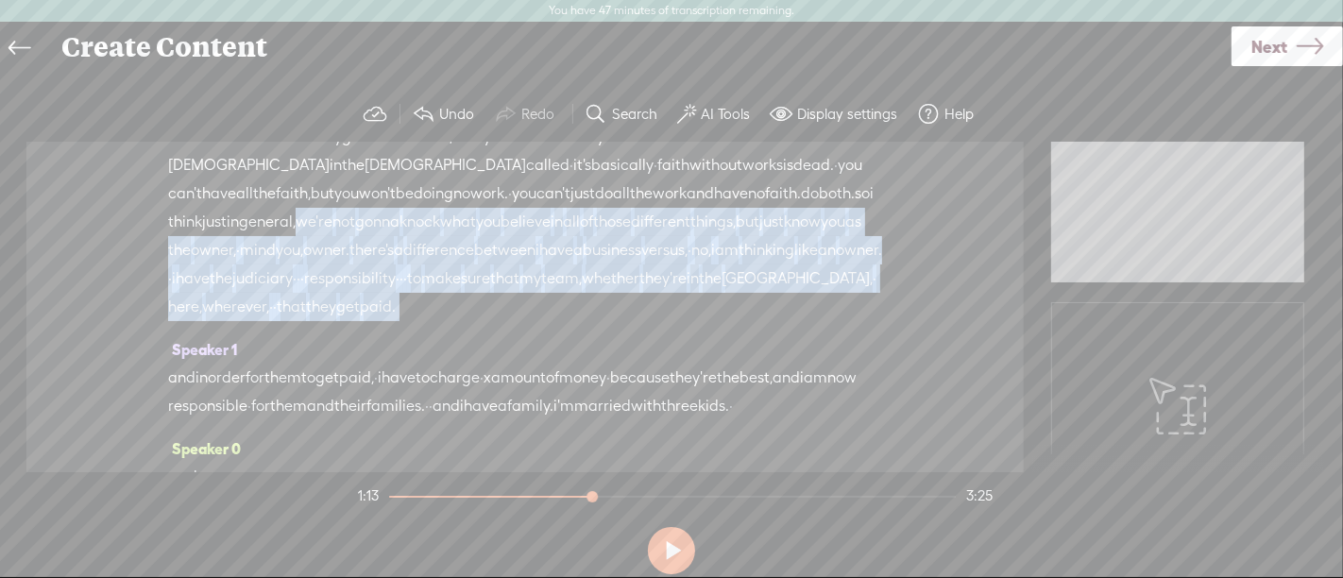
scroll to position [866, 0]
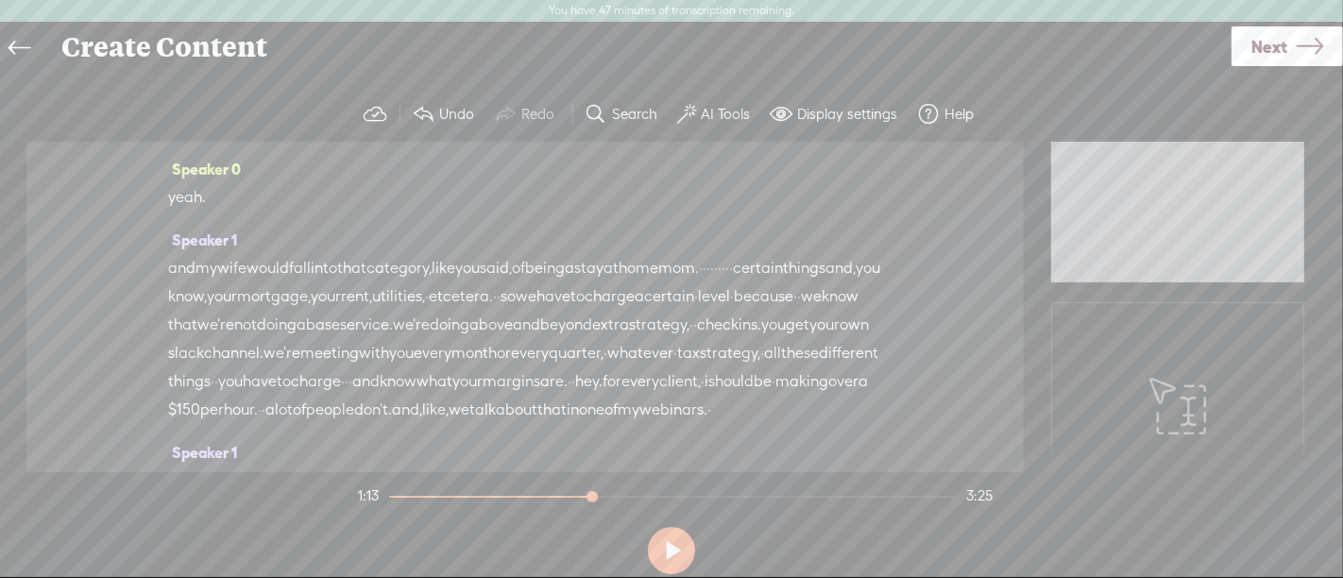
drag, startPoint x: 687, startPoint y: 271, endPoint x: 764, endPoint y: 392, distance: 143.6
click at [764, 392] on div "Speaker 0 [S] · · · · · · · alright. good morning, and welcome to another episo…" at bounding box center [524, 307] width 997 height 331
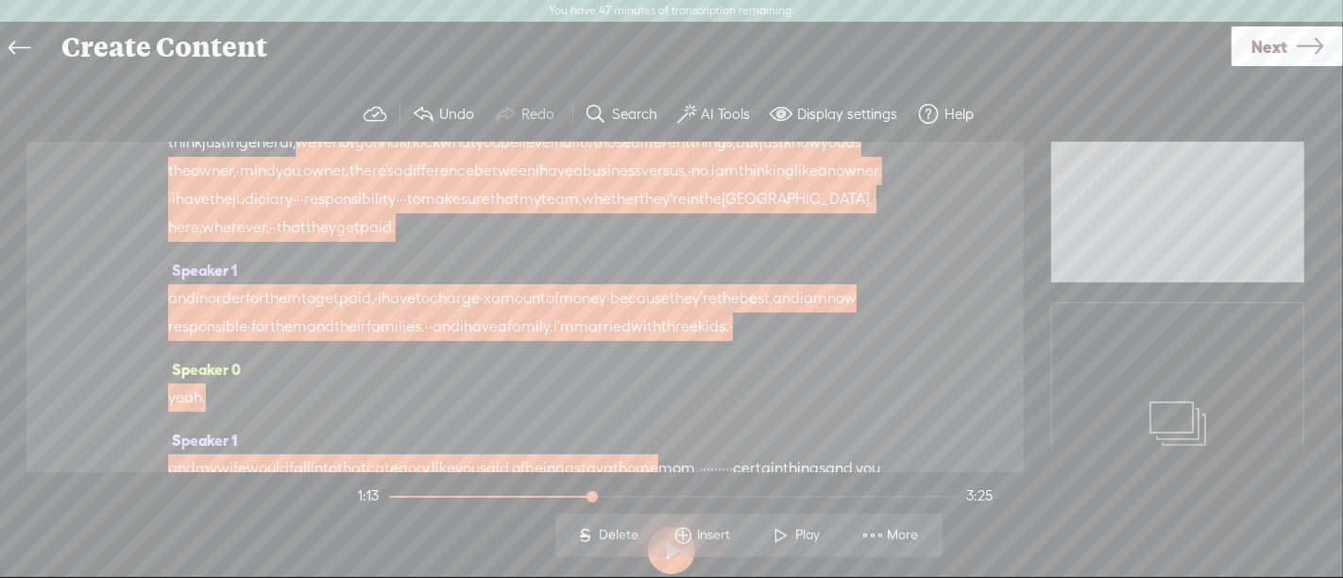
scroll to position [665, 0]
click at [750, 243] on div "content. · · i have to actually get on sales calls, · and you do have to sell y…" at bounding box center [525, 143] width 714 height 198
click at [731, 243] on div "content. · · i have to actually get on sales calls, · and you do have to sell y…" at bounding box center [525, 143] width 714 height 198
click at [332, 158] on span "we're" at bounding box center [314, 143] width 37 height 28
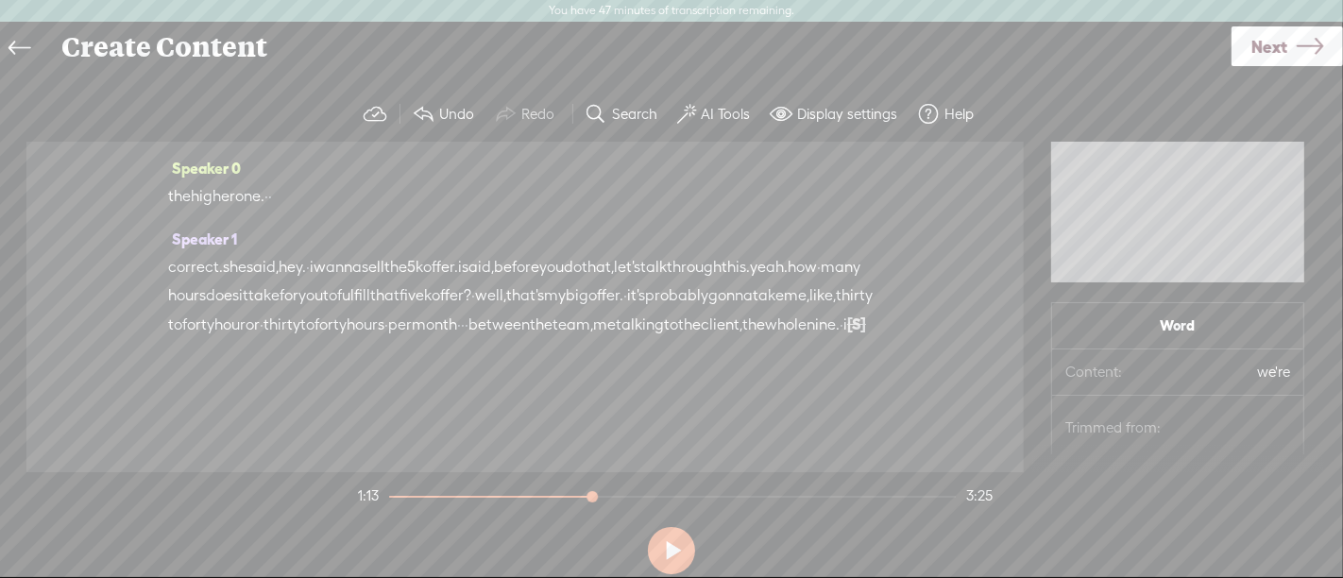
scroll to position [1732, 0]
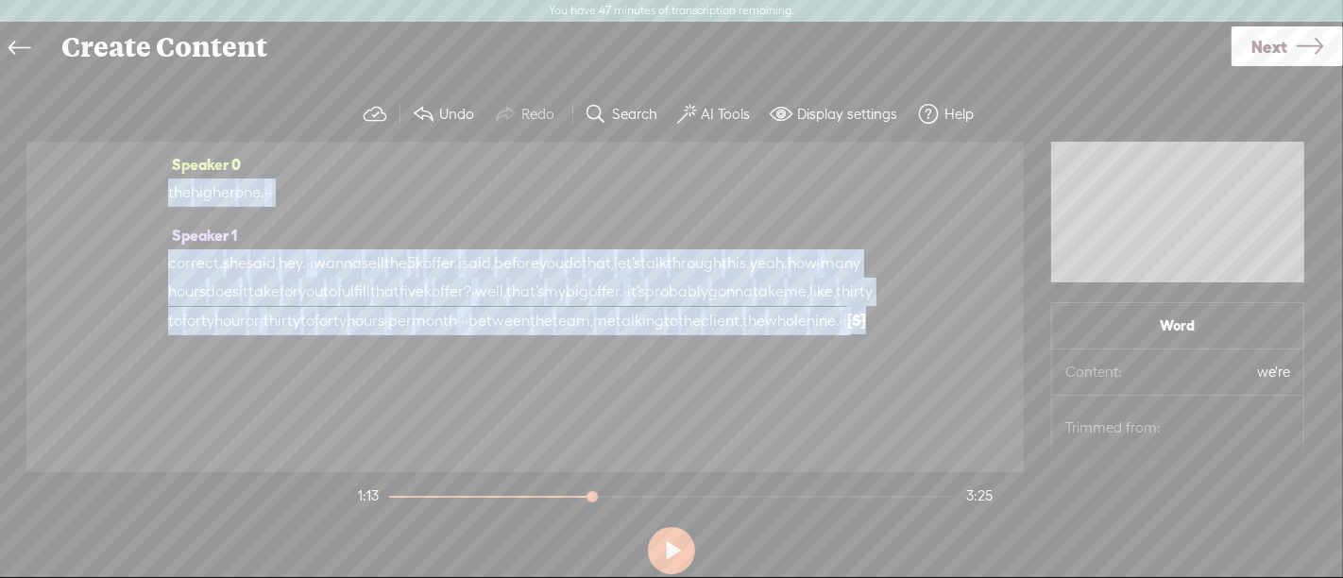
drag, startPoint x: 310, startPoint y: 228, endPoint x: 745, endPoint y: 366, distance: 457.0
click at [745, 366] on div "Speaker 0 [S] · · · · · · · alright. good morning, and welcome to another episo…" at bounding box center [524, 307] width 997 height 331
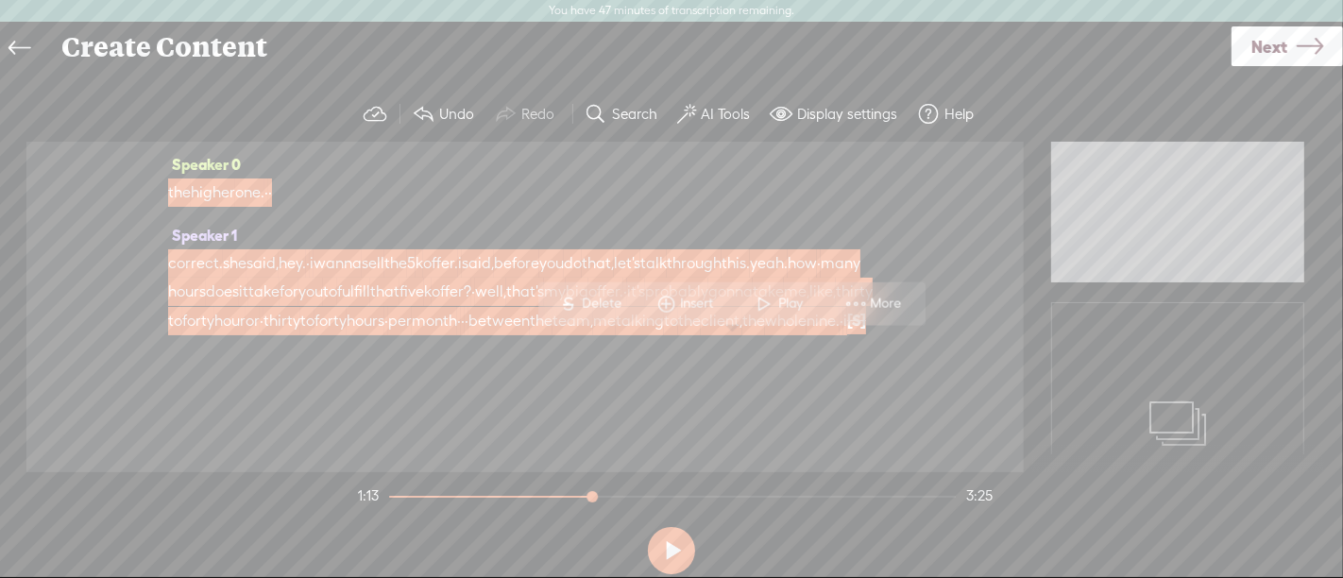
click at [619, 310] on span "Delete" at bounding box center [605, 304] width 44 height 19
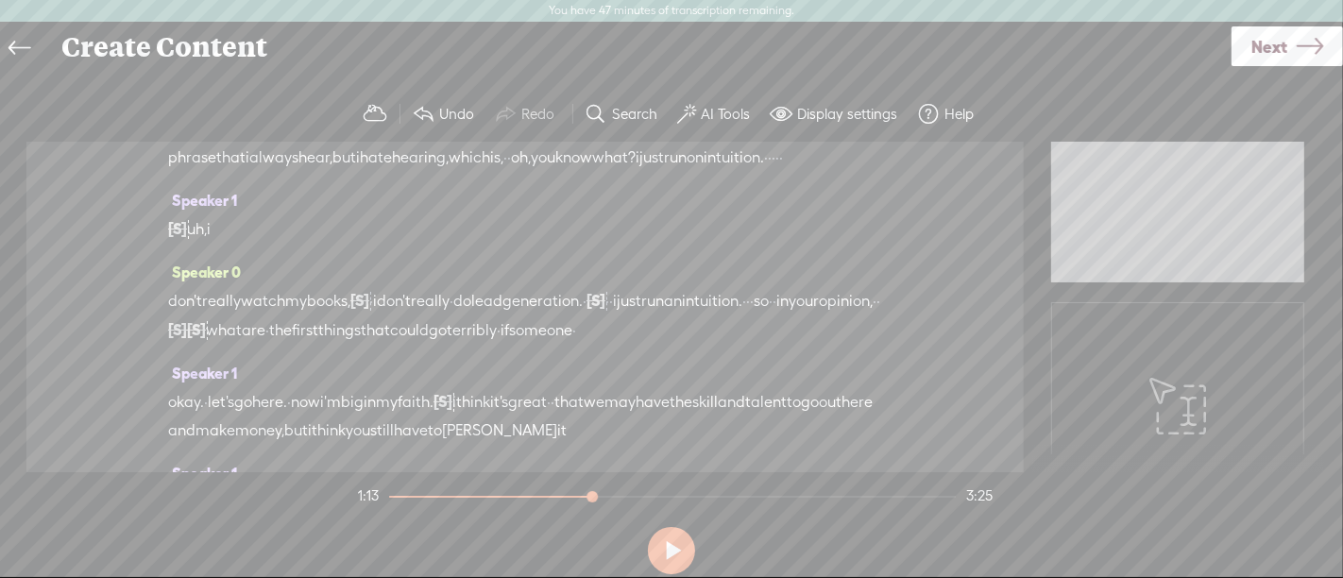
scroll to position [0, 0]
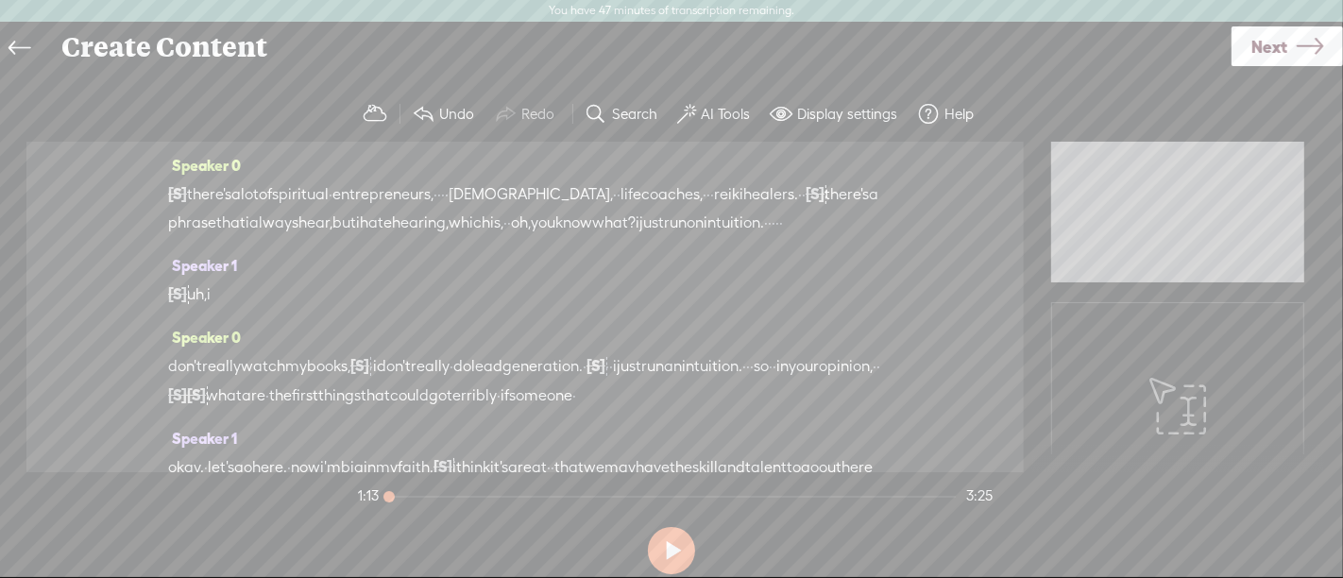
drag, startPoint x: 589, startPoint y: 495, endPoint x: 365, endPoint y: 491, distance: 224.8
click at [365, 491] on section "1:13 3:25" at bounding box center [675, 495] width 642 height 47
click at [686, 549] on button at bounding box center [671, 550] width 47 height 47
click at [1076, 87] on section "Undo Redo Search Remove Background Noise AI Tools Configure Magic Sound Enhance…" at bounding box center [671, 114] width 1305 height 55
click at [675, 553] on button at bounding box center [671, 550] width 47 height 47
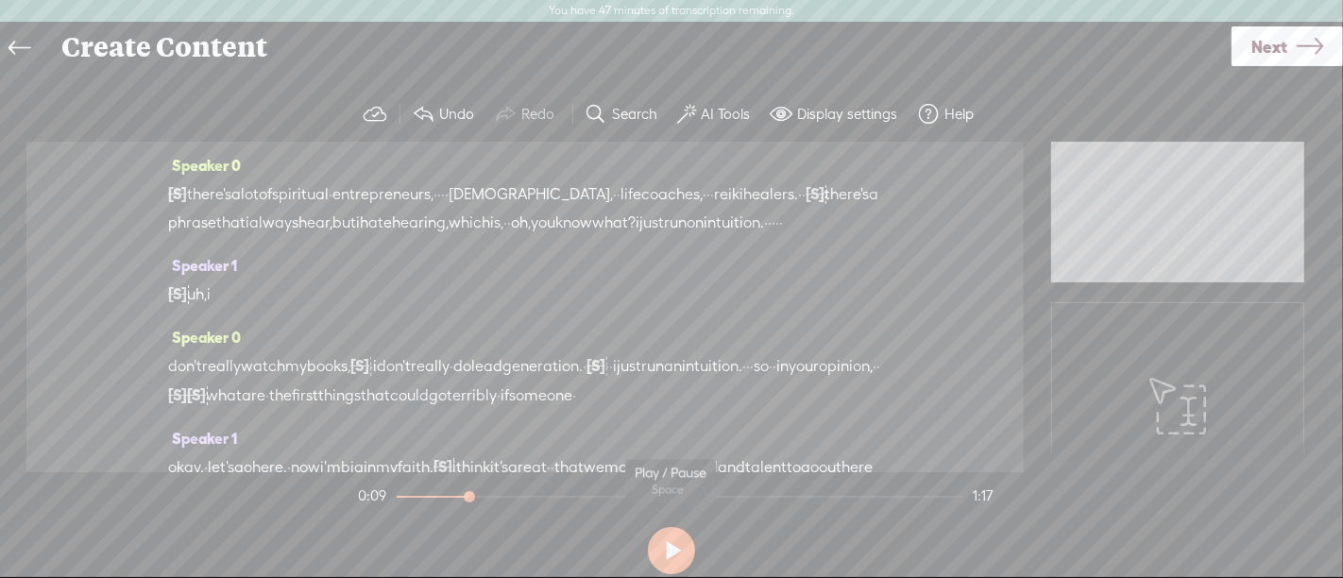
click at [650, 536] on section at bounding box center [671, 551] width 635 height 62
click at [660, 540] on button at bounding box center [671, 550] width 47 height 47
click at [388, 492] on section "1:17 1:17" at bounding box center [675, 495] width 642 height 47
click at [397, 498] on section "1:17 1:17" at bounding box center [675, 495] width 642 height 47
click at [397, 496] on div at bounding box center [674, 497] width 573 height 2
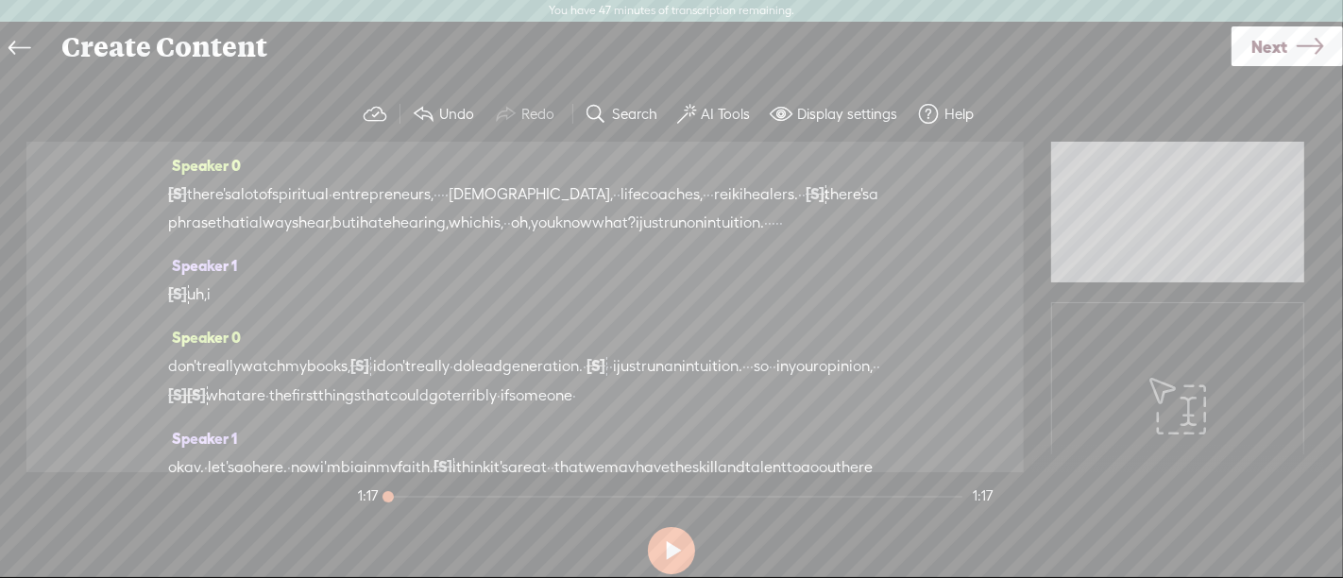
drag, startPoint x: 397, startPoint y: 495, endPoint x: 420, endPoint y: 506, distance: 26.2
click at [377, 493] on div at bounding box center [389, 498] width 43 height 43
click at [663, 559] on button at bounding box center [671, 550] width 47 height 47
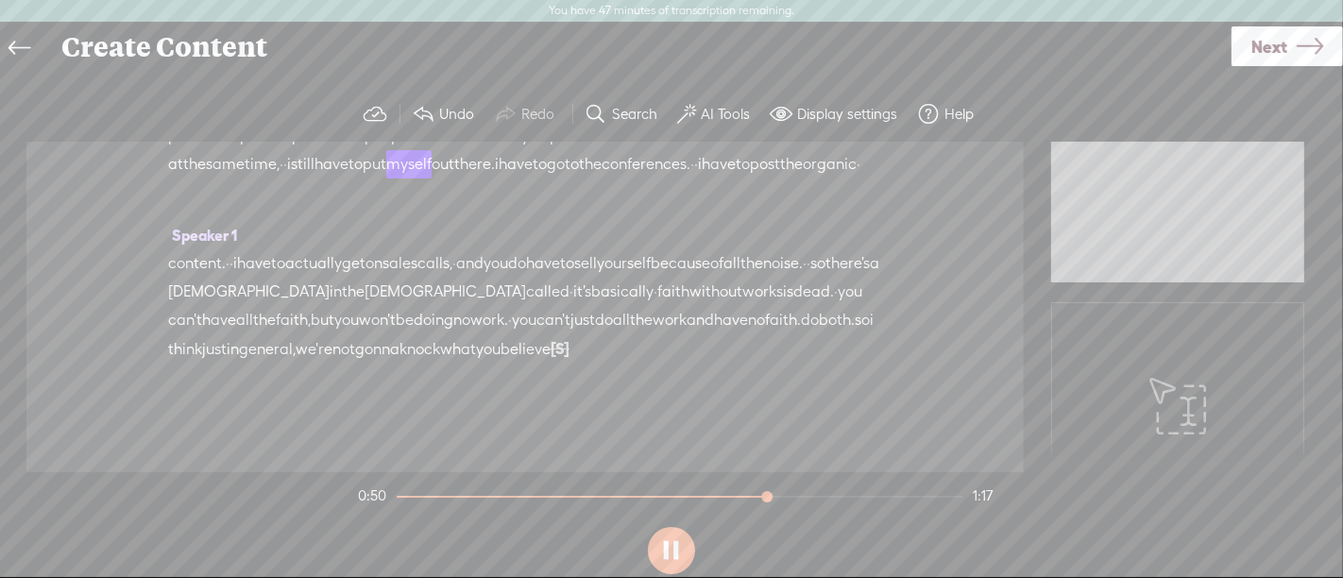
scroll to position [520, 0]
click at [826, 278] on span "there's" at bounding box center [848, 263] width 44 height 28
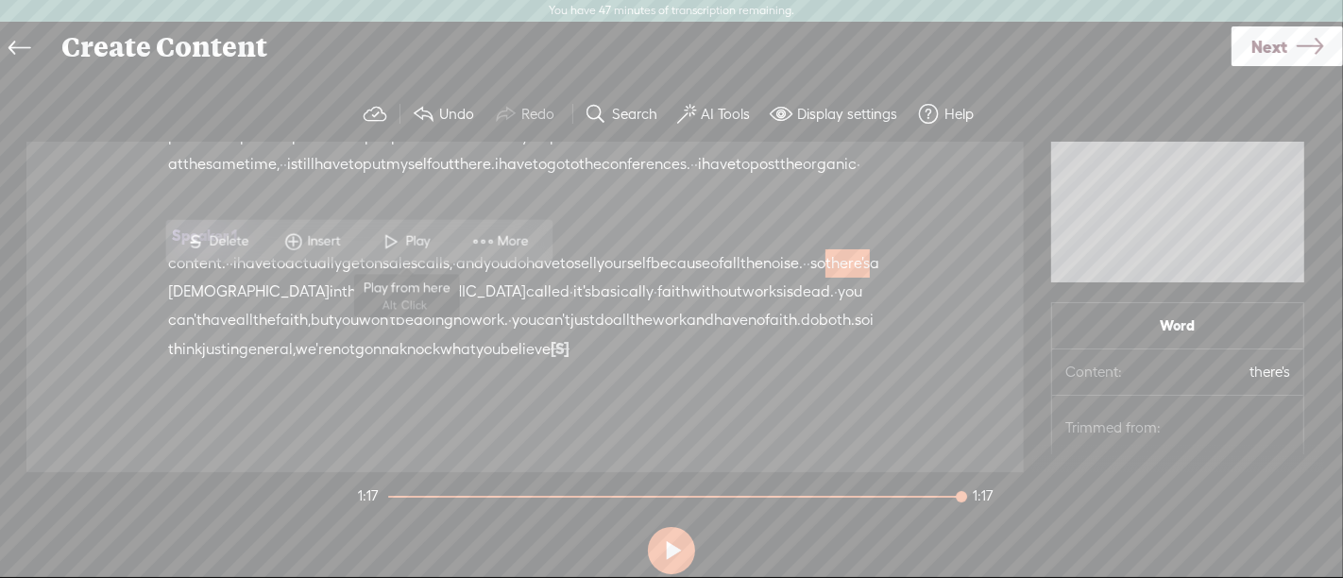
click at [421, 240] on span "Play" at bounding box center [420, 241] width 29 height 19
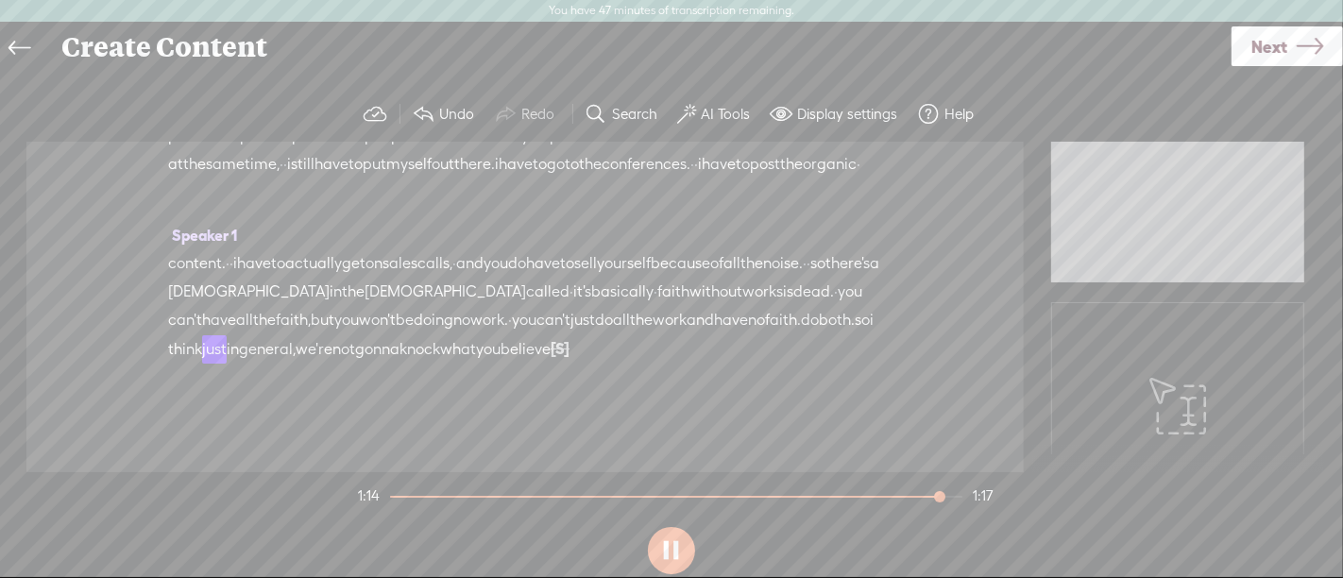
click at [684, 544] on button at bounding box center [671, 550] width 47 height 47
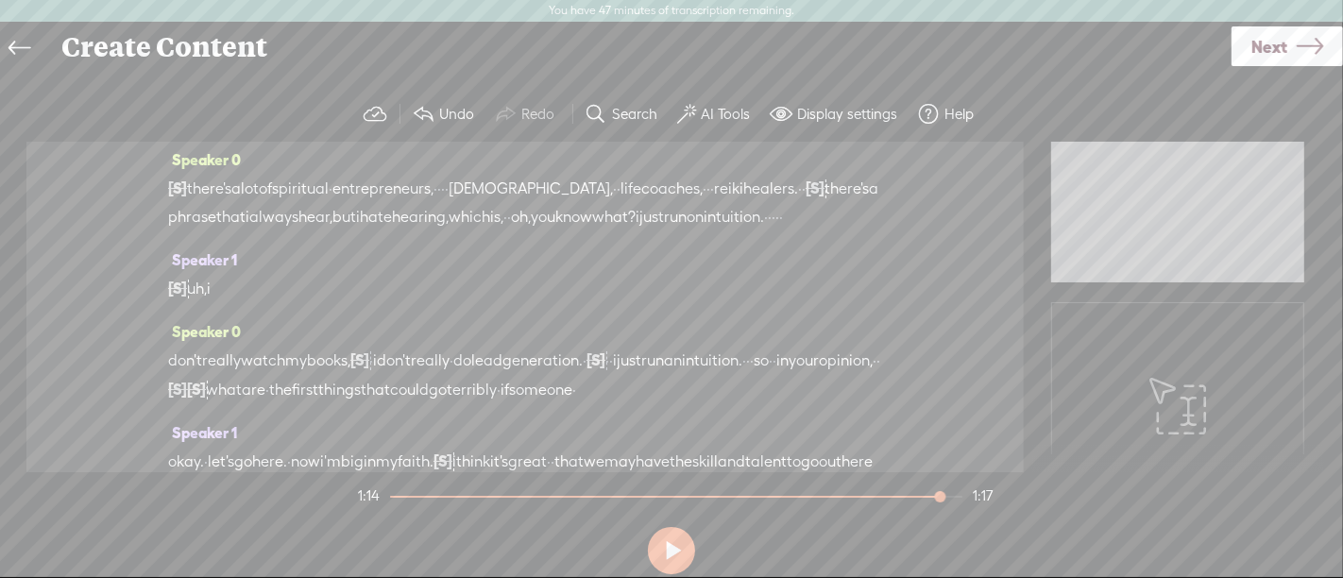
scroll to position [0, 0]
click at [183, 196] on span "[S]" at bounding box center [177, 193] width 19 height 17
click at [210, 147] on span "Restore" at bounding box center [195, 147] width 50 height 19
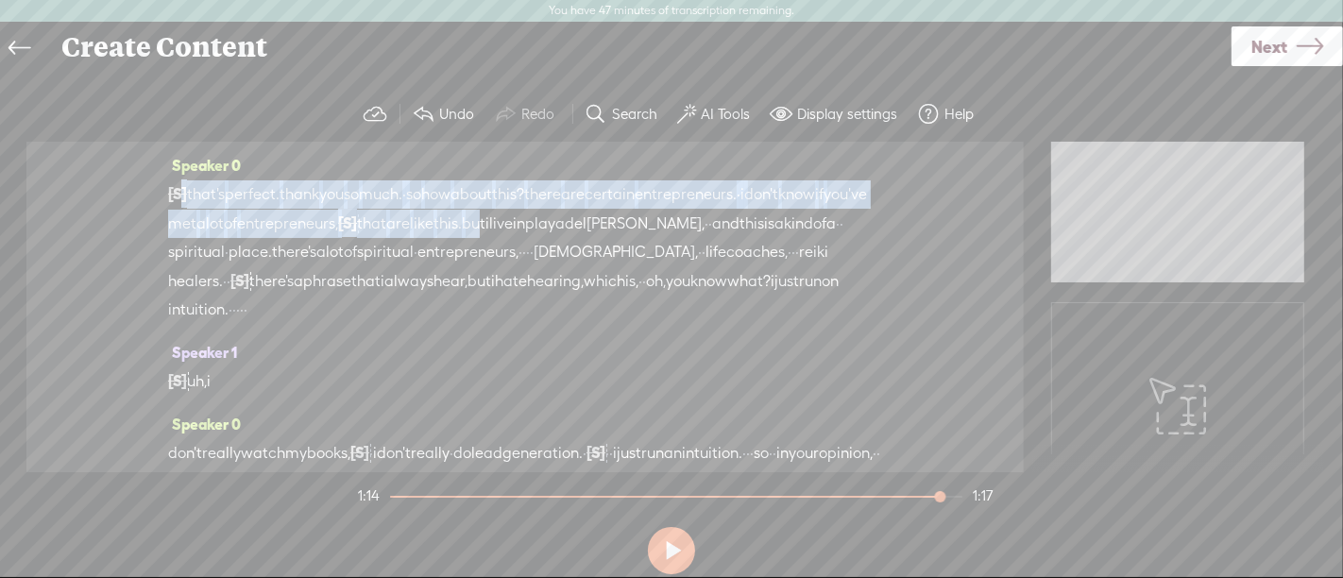
drag, startPoint x: 175, startPoint y: 187, endPoint x: 694, endPoint y: 223, distance: 520.7
click at [694, 223] on div "[S] · · · · · · · alright. good morning, and welcome to another episode · of no…" at bounding box center [525, 251] width 714 height 145
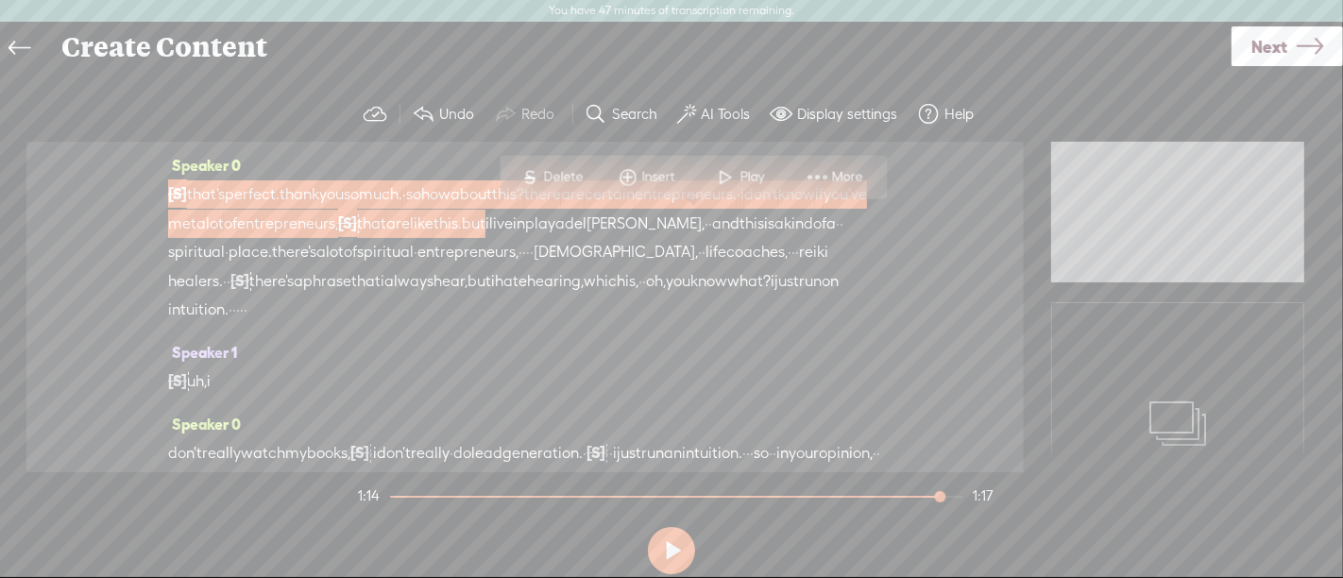
click at [410, 216] on span "are" at bounding box center [398, 224] width 24 height 28
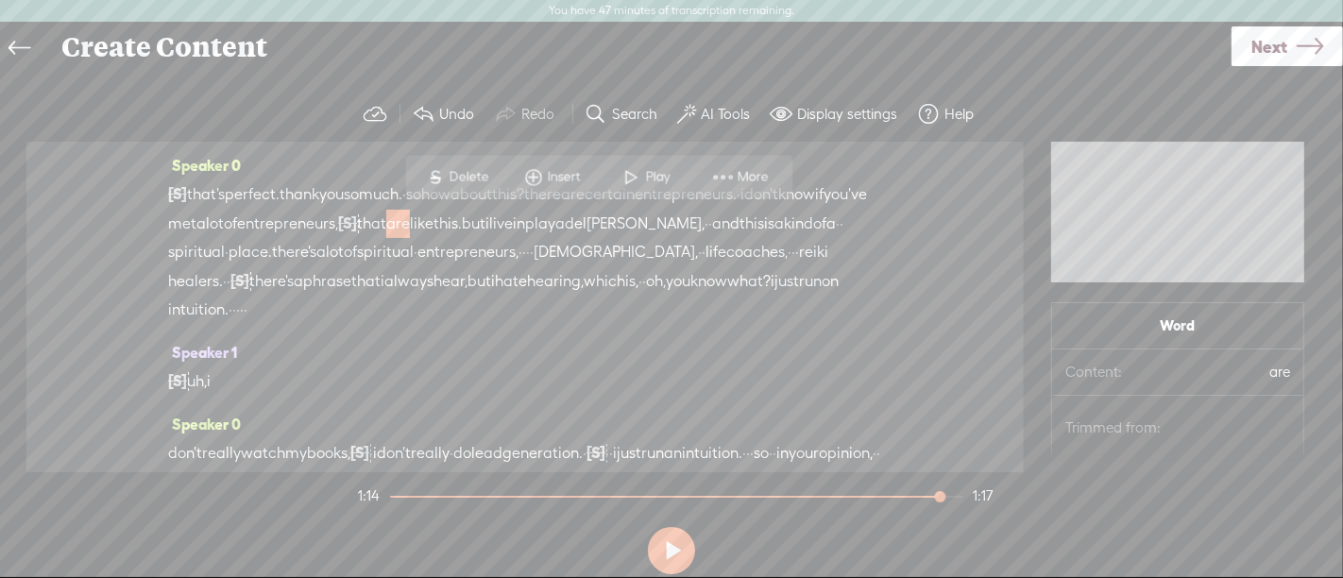
drag, startPoint x: 170, startPoint y: 188, endPoint x: 241, endPoint y: 252, distance: 95.6
click at [241, 252] on div "[S] · · · · · · · alright. good morning, and welcome to another episode · of no…" at bounding box center [525, 251] width 714 height 145
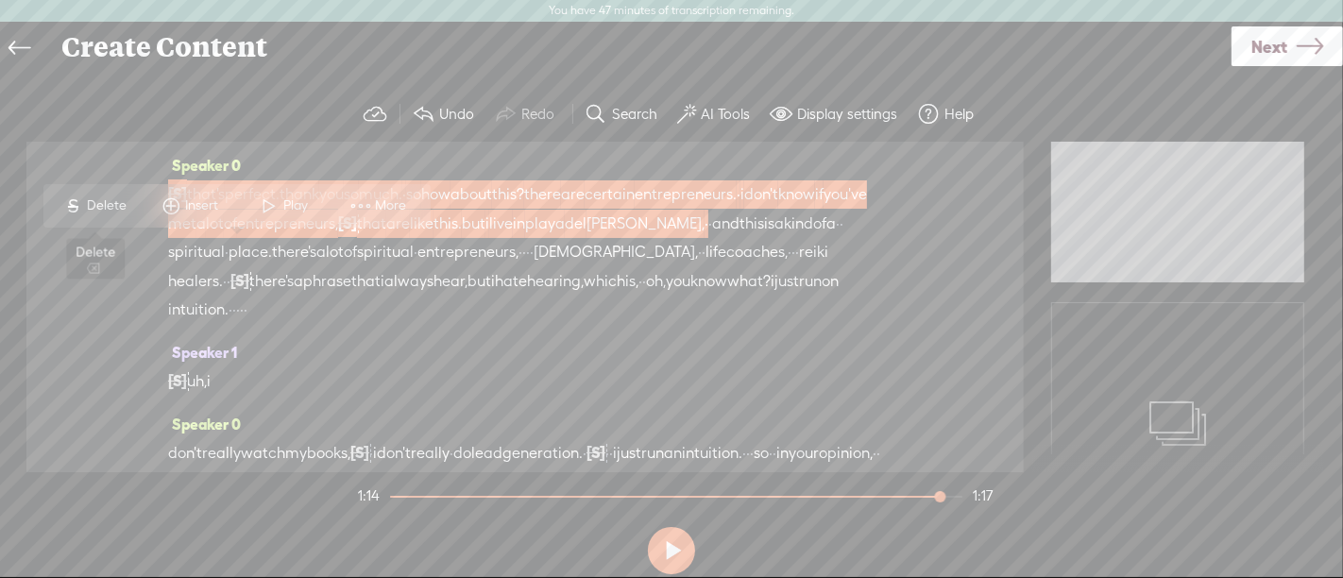
click at [110, 199] on span "Delete" at bounding box center [109, 205] width 44 height 19
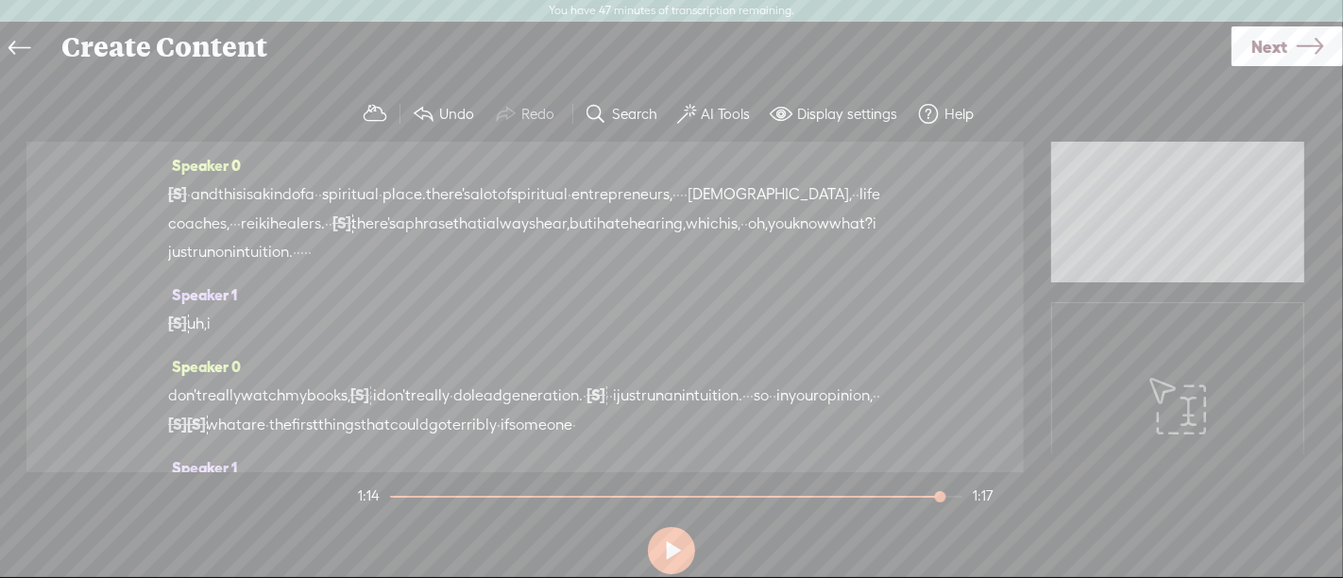
click at [216, 190] on span "and" at bounding box center [204, 194] width 27 height 28
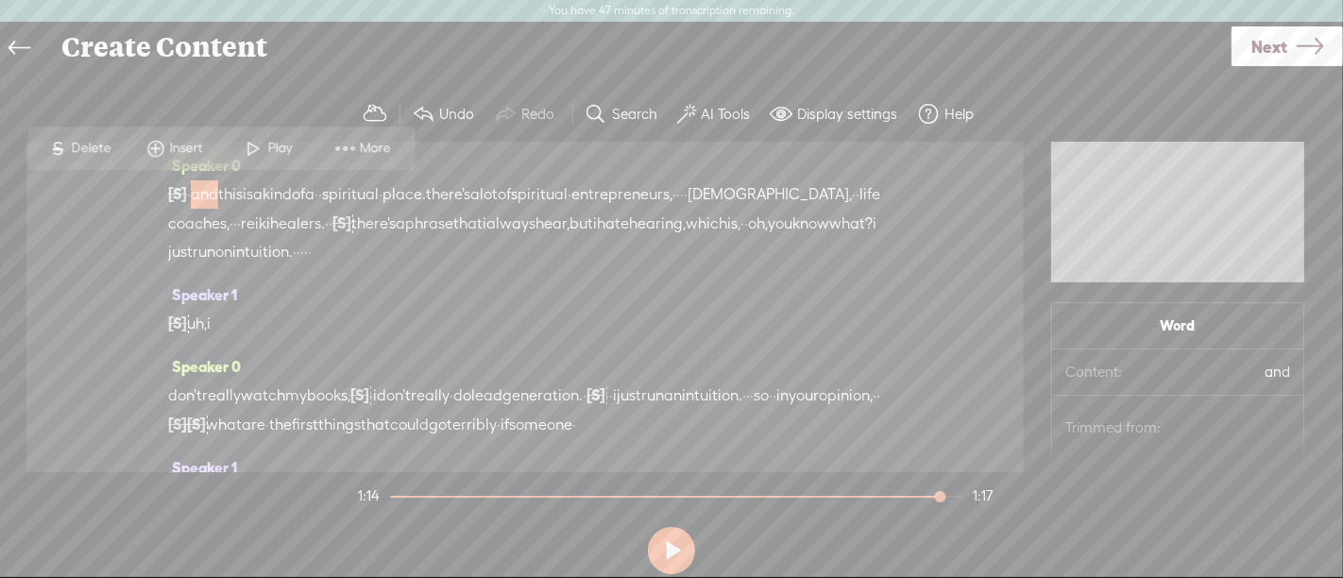
click at [259, 152] on span at bounding box center [254, 148] width 28 height 34
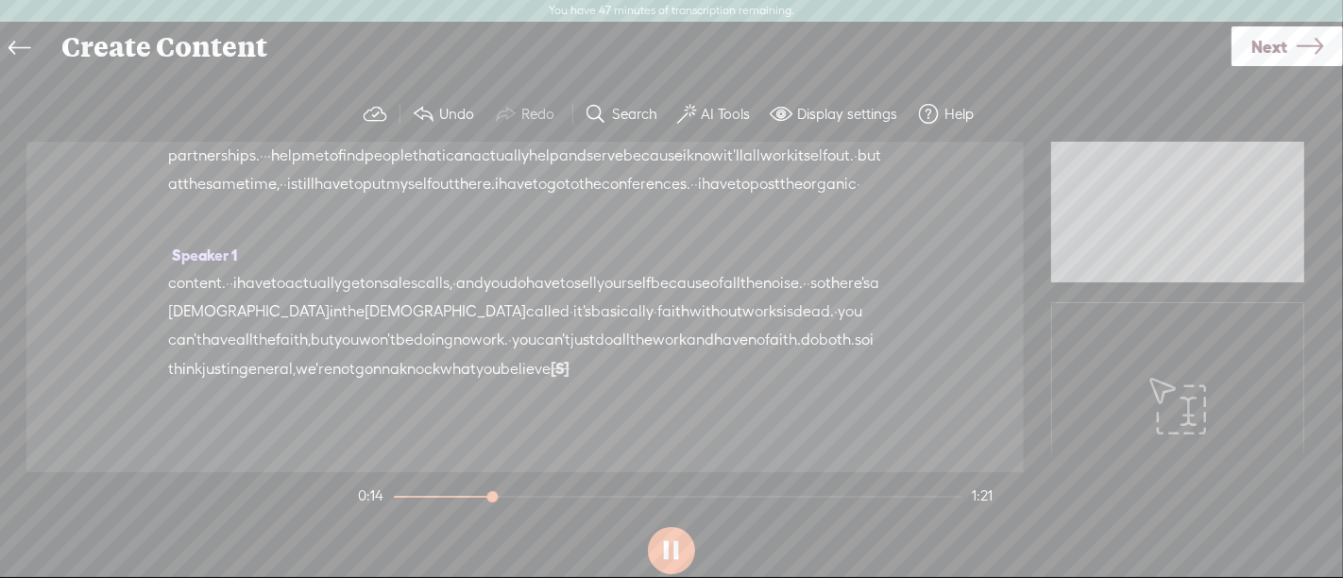
scroll to position [543, 0]
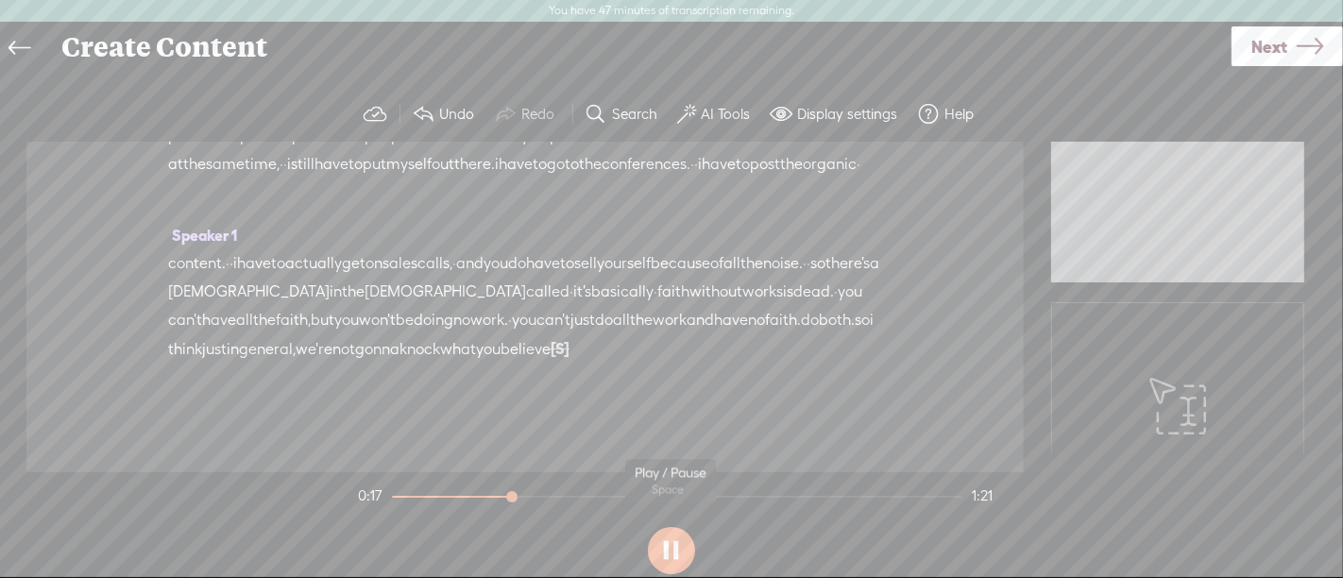
click at [677, 548] on button at bounding box center [671, 550] width 47 height 47
click at [1303, 58] on icon at bounding box center [1310, 47] width 26 height 48
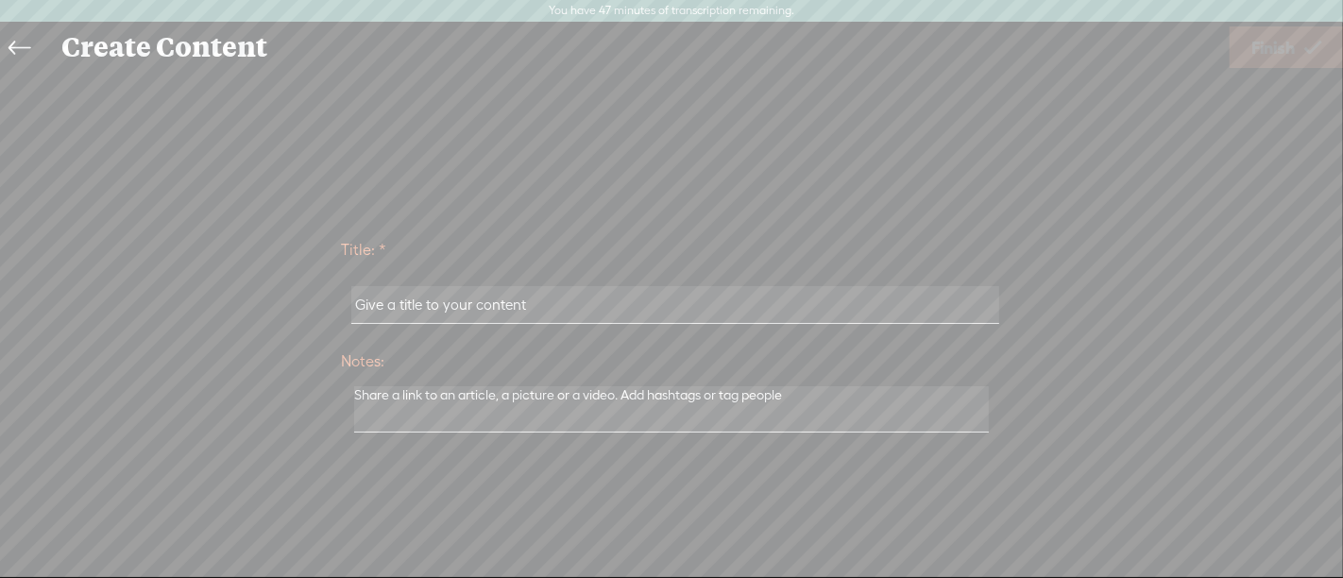
click at [557, 307] on input "text" at bounding box center [674, 304] width 647 height 37
click at [358, 304] on input "Stupid Spending Decisions by Entrepreneurs with [PERSON_NAME]" at bounding box center [674, 304] width 647 height 37
type input "Snippet - Stupid Spending Decisions by Entrepreneurs with [PERSON_NAME]"
click at [1253, 48] on span "Finish" at bounding box center [1273, 48] width 43 height 48
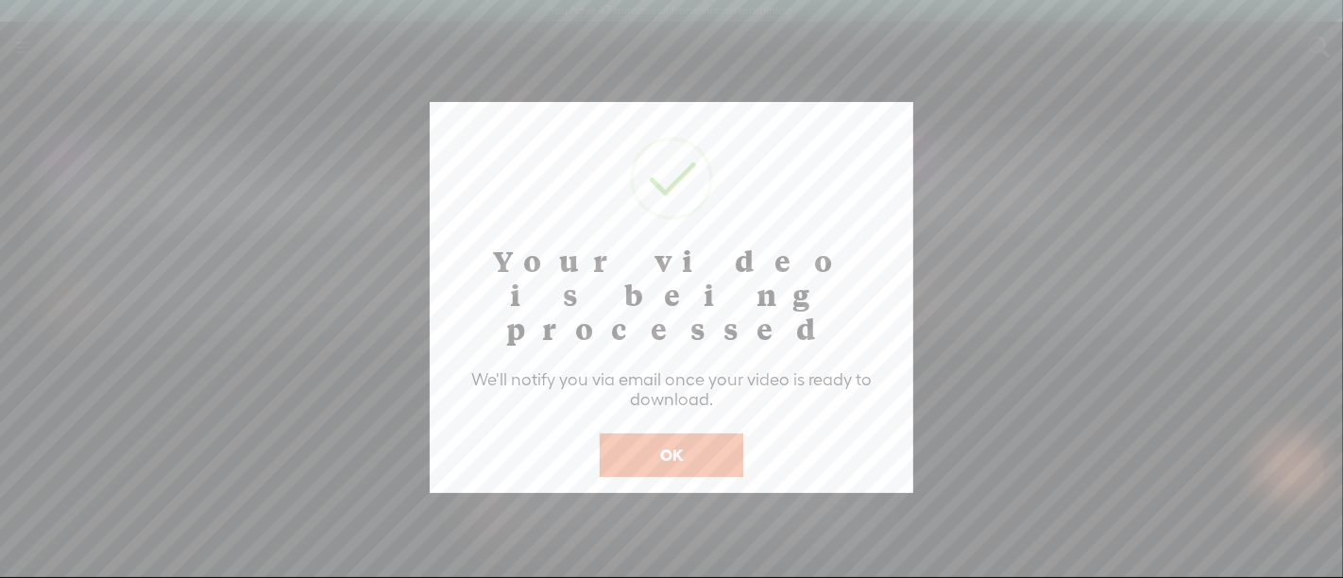
click at [704, 434] on button "OK" at bounding box center [672, 455] width 144 height 43
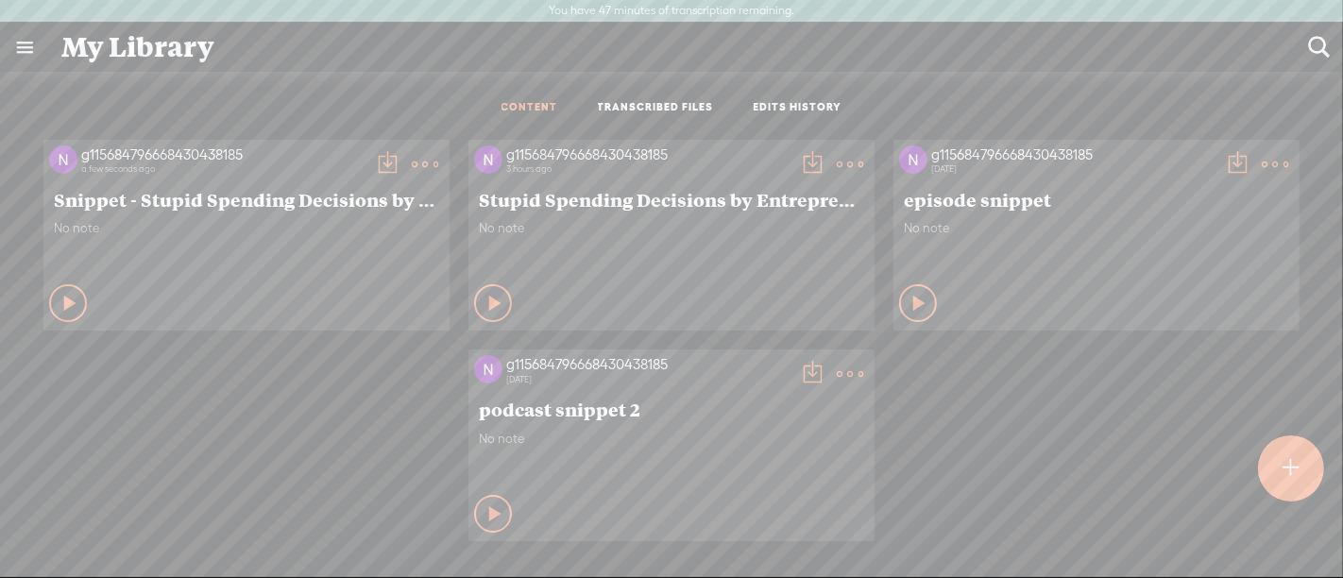
click at [374, 163] on t at bounding box center [387, 164] width 26 height 26
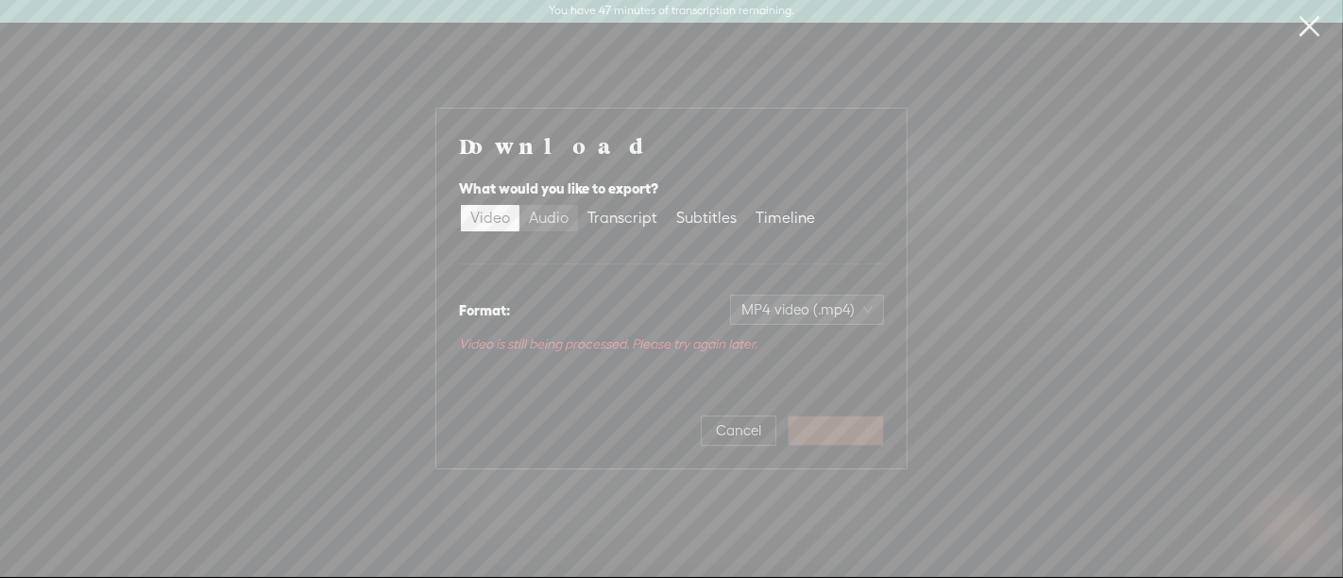
click at [554, 225] on div "Audio" at bounding box center [549, 218] width 40 height 26
click at [520, 205] on input "Audio" at bounding box center [520, 205] width 0 height 0
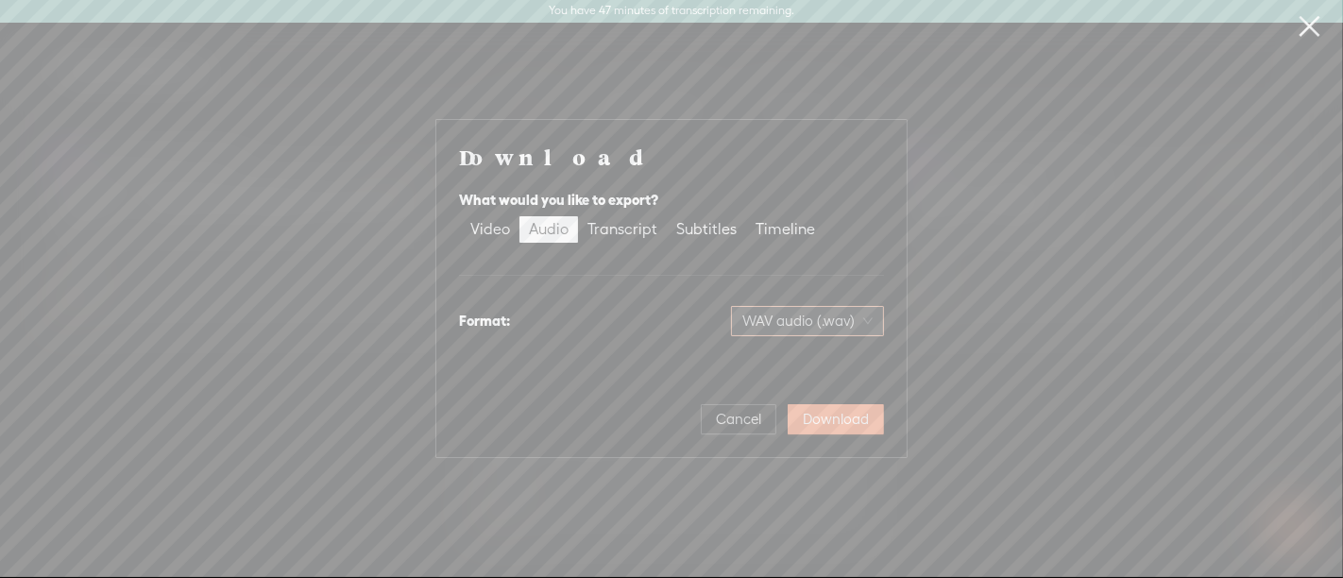
click at [860, 326] on span "WAV audio (.wav)" at bounding box center [807, 321] width 130 height 28
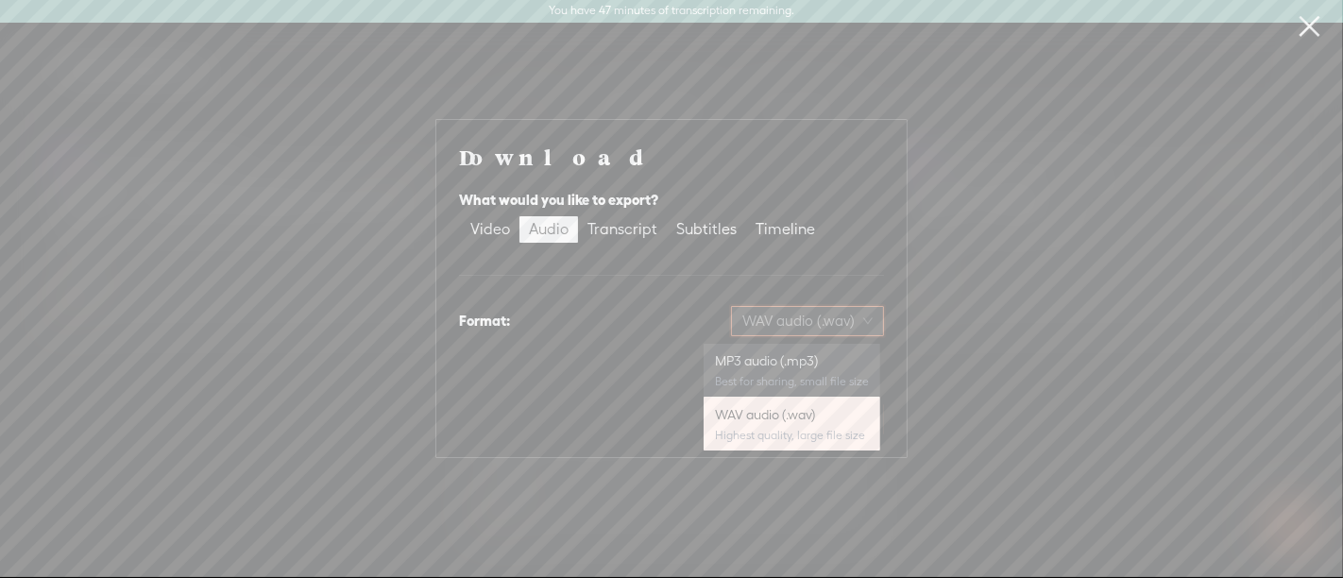
click at [807, 366] on div "MP3 audio (.mp3)" at bounding box center [792, 360] width 154 height 19
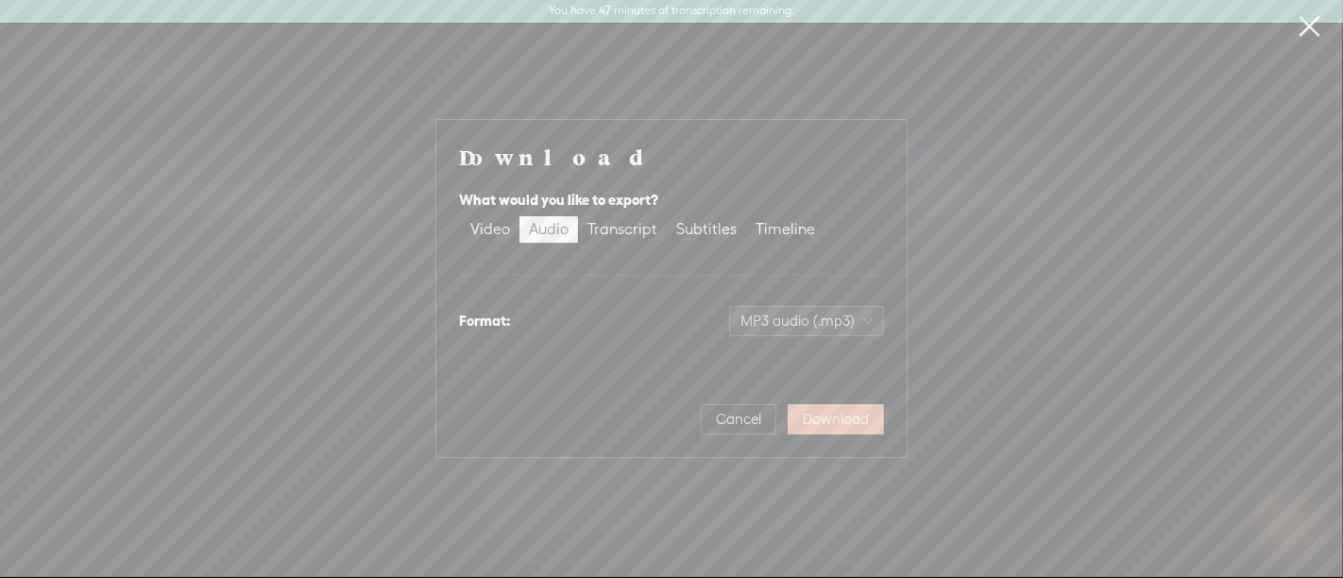
click at [814, 420] on span "Download" at bounding box center [836, 419] width 66 height 19
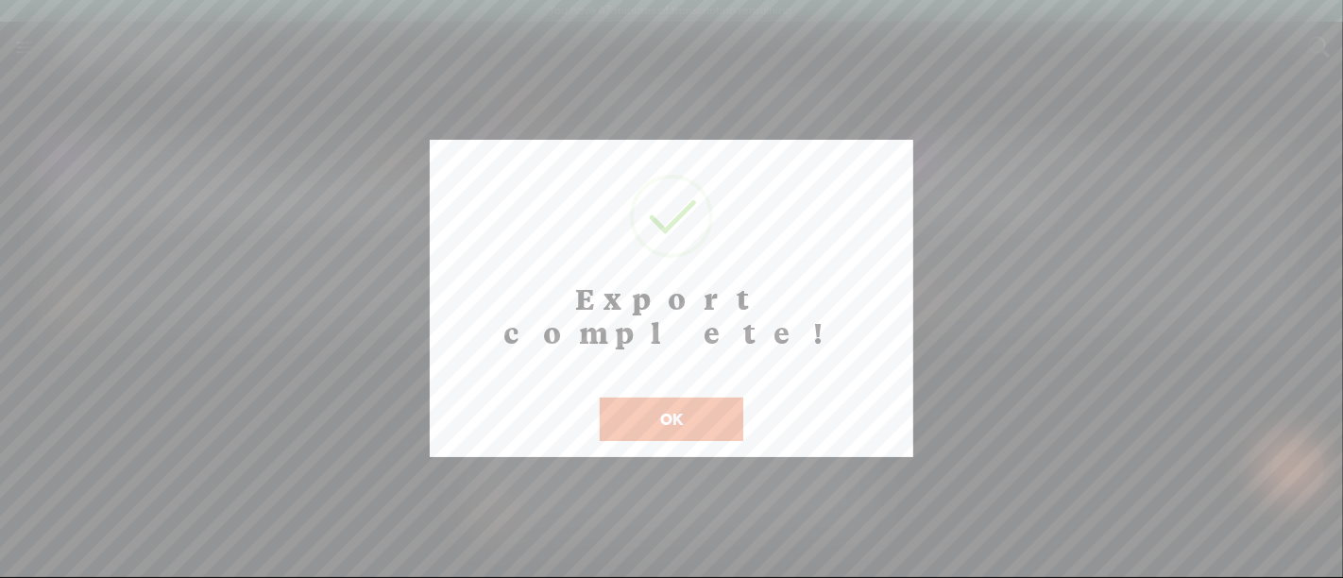
click at [708, 398] on button "OK" at bounding box center [672, 419] width 144 height 43
